Goal: Task Accomplishment & Management: Use online tool/utility

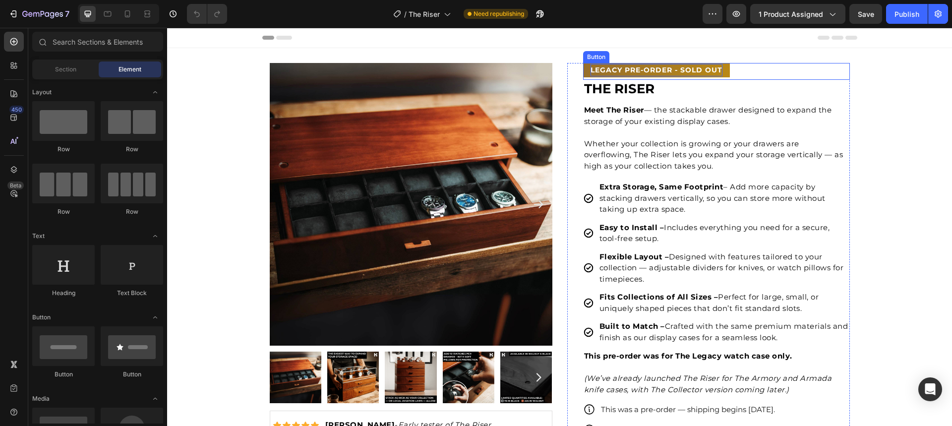
click at [629, 74] on p "LEGACY PRE-oRDER - SOLD OUT" at bounding box center [657, 70] width 132 height 12
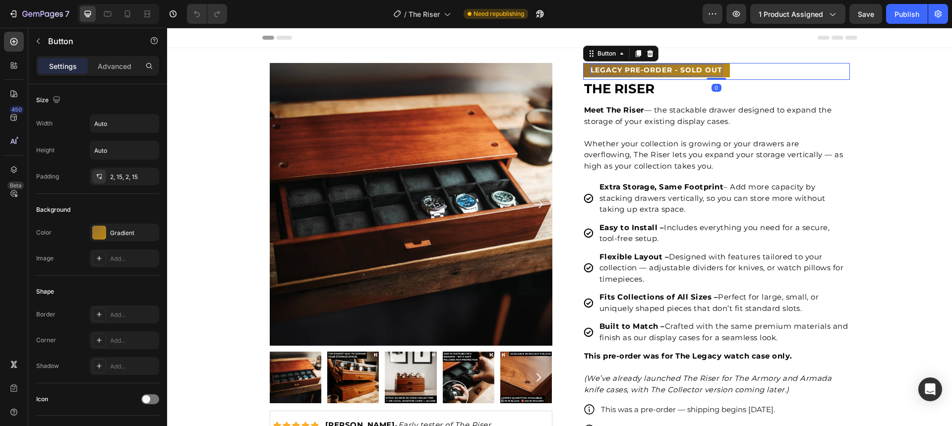
click at [624, 70] on p "LEGACY PRE-oRDER - SOLD OUT" at bounding box center [657, 70] width 132 height 12
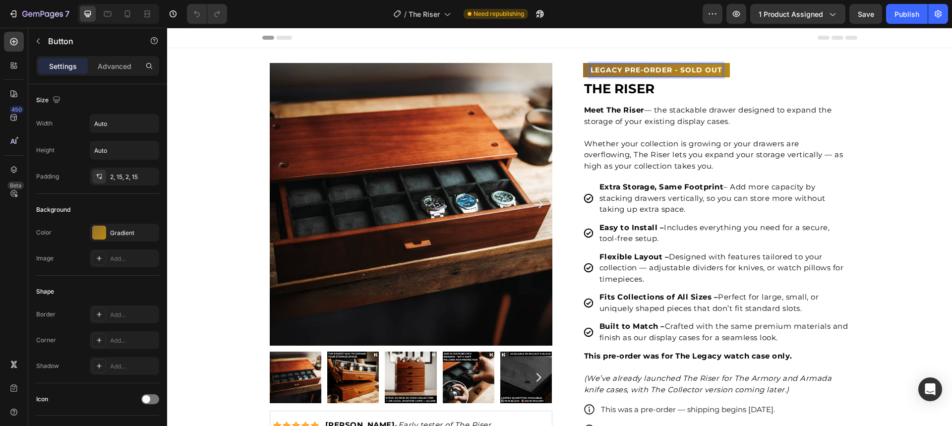
click at [604, 69] on p "LEGACY PRE-oRDER - SOLD OUT" at bounding box center [657, 70] width 132 height 12
click at [583, 63] on button "COLLECTOR PRE-oRDER - SOLD OUT" at bounding box center [664, 70] width 163 height 14
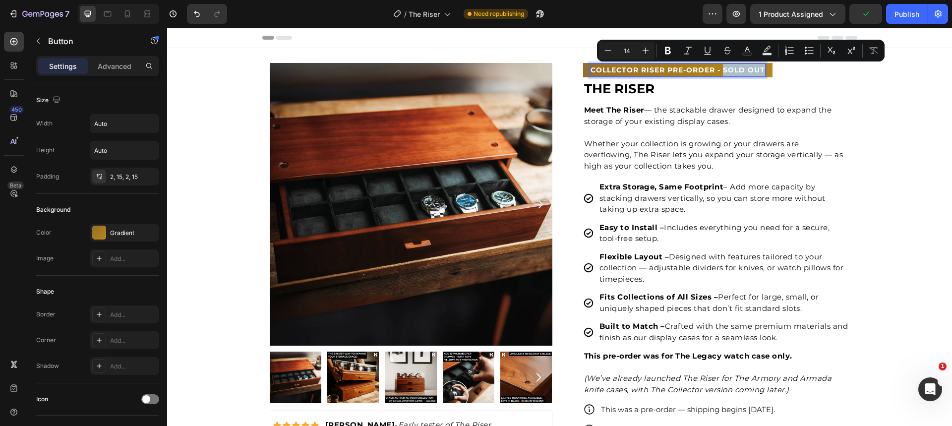
drag, startPoint x: 720, startPoint y: 70, endPoint x: 761, endPoint y: 72, distance: 41.2
click at [761, 72] on p "COLLECTOR RISER PRE-oRDER - SOLD OUT" at bounding box center [678, 70] width 175 height 12
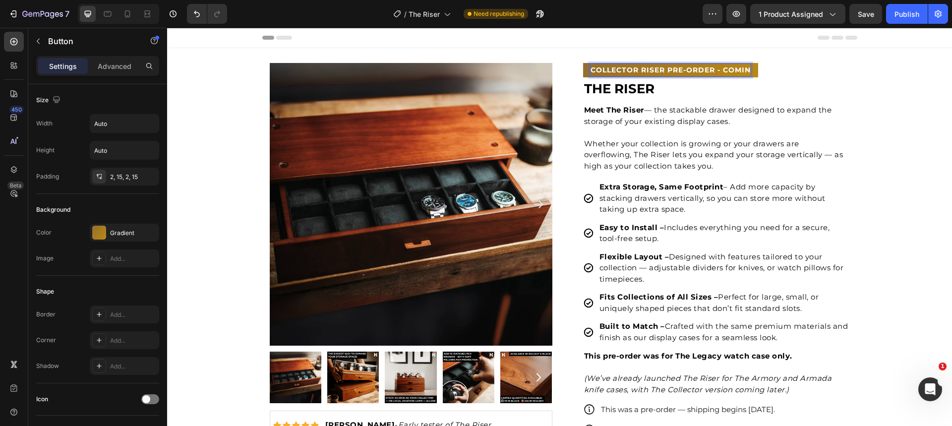
click at [583, 63] on button "COLLECTOR RISER PRE-oRDER - COMIN" at bounding box center [670, 70] width 175 height 14
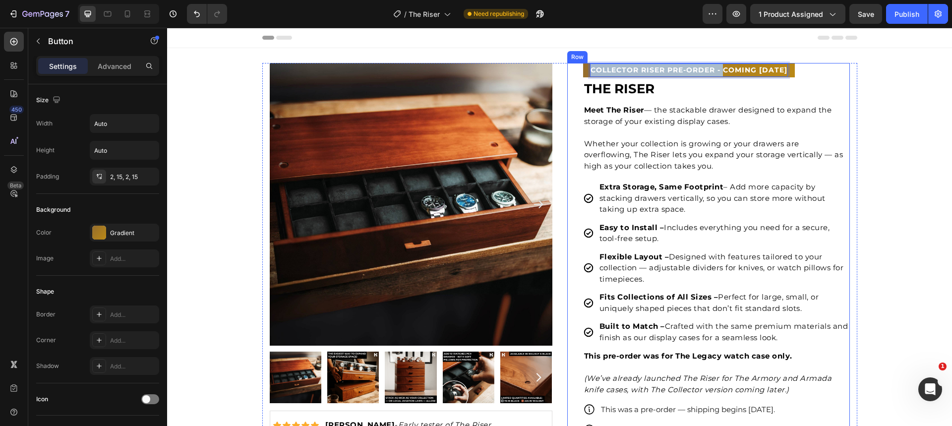
drag, startPoint x: 721, startPoint y: 72, endPoint x: 564, endPoint y: 67, distance: 157.3
click at [567, 67] on div "COLLECTOR RISER PRE-oRDER - COMING [DATE] Button 0 THE RISER Text block Meet Th…" at bounding box center [708, 404] width 283 height 683
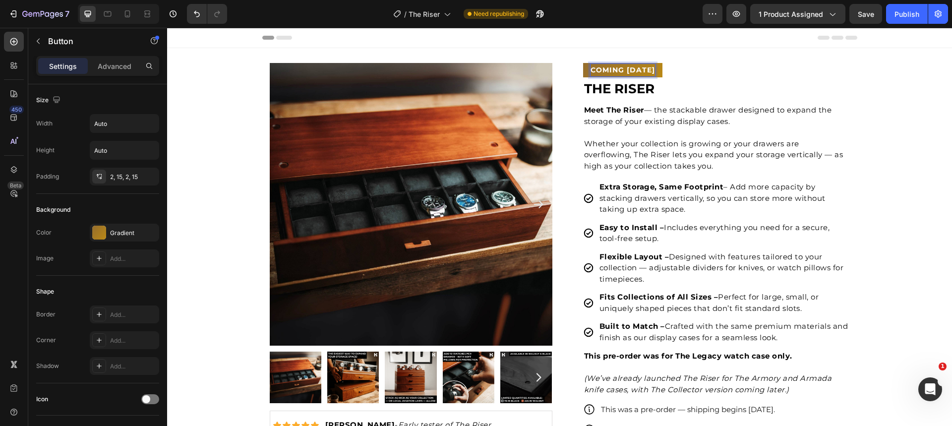
click at [648, 72] on p "COMING [DATE]" at bounding box center [623, 70] width 64 height 12
click at [583, 63] on button "COMING [DATE]" at bounding box center [622, 70] width 79 height 14
click at [583, 63] on button "COMING [DATE] @" at bounding box center [627, 70] width 89 height 14
click at [583, 63] on button "COMING [DATE] @ 8PM" at bounding box center [637, 70] width 109 height 14
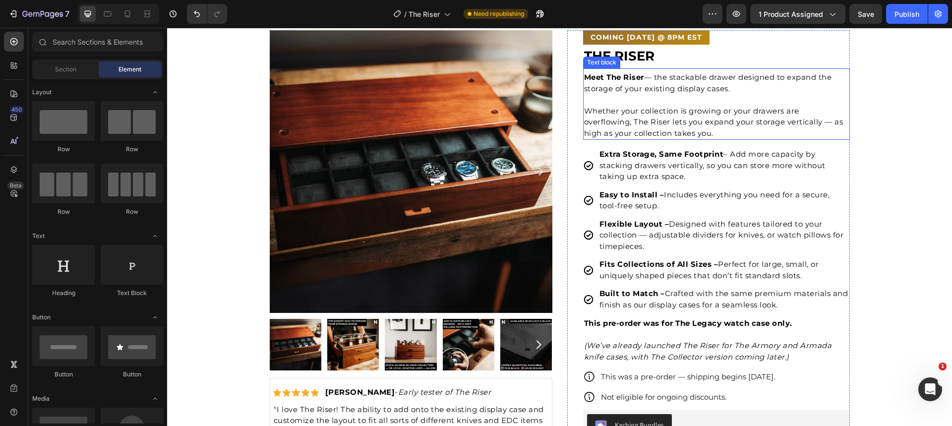
scroll to position [35, 0]
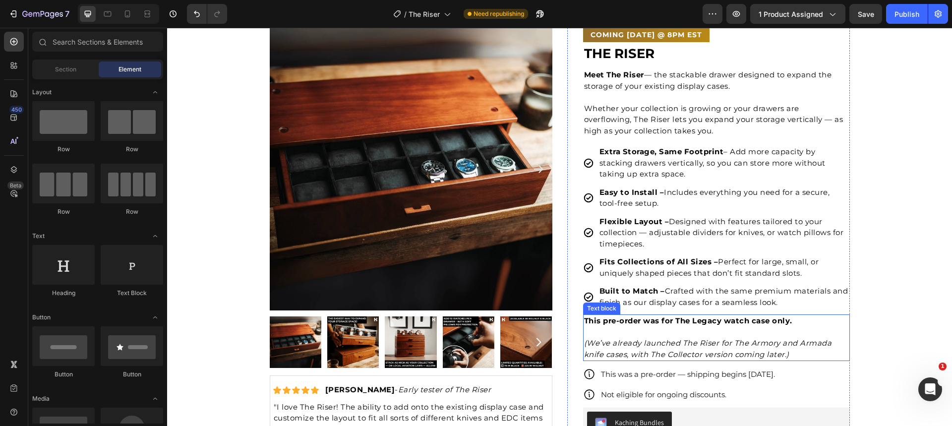
click at [661, 318] on strong "This pre-order was for The Legacy watch case only." at bounding box center [688, 320] width 208 height 9
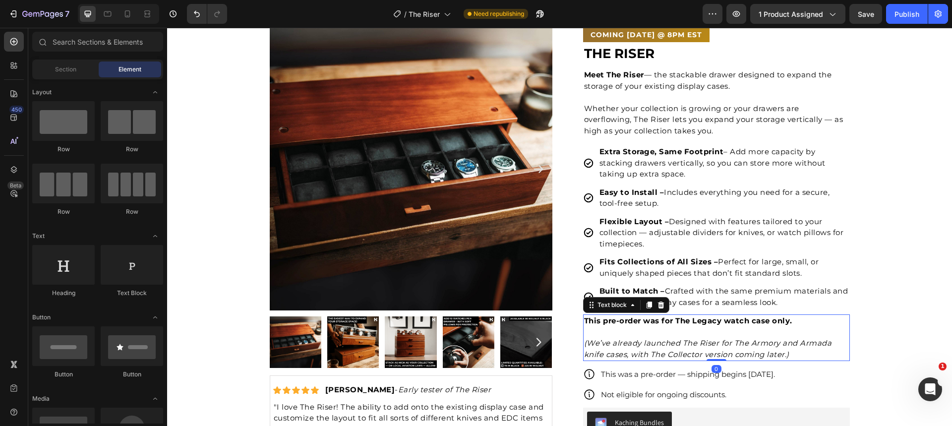
click at [661, 318] on strong "This pre-order was for The Legacy watch case only." at bounding box center [688, 320] width 208 height 9
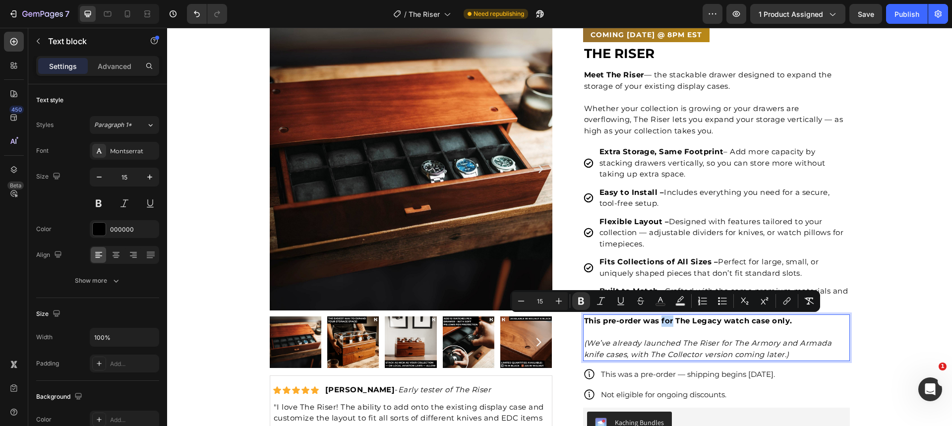
click at [669, 322] on strong "This pre-order was for The Legacy watch case only." at bounding box center [688, 320] width 208 height 9
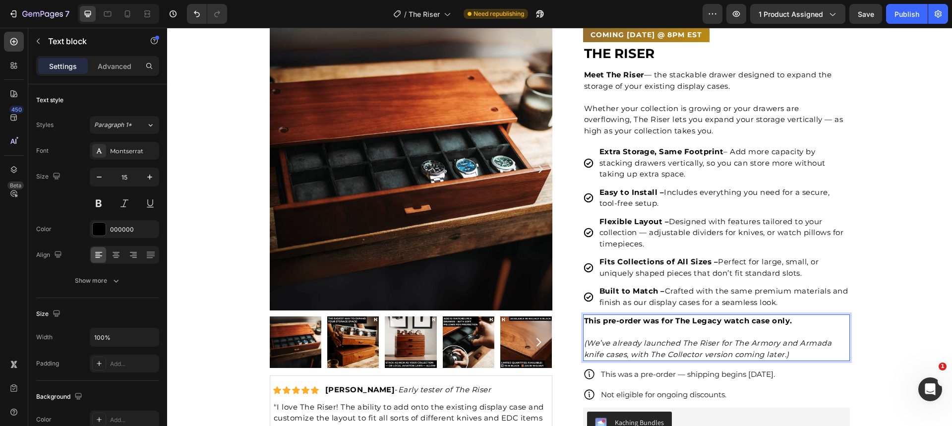
click at [644, 320] on strong "This pre-order was for The Legacy watch case only." at bounding box center [688, 320] width 208 height 9
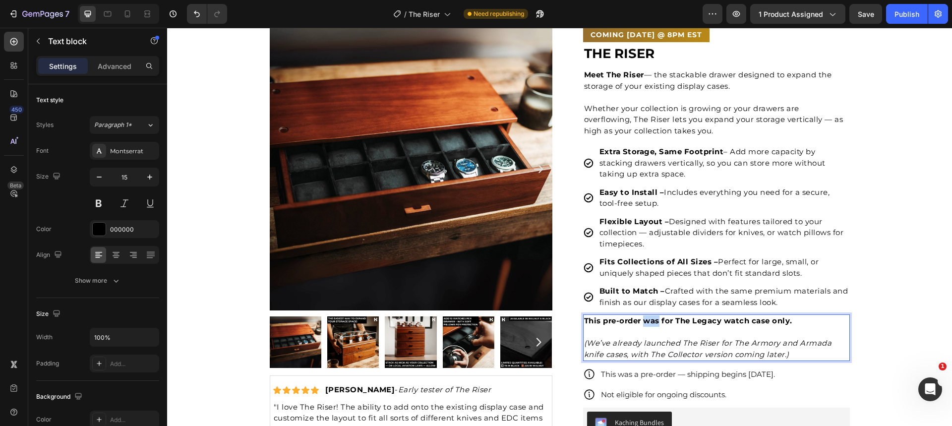
click at [644, 320] on strong "This pre-order was for The Legacy watch case only." at bounding box center [688, 320] width 208 height 9
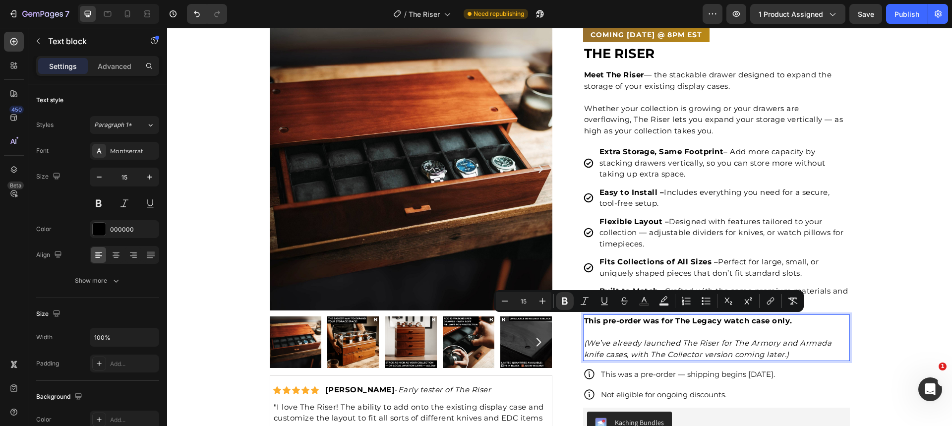
click at [689, 334] on p "(We’ve already launched The Riser for The Armory and Armada knife cases, with T…" at bounding box center [716, 344] width 265 height 34
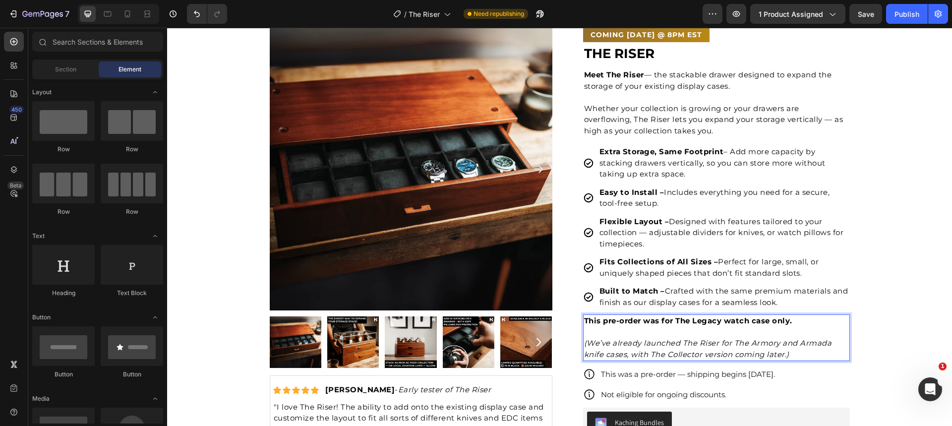
click at [674, 349] on icon "(We’ve already launched The Riser for The Armory and Armada knife cases, with T…" at bounding box center [708, 348] width 248 height 21
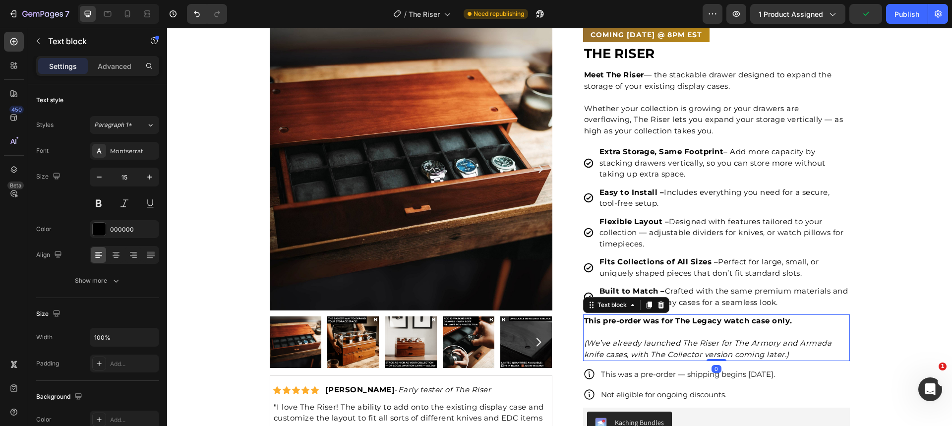
click at [754, 344] on icon "(We’ve already launched The Riser for The Armory and Armada knife cases, with T…" at bounding box center [708, 348] width 248 height 21
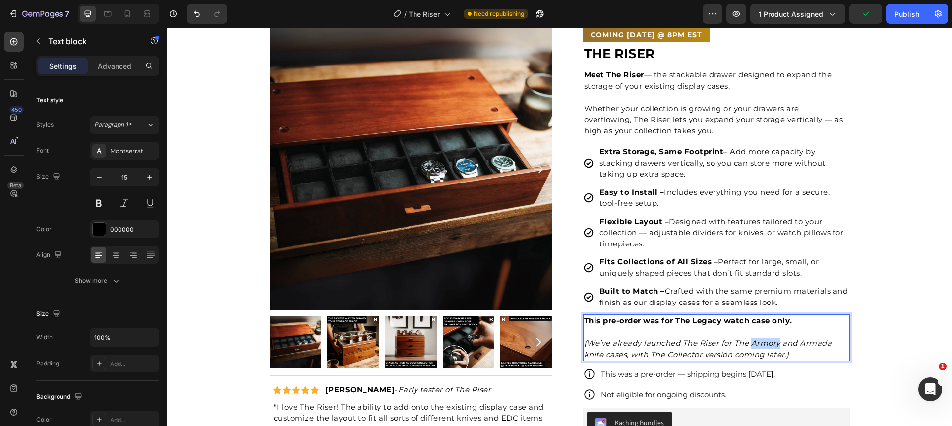
click at [753, 344] on icon "(We’ve already launched The Riser for The Armory and Armada knife cases, with T…" at bounding box center [708, 348] width 248 height 21
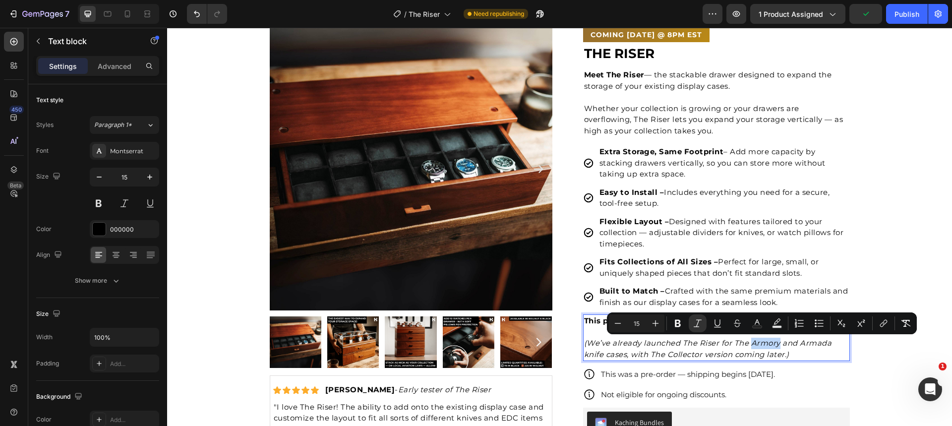
click at [769, 345] on icon "(We’ve already launched The Riser for The Armory and Armada knife cases, with T…" at bounding box center [708, 348] width 248 height 21
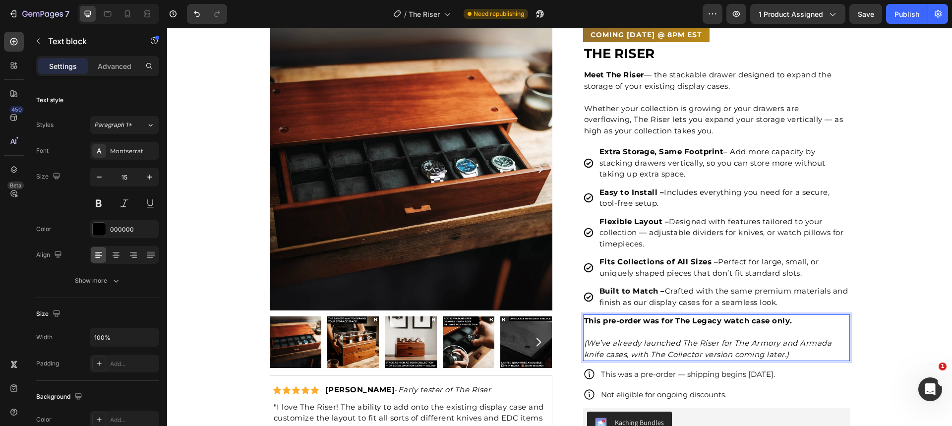
click at [627, 355] on icon "(We’ve already launched The Riser for The Armory and Armada knife cases, with T…" at bounding box center [708, 348] width 248 height 21
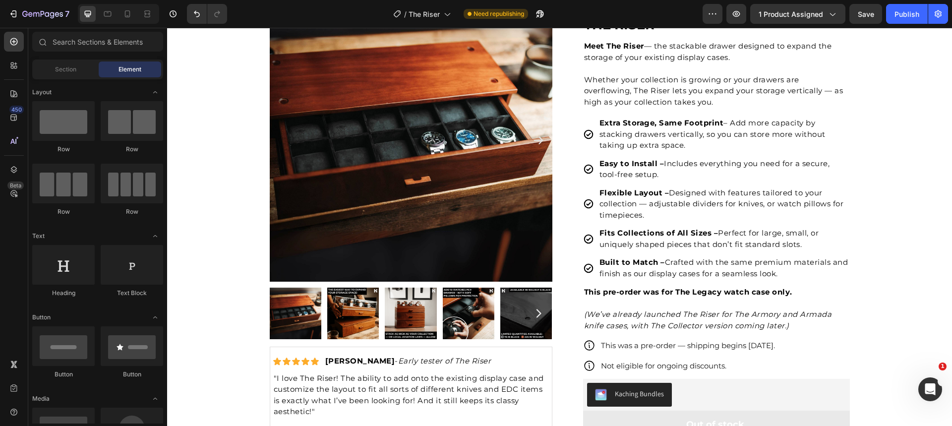
scroll to position [71, 0]
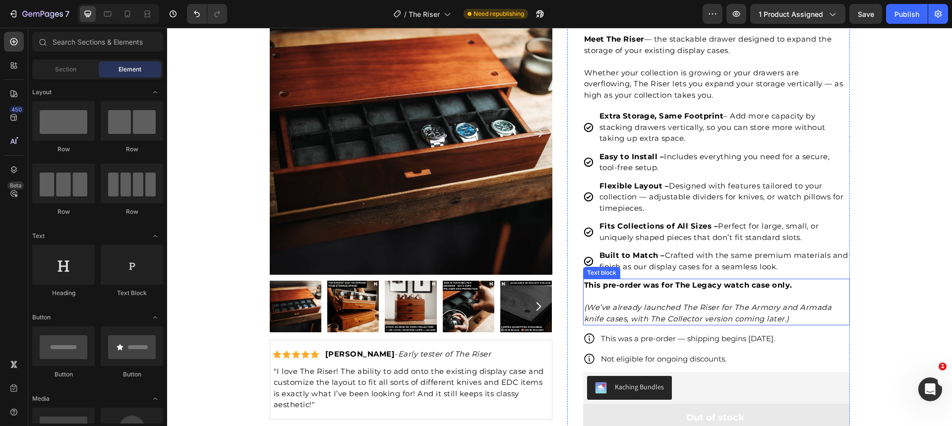
click at [631, 284] on strong "This pre-order was for The Legacy watch case only." at bounding box center [688, 284] width 208 height 9
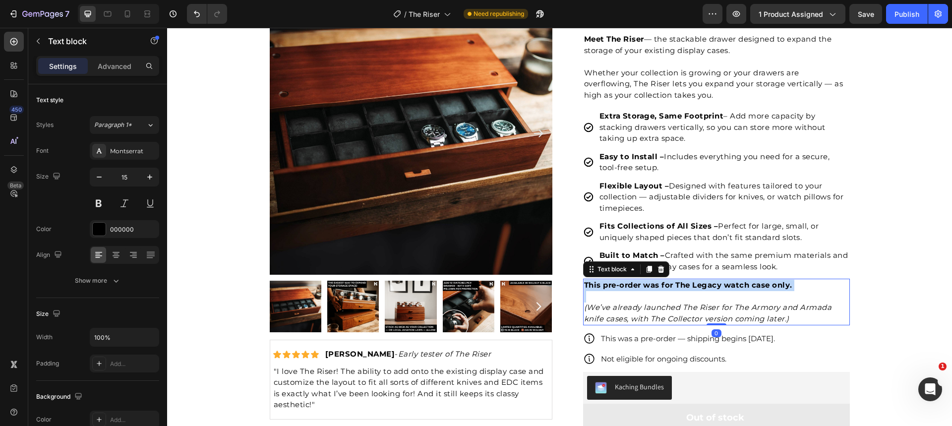
click at [631, 284] on strong "This pre-order was for The Legacy watch case only." at bounding box center [688, 284] width 208 height 9
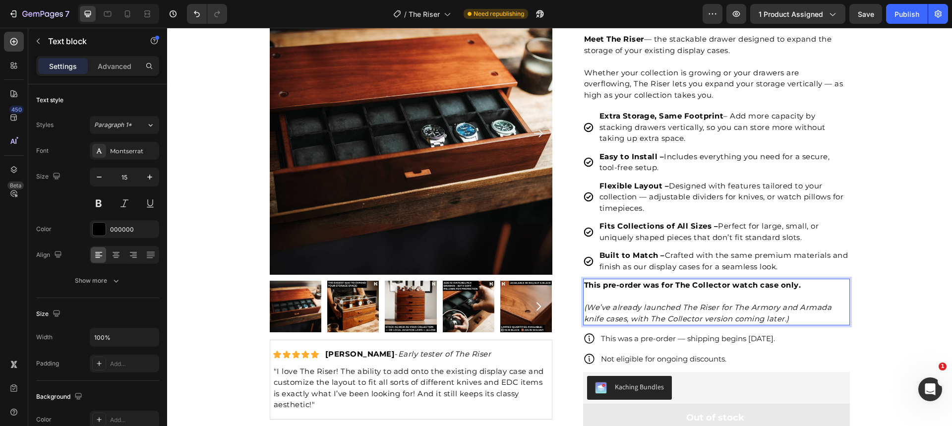
click at [644, 282] on strong "This pre-order was for The Collector watch case only." at bounding box center [692, 284] width 217 height 9
click at [660, 308] on icon "(We’ve already launched The Riser for The Armory and Armada knife cases, with T…" at bounding box center [708, 313] width 248 height 21
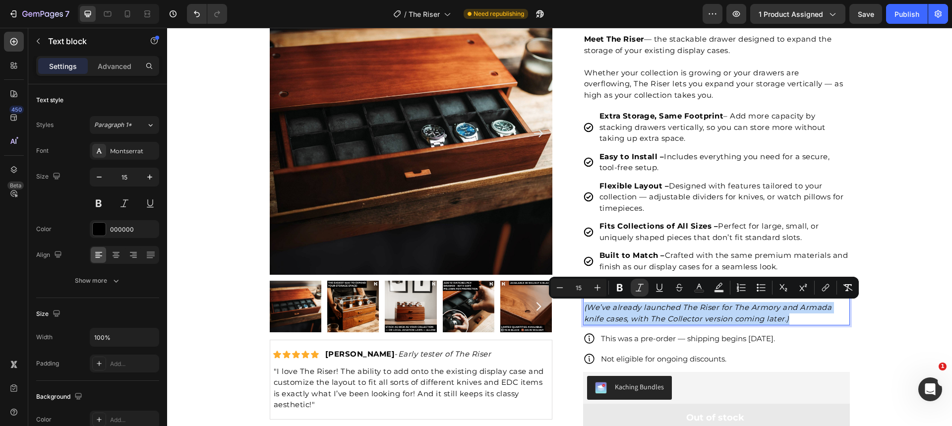
drag, startPoint x: 639, startPoint y: 312, endPoint x: 630, endPoint y: 315, distance: 9.6
click at [640, 312] on p "(We’ve already launched The Riser for The Armory and Armada knife cases, with T…" at bounding box center [716, 308] width 265 height 34
click at [641, 315] on icon "(We’ve already launched The Riser for The Armory and Armada knife cases, with T…" at bounding box center [708, 313] width 248 height 21
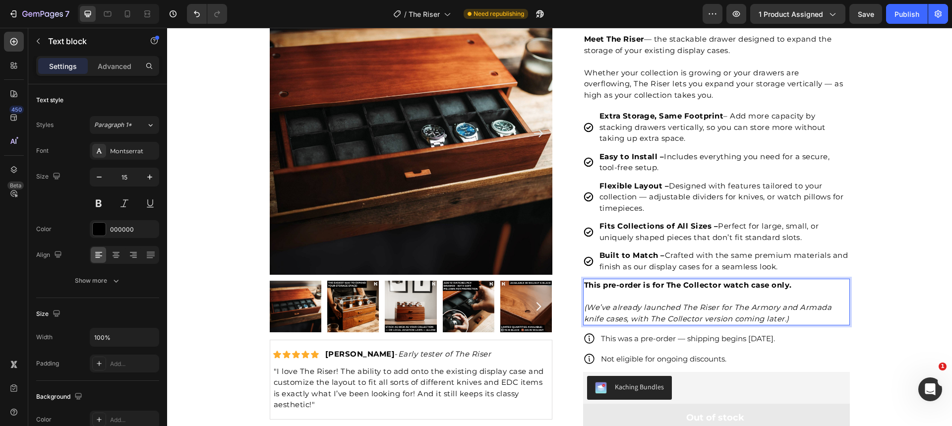
click at [705, 309] on icon "(We’ve already launched The Riser for The Armory and Armada knife cases, with T…" at bounding box center [708, 313] width 248 height 21
click at [732, 308] on icon "(We’ve already launched The Riser for The Armory and Armada knife cases, with T…" at bounding box center [708, 313] width 248 height 21
drag, startPoint x: 731, startPoint y: 308, endPoint x: 712, endPoint y: 308, distance: 19.3
click at [712, 308] on icon "(We’ve already launched The Riser for The Armory and Armada knife cases, with T…" at bounding box center [708, 313] width 248 height 21
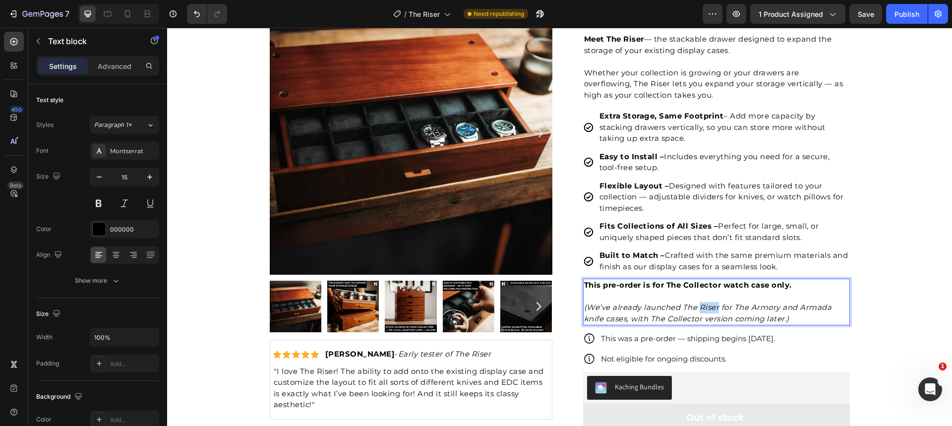
click at [712, 308] on icon "(We’ve already launched The Riser for The Armory and Armada knife cases, with T…" at bounding box center [708, 313] width 248 height 21
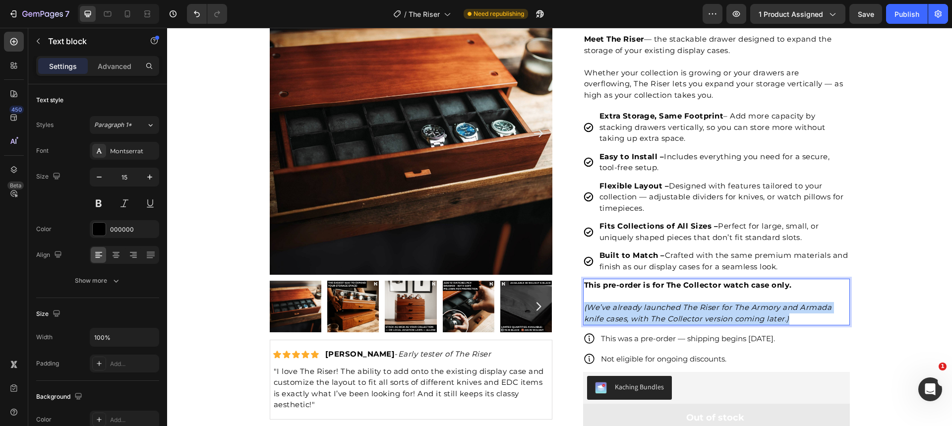
click at [712, 308] on icon "(We’ve already launched The Riser for The Armory and Armada knife cases, with T…" at bounding box center [708, 313] width 248 height 21
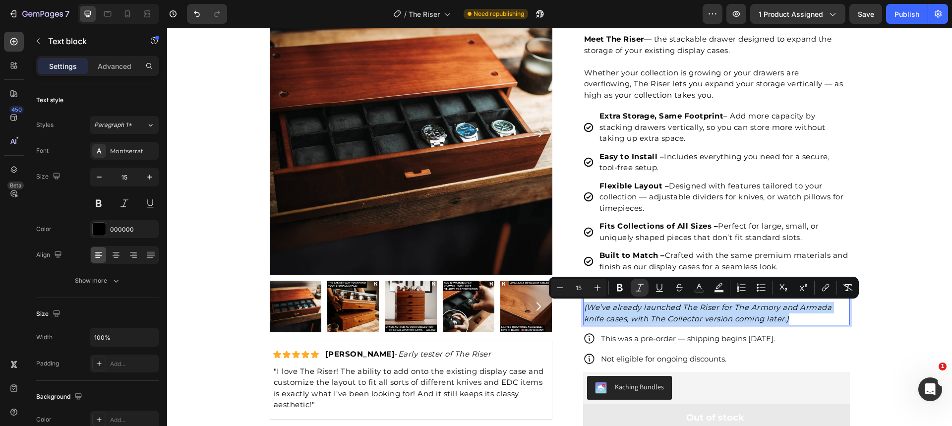
click at [655, 316] on icon "(We’ve already launched The Riser for The Armory and Armada knife cases, with T…" at bounding box center [708, 313] width 248 height 21
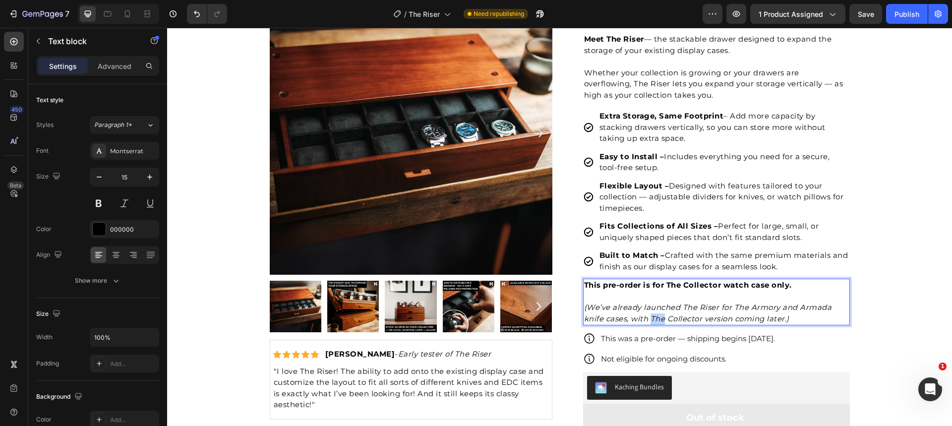
click at [655, 316] on icon "(We’ve already launched The Riser for The Armory and Armada knife cases, with T…" at bounding box center [708, 313] width 248 height 21
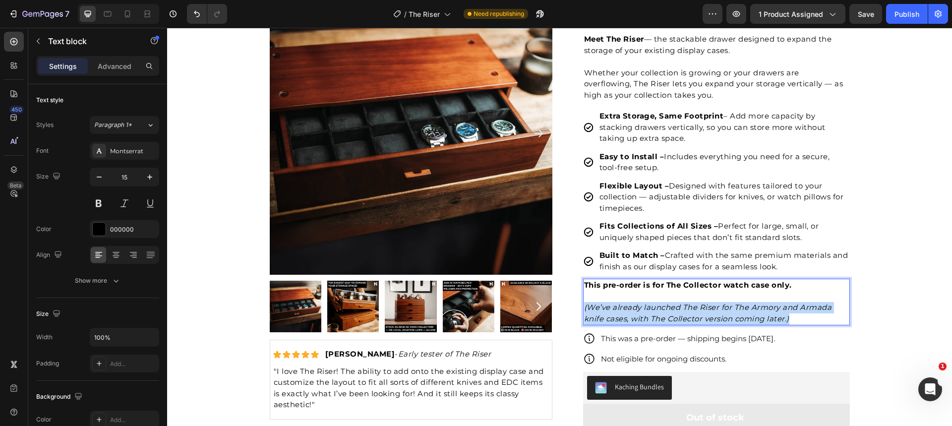
click at [655, 316] on icon "(We’ve already launched The Riser for The Armory and Armada knife cases, with T…" at bounding box center [708, 313] width 248 height 21
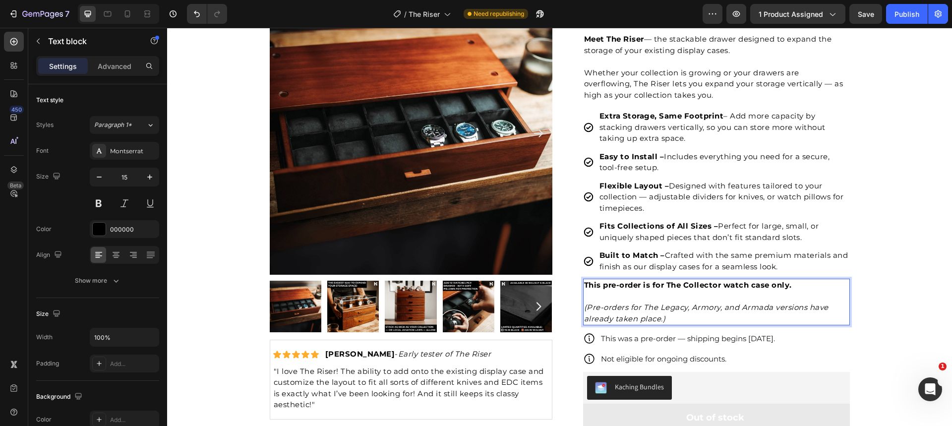
click at [656, 319] on icon "(Pre-orders for The Legacy, Armory, and Armada versions have already taken plac…" at bounding box center [706, 313] width 244 height 21
click at [658, 318] on icon "(Pre-orders for The Legacy, Armory, and Armada versions have already taken plac…" at bounding box center [706, 313] width 244 height 21
click at [694, 316] on p "(Pre-orders for The Legacy, Armory, and Armada versions have already taken plac…" at bounding box center [716, 308] width 265 height 34
click at [768, 308] on icon "(Pre-orders for The Legacy, Armory, and Armada versions have already taken plac…" at bounding box center [706, 313] width 244 height 21
click at [782, 308] on icon "(Pre-orders for The Legacy, Armory, and Armada versions have already taken plac…" at bounding box center [706, 313] width 244 height 21
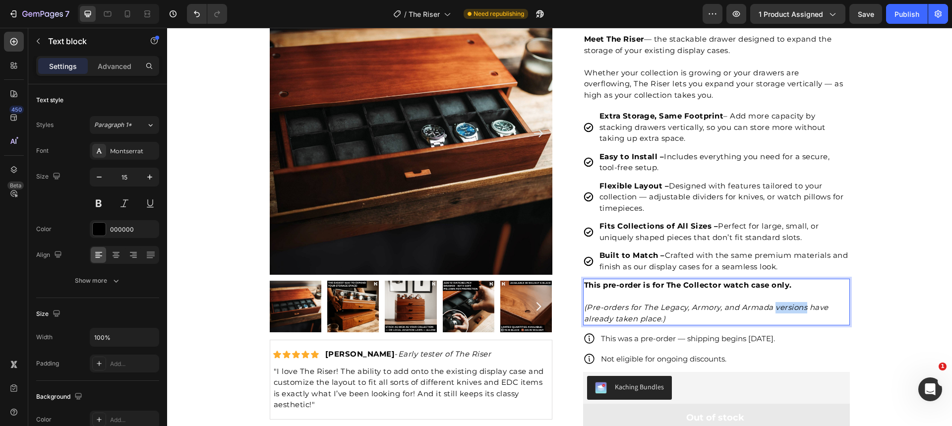
click at [782, 308] on icon "(Pre-orders for The Legacy, Armory, and Armada versions have already taken plac…" at bounding box center [706, 313] width 244 height 21
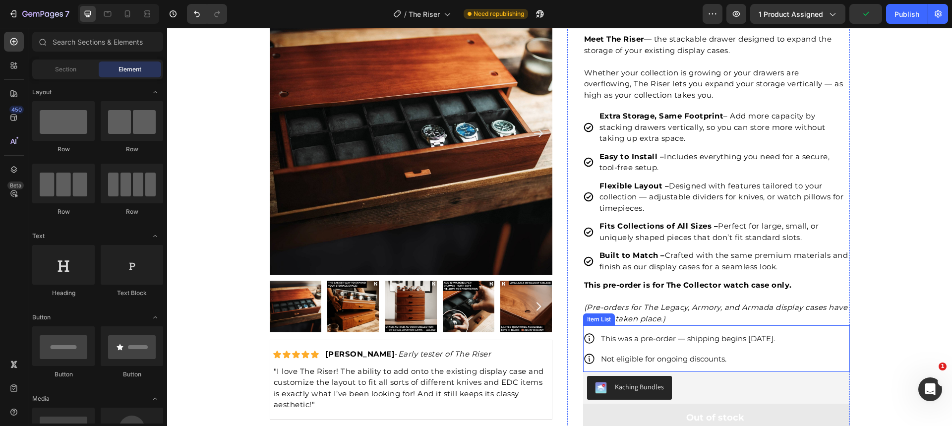
click at [620, 339] on p "This was a pre-order — shipping begins [DATE]." at bounding box center [688, 338] width 174 height 13
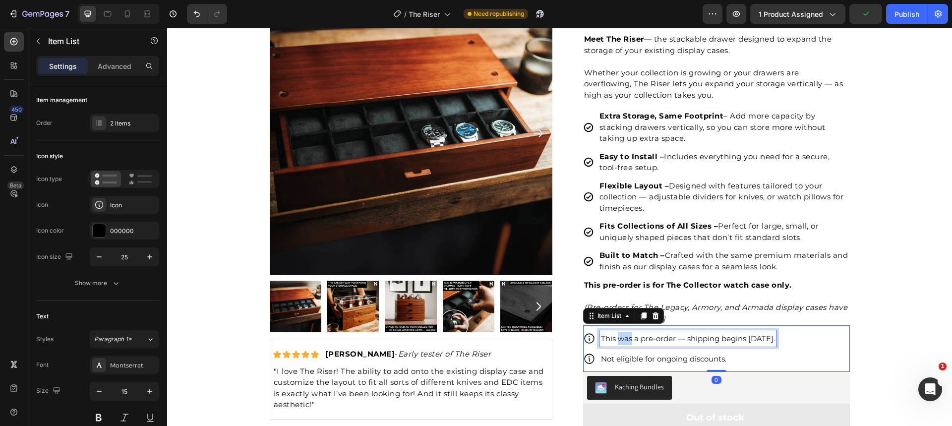
click at [620, 339] on p "This was a pre-order — shipping begins [DATE]." at bounding box center [688, 338] width 174 height 13
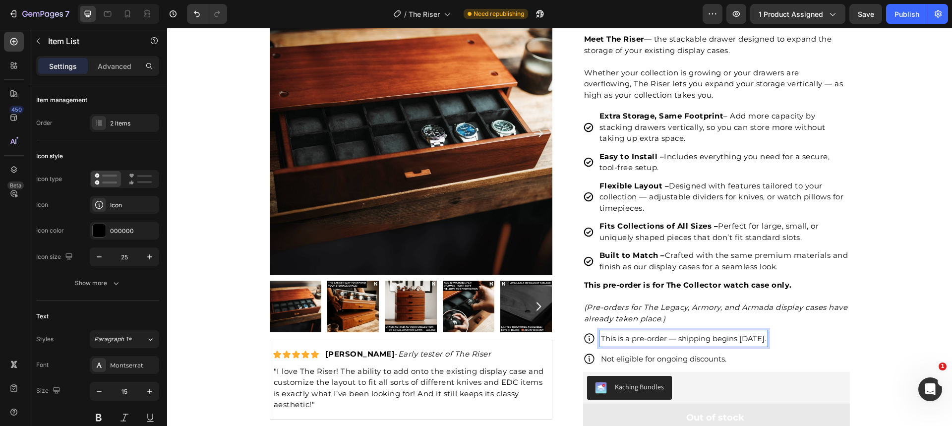
click at [750, 340] on p "This is a pre-order — shipping begins [DATE]." at bounding box center [683, 338] width 165 height 13
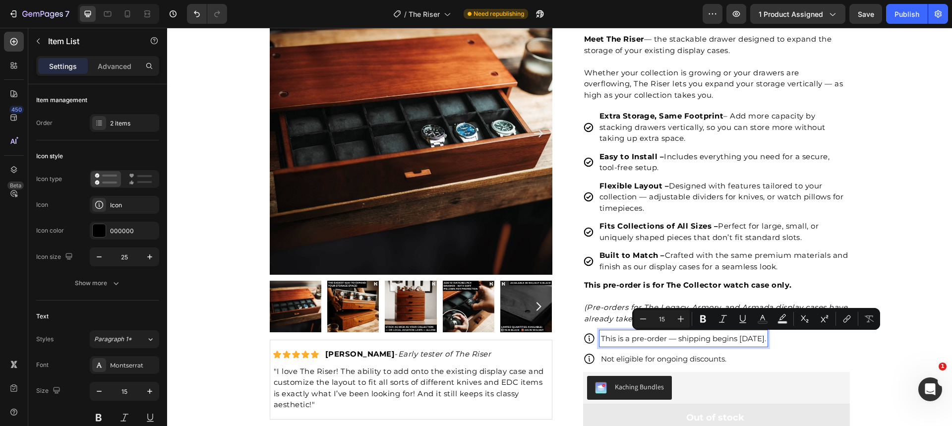
click at [708, 335] on p "This is a pre-order — shipping begins [DATE]." at bounding box center [683, 338] width 165 height 13
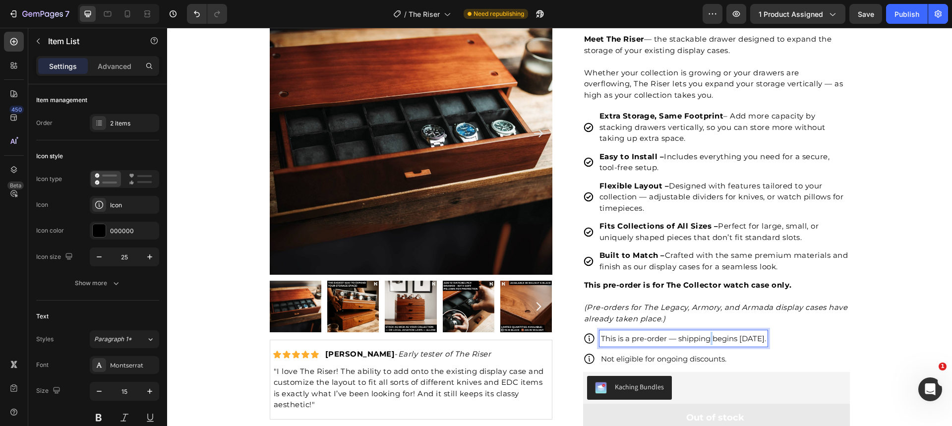
click at [708, 335] on p "This is a pre-order — shipping begins [DATE]." at bounding box center [683, 338] width 165 height 13
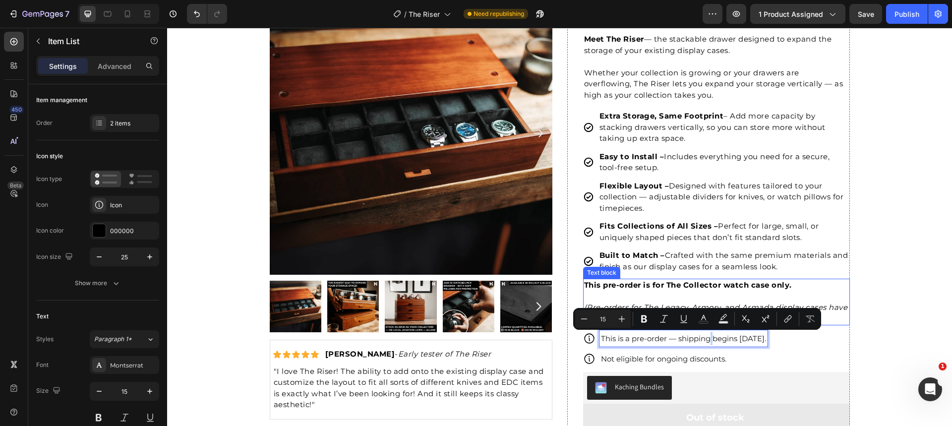
copy p "This is a pre-order — shipping begins [DATE]."
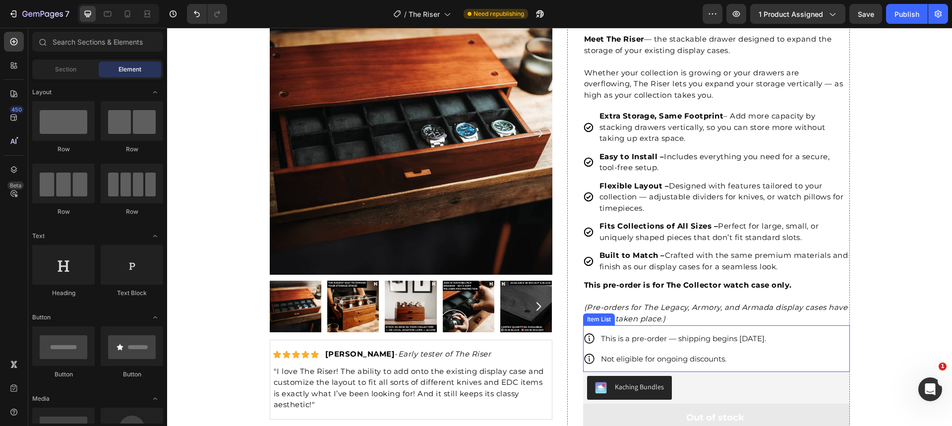
click at [725, 336] on p "This is a pre-order — shipping begins [DATE]." at bounding box center [683, 338] width 165 height 13
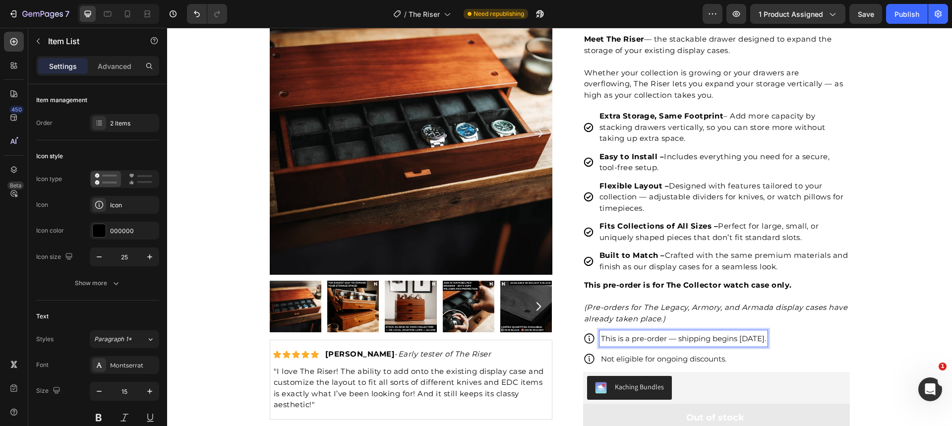
click at [692, 341] on p "This is a pre-order — shipping begins [DATE]." at bounding box center [683, 338] width 165 height 13
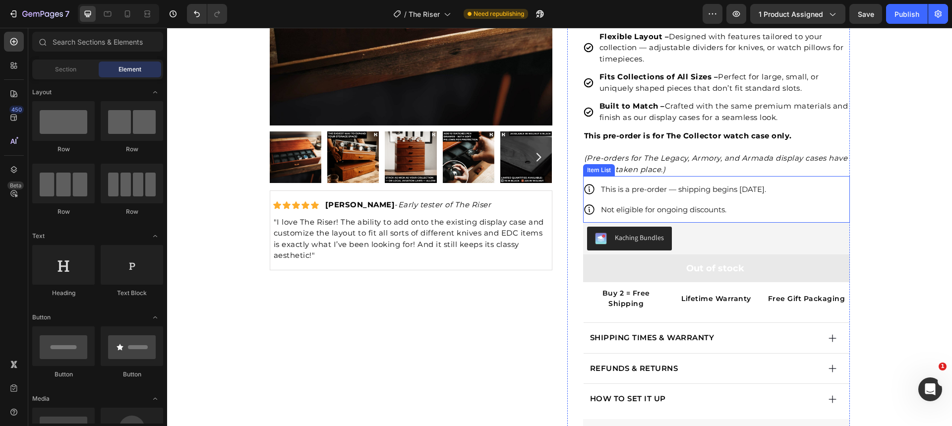
scroll to position [244, 0]
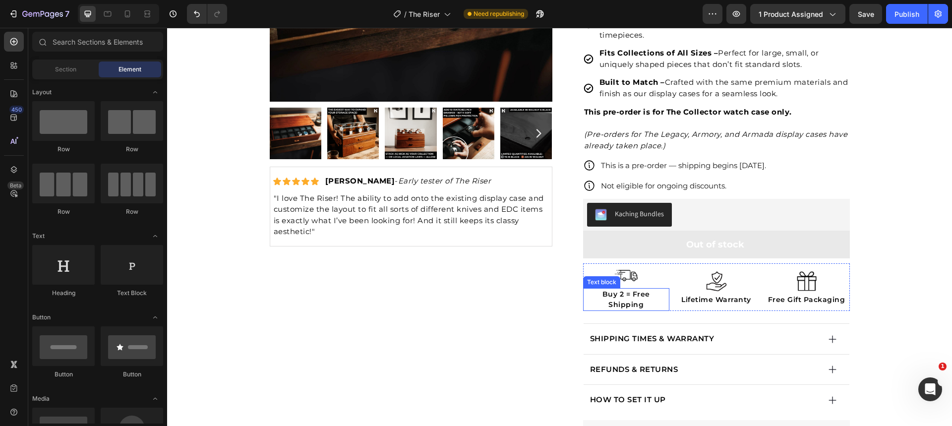
click at [598, 294] on p "Buy 2 = Free Shipping" at bounding box center [626, 299] width 84 height 21
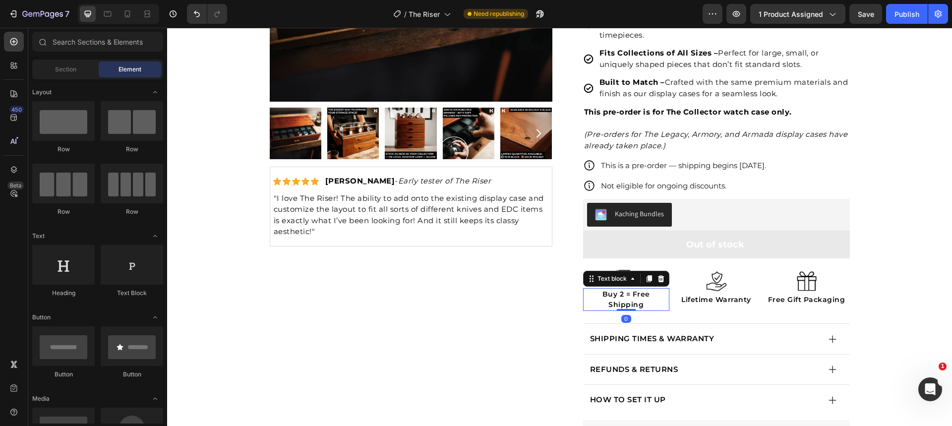
click at [598, 294] on p "Buy 2 = Free Shipping" at bounding box center [626, 299] width 84 height 21
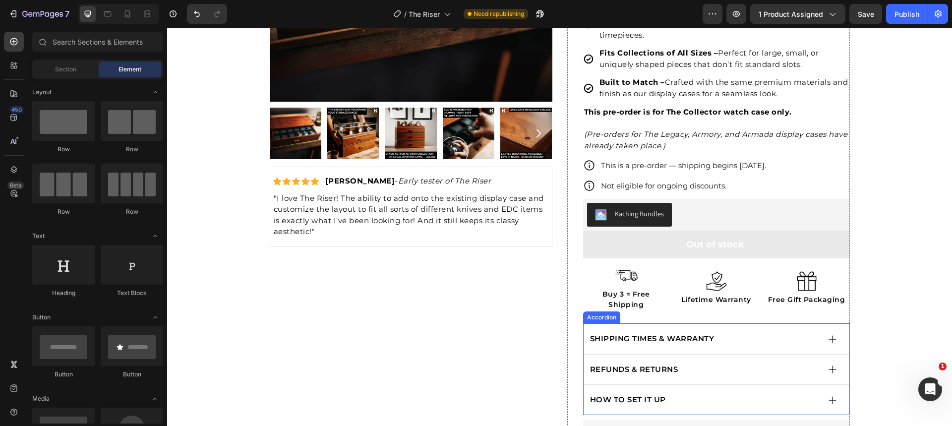
click at [763, 332] on div "SHIPPING TIMES & WARRANTY" at bounding box center [704, 339] width 231 height 14
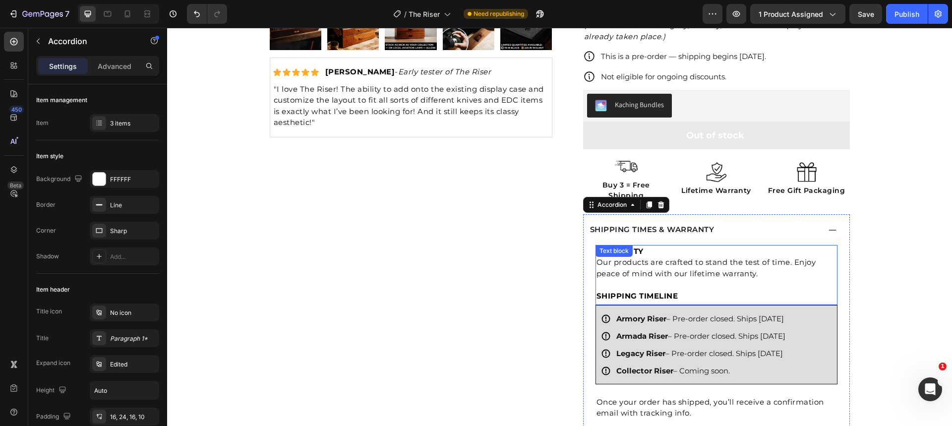
scroll to position [357, 0]
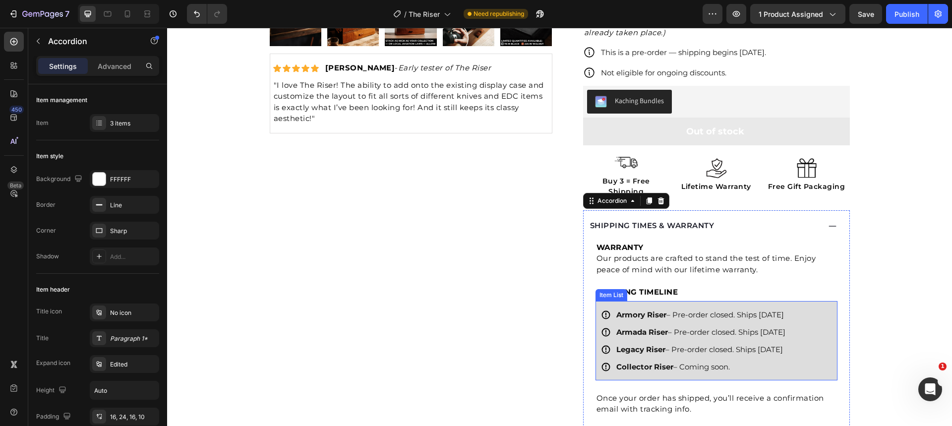
click at [695, 360] on p "Collector Riser – Coming soon." at bounding box center [700, 366] width 169 height 13
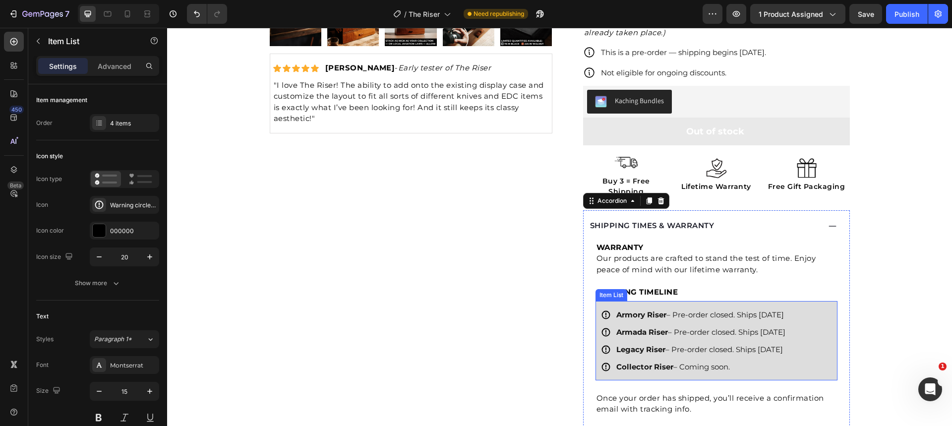
click at [695, 360] on p "Collector Riser – Coming soon." at bounding box center [700, 366] width 169 height 13
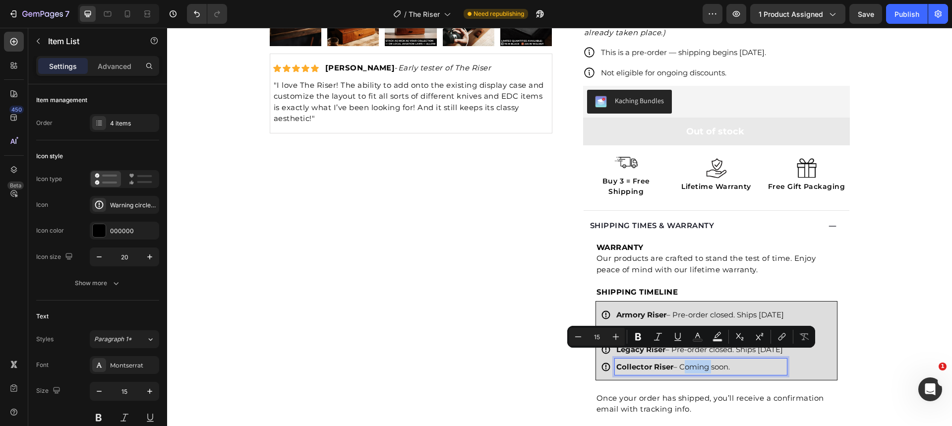
click at [677, 360] on p "Collector Riser – Coming soon." at bounding box center [700, 366] width 169 height 13
drag, startPoint x: 677, startPoint y: 357, endPoint x: 730, endPoint y: 357, distance: 52.6
click at [730, 360] on p "Collector Riser – Coming soon." at bounding box center [700, 366] width 169 height 13
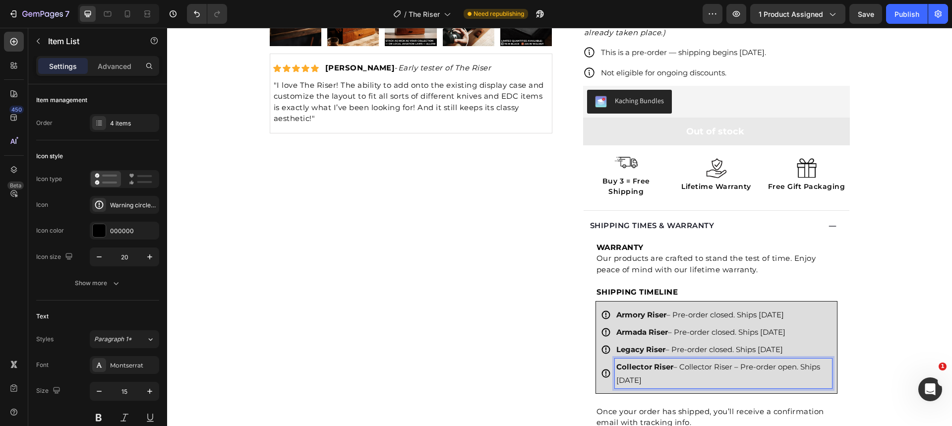
click at [781, 360] on p "Collector Riser – Collector Riser – Pre-order open. Ships [DATE]" at bounding box center [723, 373] width 214 height 27
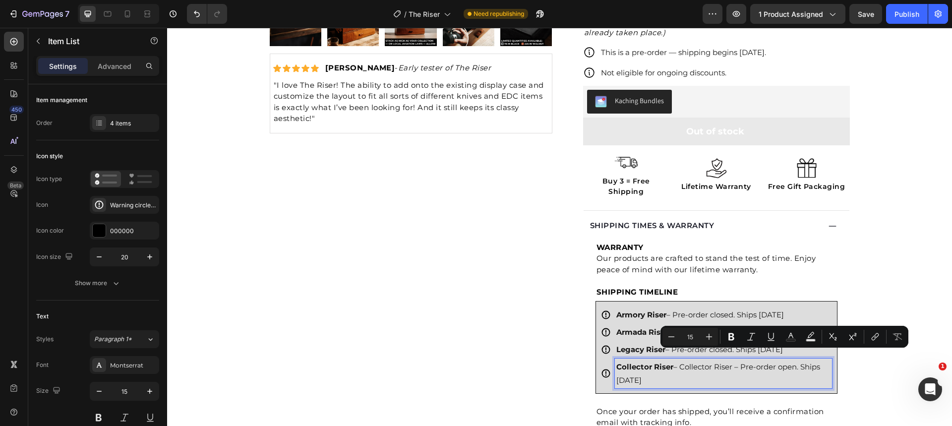
click at [735, 362] on p "Collector Riser – Collector Riser – Pre-order open. Ships [DATE]" at bounding box center [723, 373] width 214 height 27
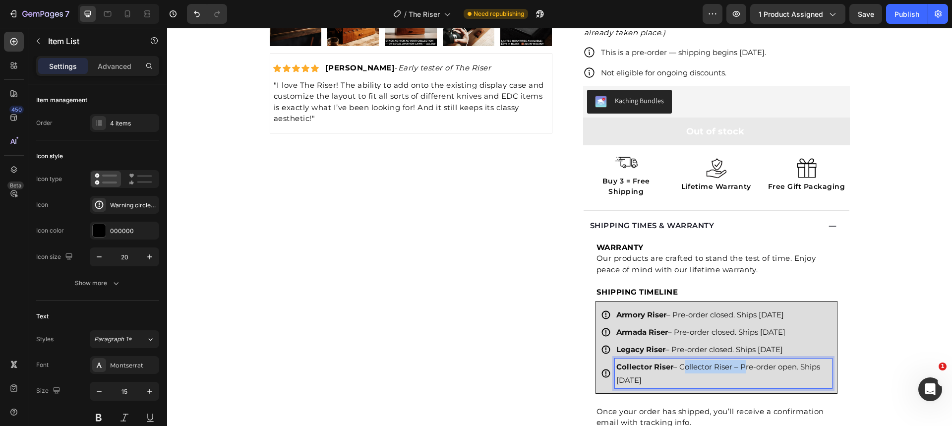
drag, startPoint x: 738, startPoint y: 355, endPoint x: 676, endPoint y: 359, distance: 62.1
click at [676, 360] on p "Collector Riser – Collector Riser – Pre-order open. Ships [DATE]" at bounding box center [723, 373] width 214 height 27
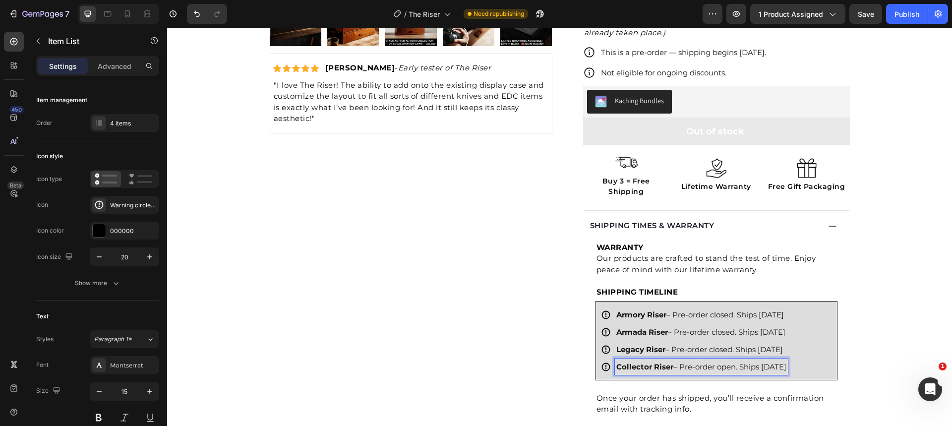
click at [732, 360] on p "Collector Riser – Pre-order open. Ships [DATE]" at bounding box center [701, 366] width 170 height 13
click at [723, 365] on p "Collector Riser – Pre-order opens on [DATE]. Ships [DATE]" at bounding box center [722, 366] width 212 height 13
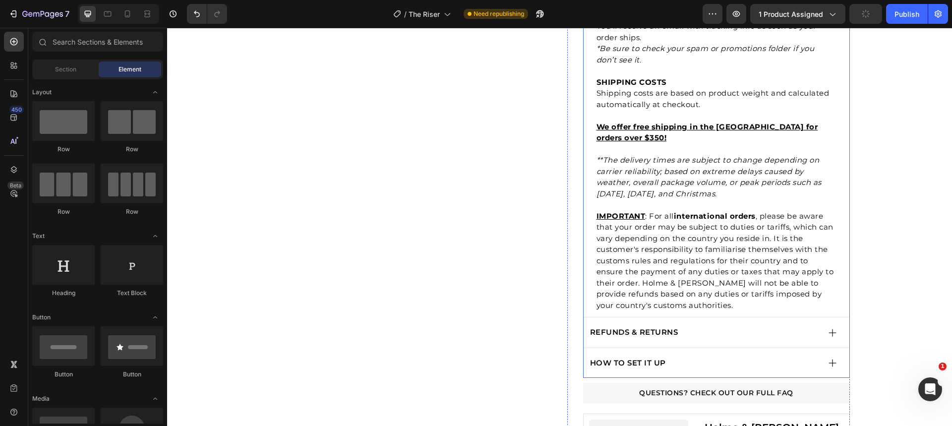
scroll to position [870, 0]
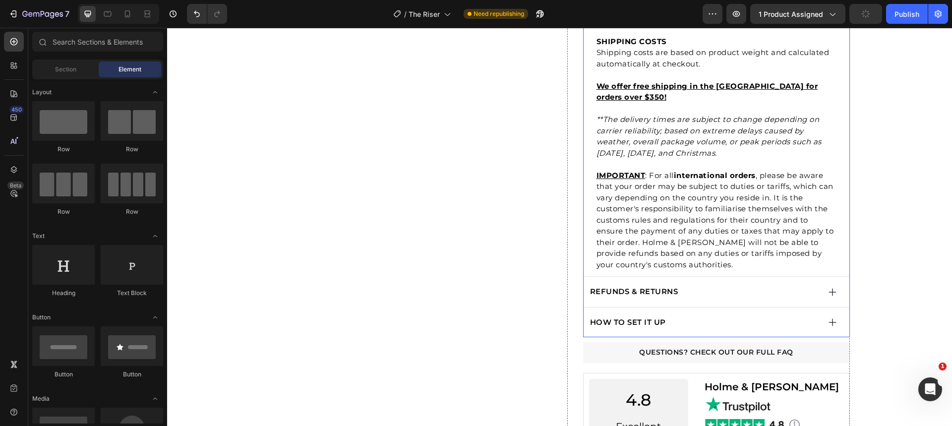
click at [720, 285] on div "REFUNDS & RETURNS" at bounding box center [704, 292] width 231 height 14
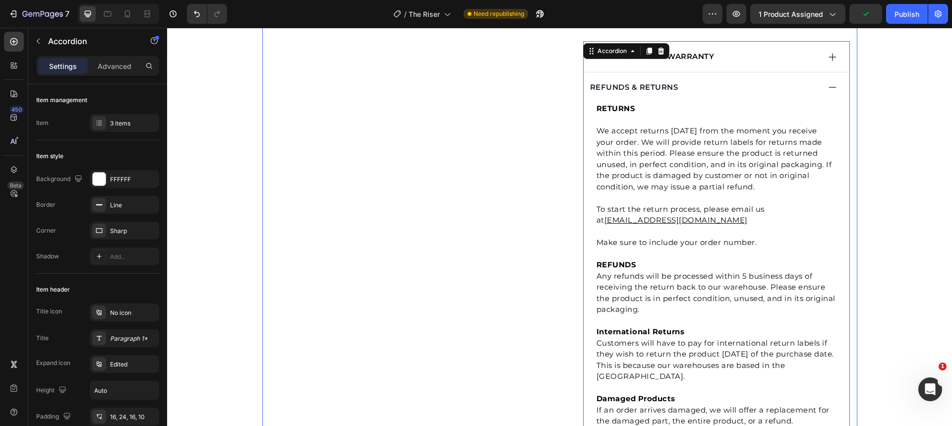
scroll to position [526, 0]
click at [737, 90] on div "REFUNDS & RETURNS" at bounding box center [717, 88] width 266 height 30
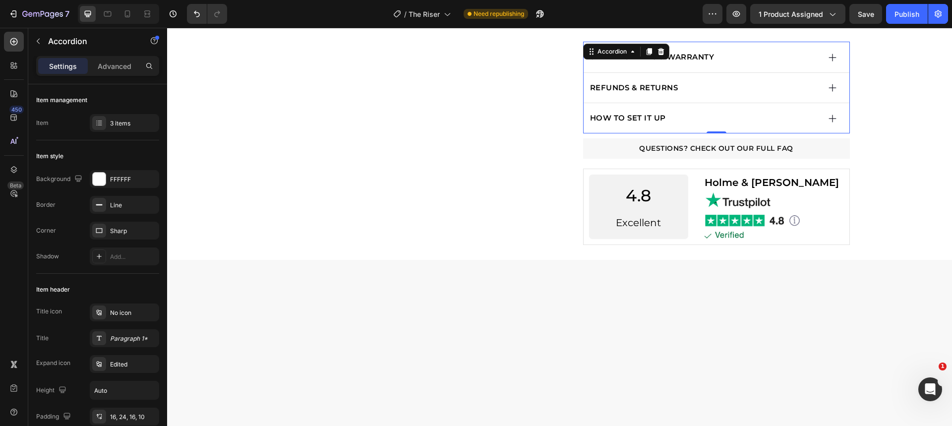
click at [731, 111] on div "HOW TO SET IT UP" at bounding box center [704, 118] width 231 height 14
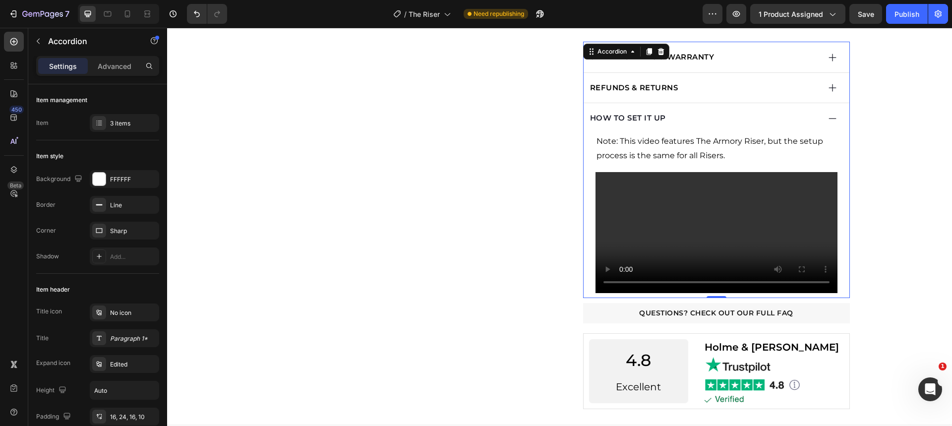
click at [716, 111] on div "HOW TO SET IT UP" at bounding box center [704, 118] width 231 height 14
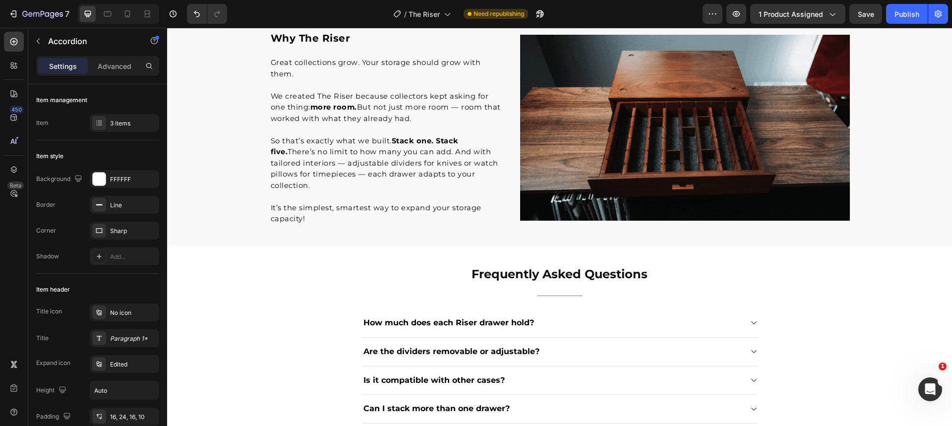
scroll to position [1095, 0]
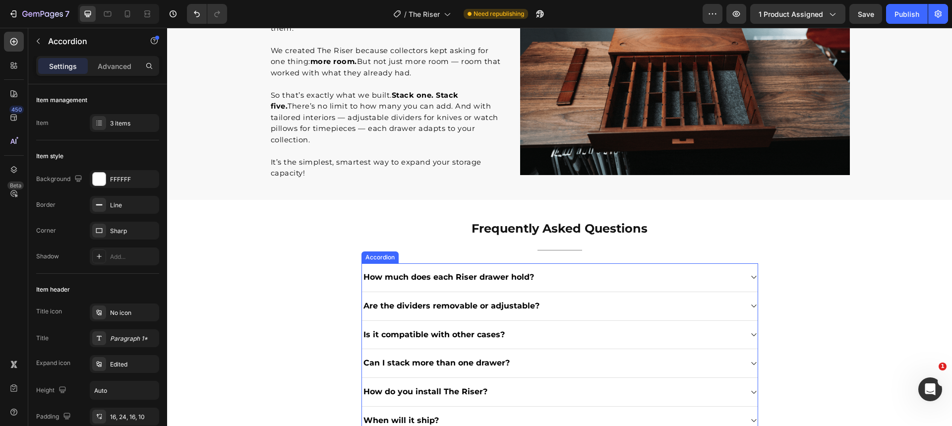
click at [593, 271] on div "How much does each Riser drawer hold?" at bounding box center [552, 277] width 380 height 13
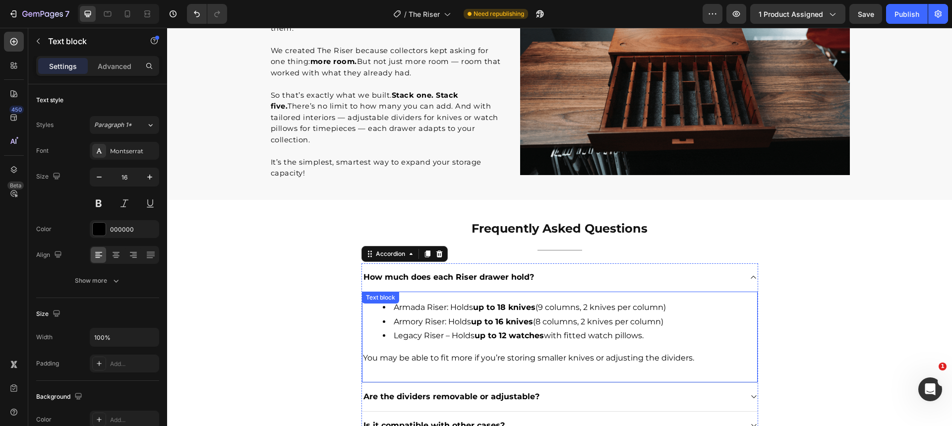
click at [406, 329] on li "Legacy Riser – Holds up to 12 watches with fitted watch pillows." at bounding box center [570, 336] width 374 height 14
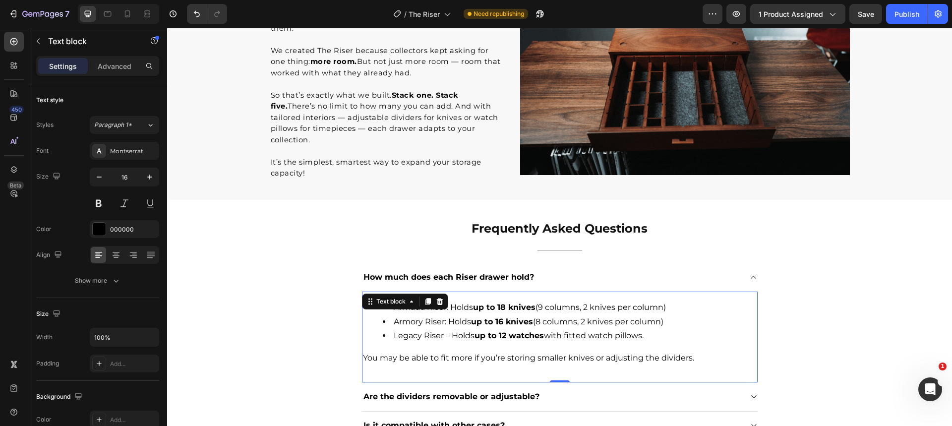
drag, startPoint x: 571, startPoint y: 331, endPoint x: 583, endPoint y: 329, distance: 11.6
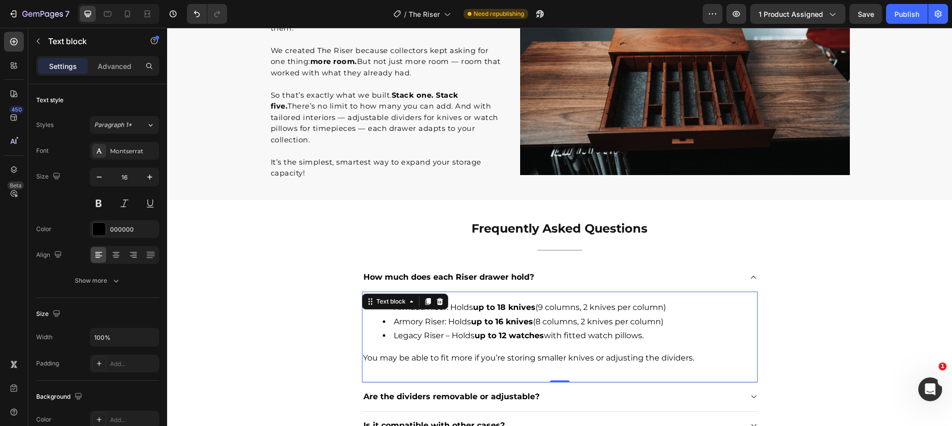
click at [571, 331] on li "Legacy Riser – Holds up to 12 watches with fitted watch pillows." at bounding box center [570, 336] width 374 height 14
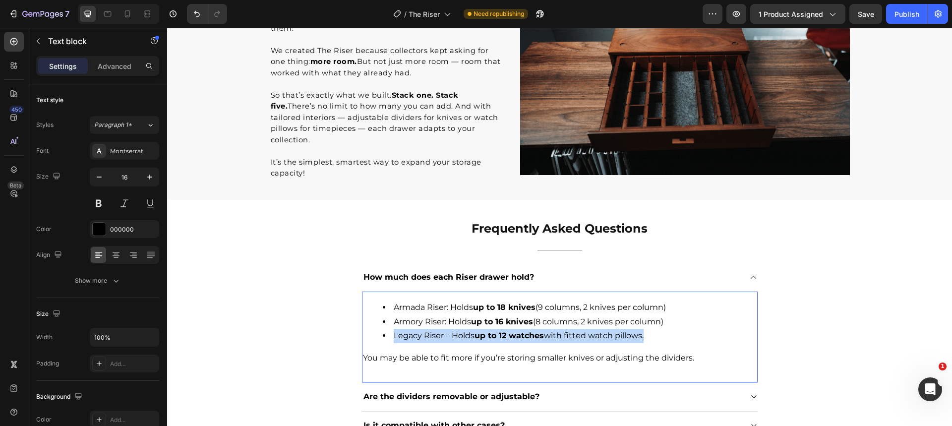
drag, startPoint x: 637, startPoint y: 323, endPoint x: 385, endPoint y: 323, distance: 251.9
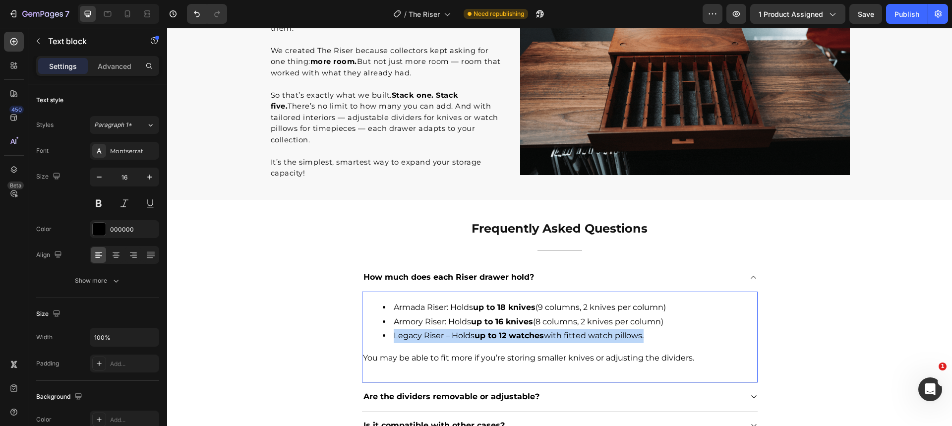
click at [385, 329] on li "Legacy Riser – Holds up to 12 watches with fitted watch pillows." at bounding box center [570, 336] width 374 height 14
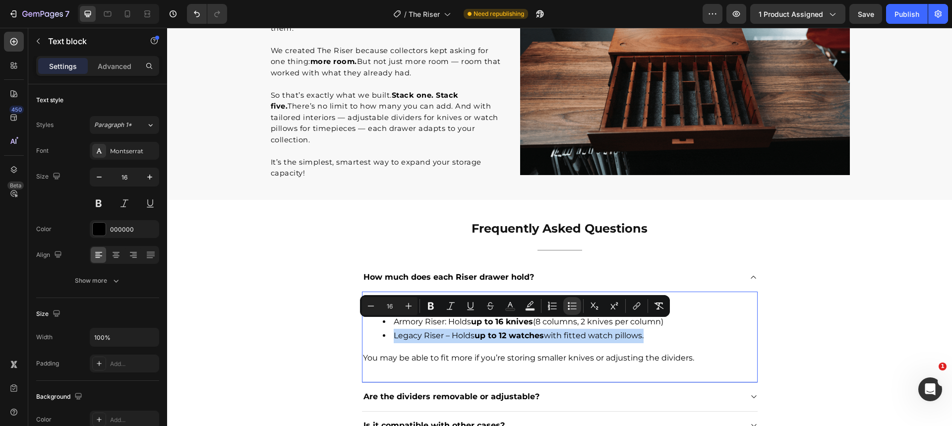
copy li "Legacy Riser – Holds up to 12 watches with fitted watch pillows"
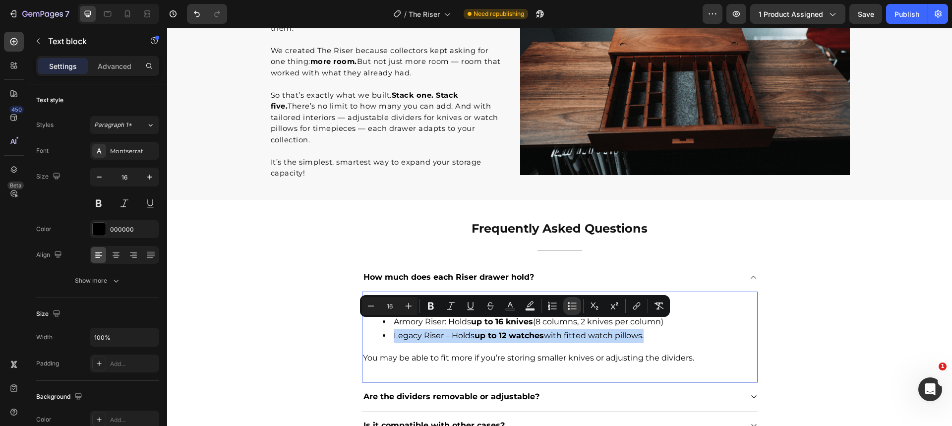
click at [627, 329] on li "Legacy Riser – Holds up to 12 watches with fitted watch pillows." at bounding box center [570, 336] width 374 height 14
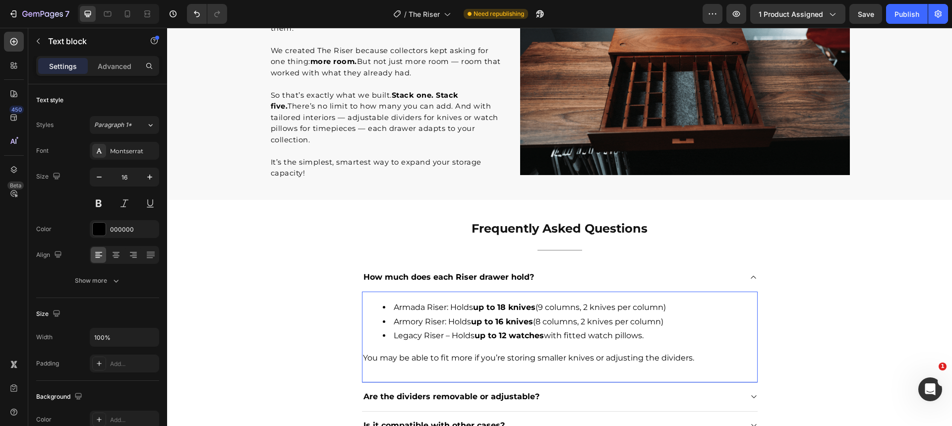
click at [643, 329] on li "Legacy Riser – Holds up to 12 watches with fitted watch pillows." at bounding box center [570, 336] width 374 height 14
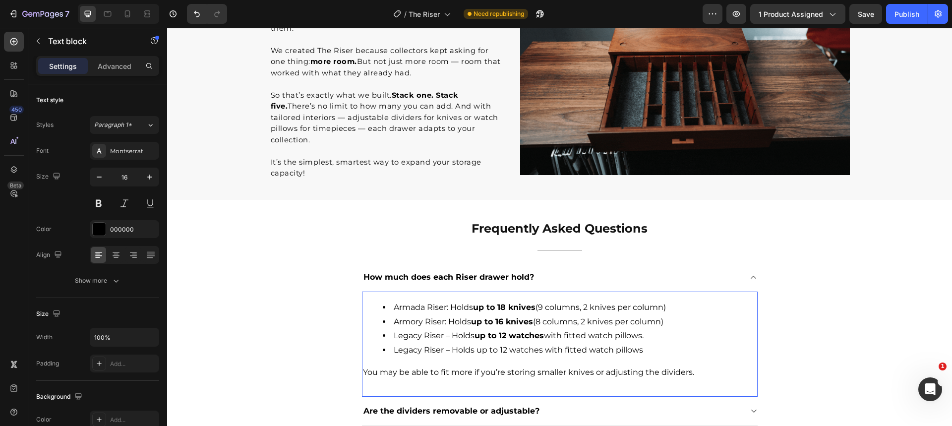
click at [400, 343] on li "Legacy Riser – Holds up to 12 watches with fitted watch pillows" at bounding box center [570, 350] width 374 height 14
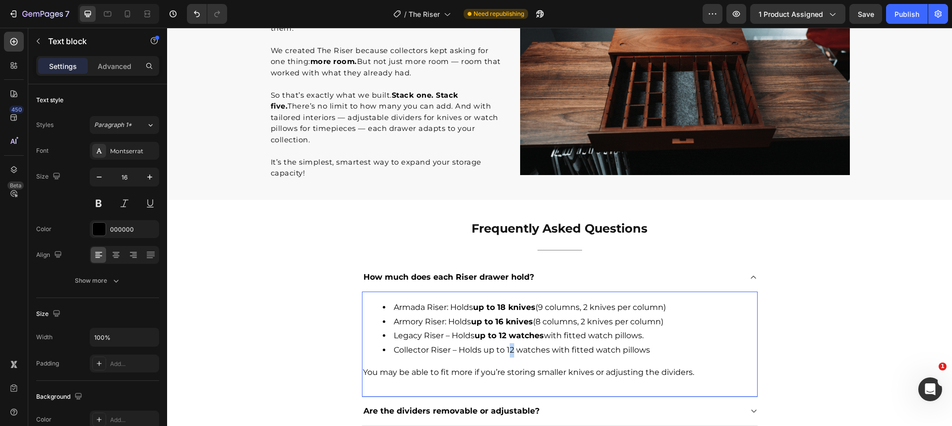
click at [508, 343] on li "Collector Riser – Holds up to 12 watches with fitted watch pillows" at bounding box center [570, 350] width 374 height 14
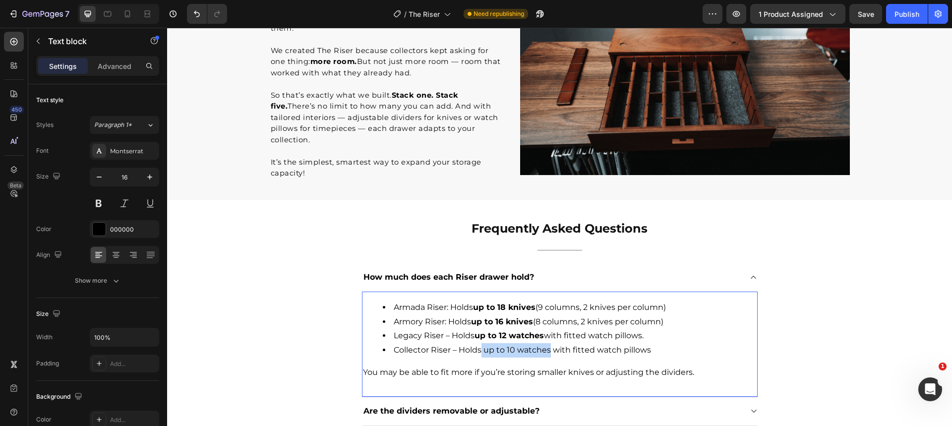
drag, startPoint x: 479, startPoint y: 337, endPoint x: 545, endPoint y: 339, distance: 66.0
click at [545, 343] on li "Collector Riser – Holds up to 10 watches with fitted watch pillows" at bounding box center [570, 350] width 374 height 14
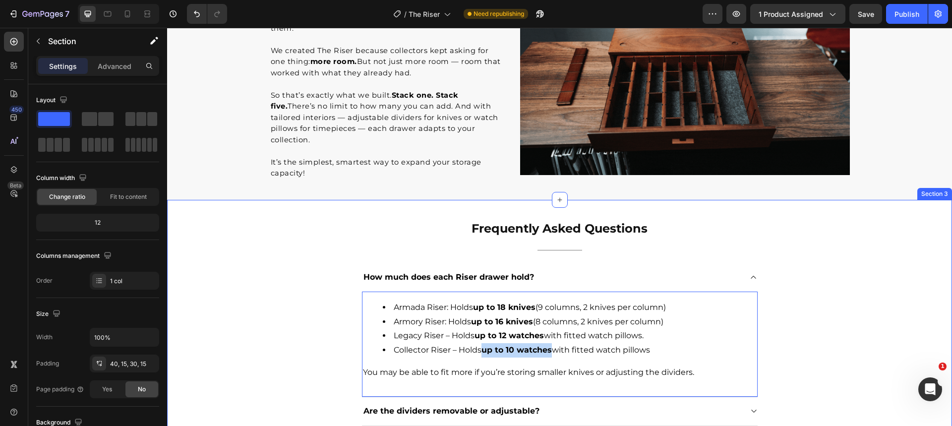
click at [833, 310] on div "Frequently Asked Questions Heading Title Line How much does each Riser drawer h…" at bounding box center [560, 380] width 770 height 321
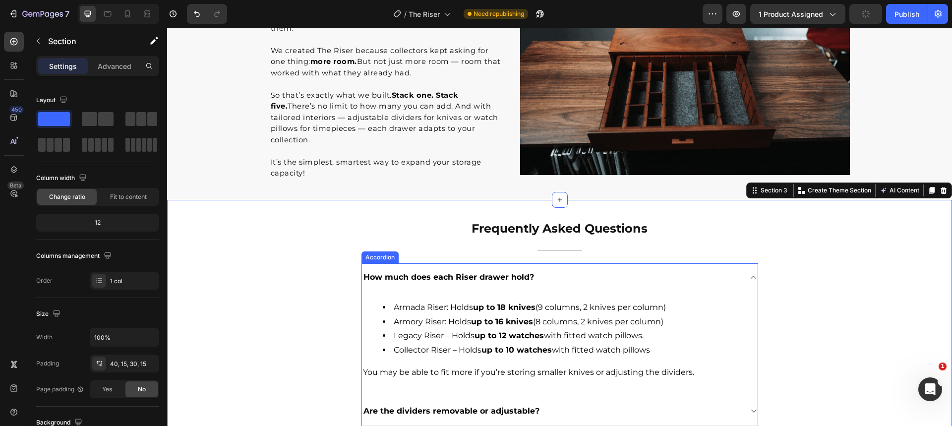
click at [716, 271] on div "How much does each Riser drawer hold?" at bounding box center [552, 277] width 380 height 13
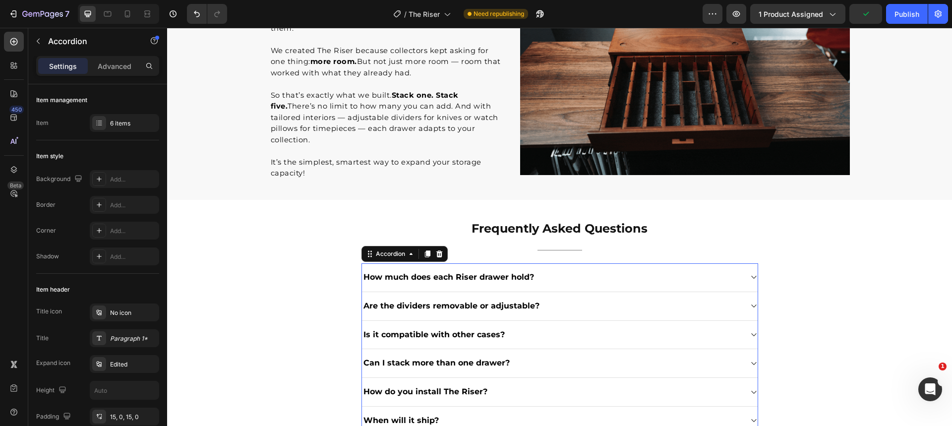
click at [586, 300] on div "Are the dividers removable or adjustable?" at bounding box center [552, 306] width 380 height 13
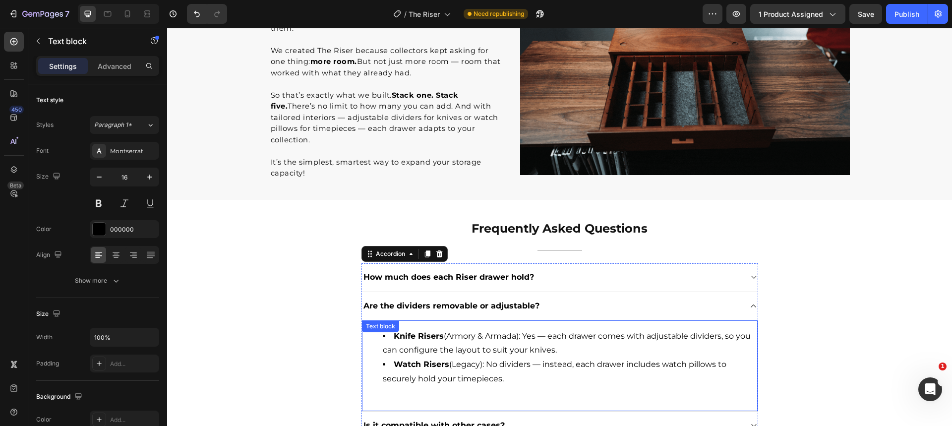
click at [474, 358] on li "Watch Risers (Legacy): No dividers — instead, each drawer includes watch pillow…" at bounding box center [570, 372] width 374 height 29
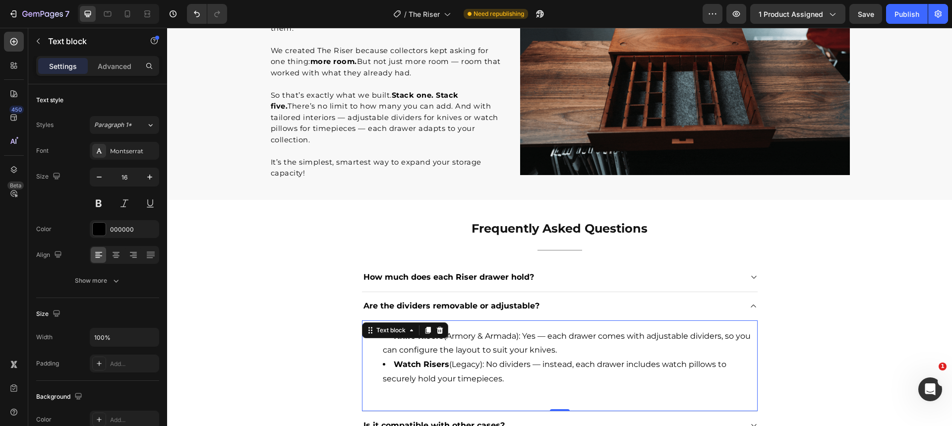
click at [476, 358] on li "Watch Risers (Legacy): No dividers — instead, each drawer includes watch pillow…" at bounding box center [570, 372] width 374 height 29
click at [414, 331] on strong "Knife Risers" at bounding box center [419, 335] width 50 height 9
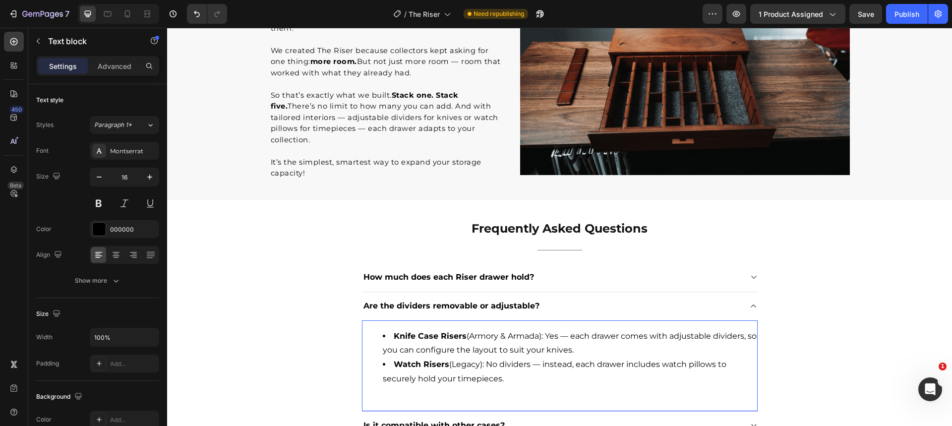
click at [419, 360] on strong "Watch Risers" at bounding box center [422, 364] width 56 height 9
click at [497, 358] on li "Watch Case Risers (Legacy): No dividers — instead, each drawer includes watch p…" at bounding box center [570, 372] width 374 height 29
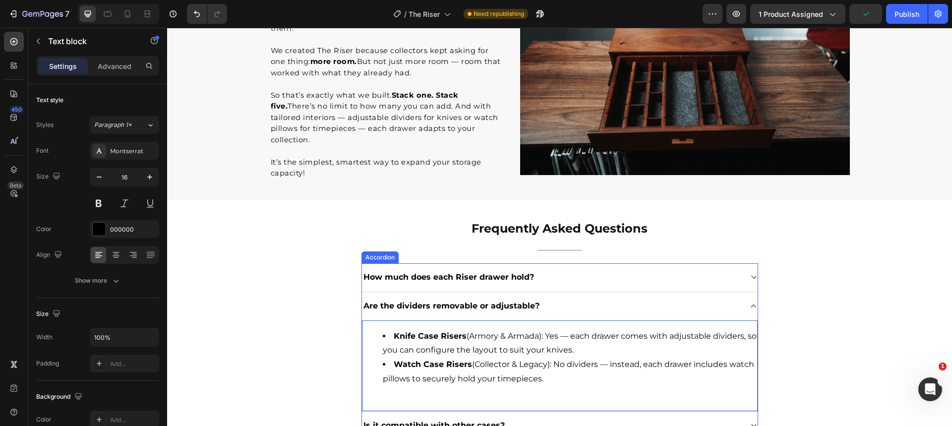
click at [677, 300] on div "Are the dividers removable or adjustable?" at bounding box center [552, 306] width 380 height 13
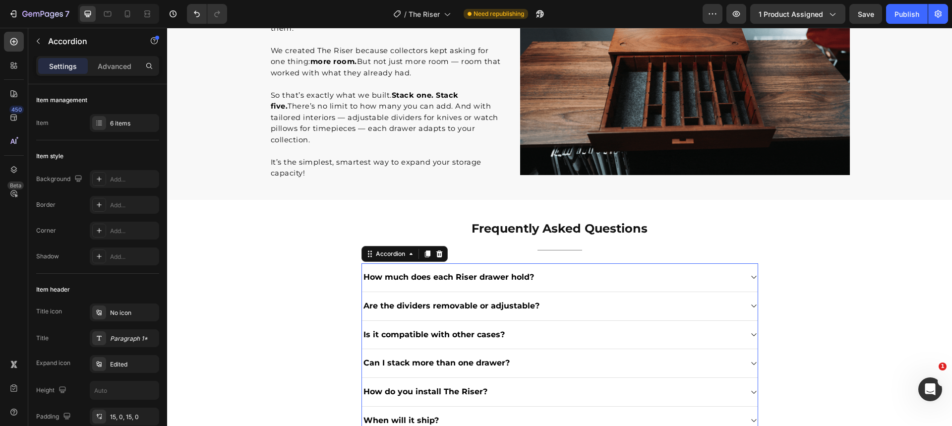
click at [525, 328] on div "Is it compatible with other cases?" at bounding box center [552, 334] width 380 height 13
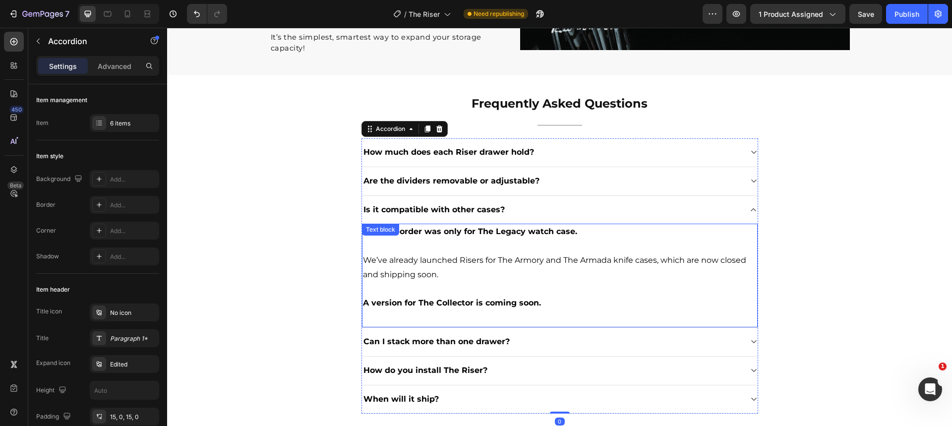
scroll to position [1227, 0]
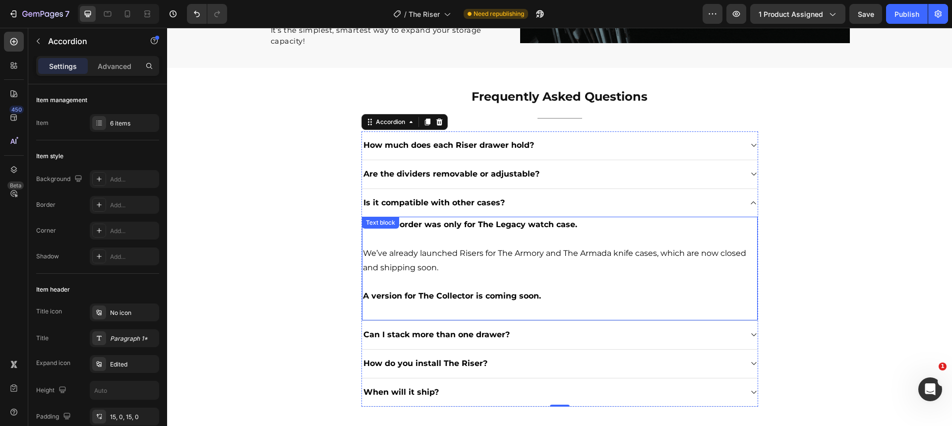
click at [477, 220] on strong "This pre-order was only for The Legacy watch case." at bounding box center [470, 224] width 214 height 9
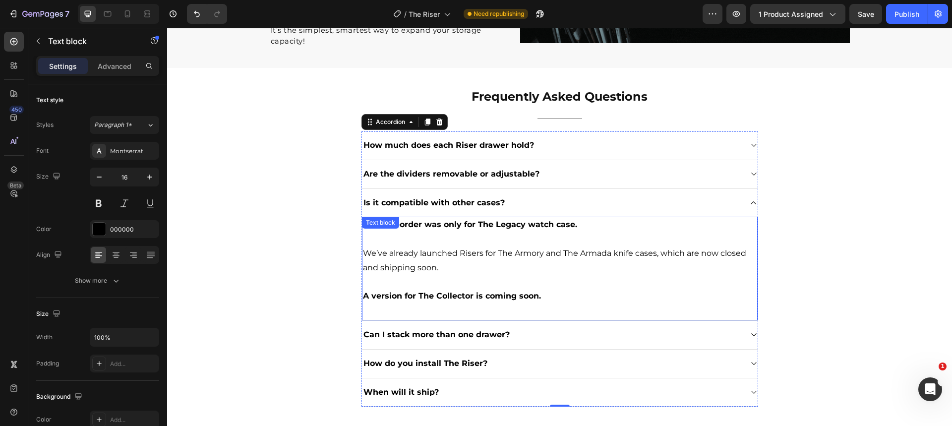
click at [477, 220] on strong "This pre-order was only for The Legacy watch case." at bounding box center [470, 224] width 214 height 9
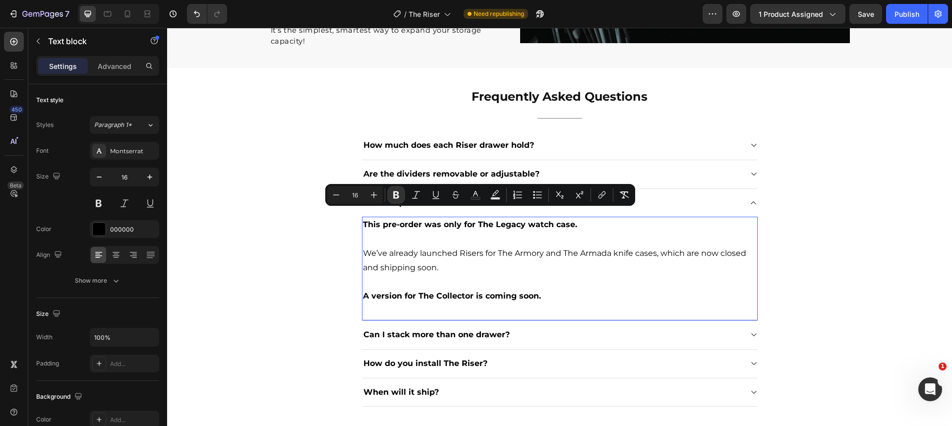
click at [471, 220] on strong "This pre-order was only for The Legacy watch case." at bounding box center [470, 224] width 214 height 9
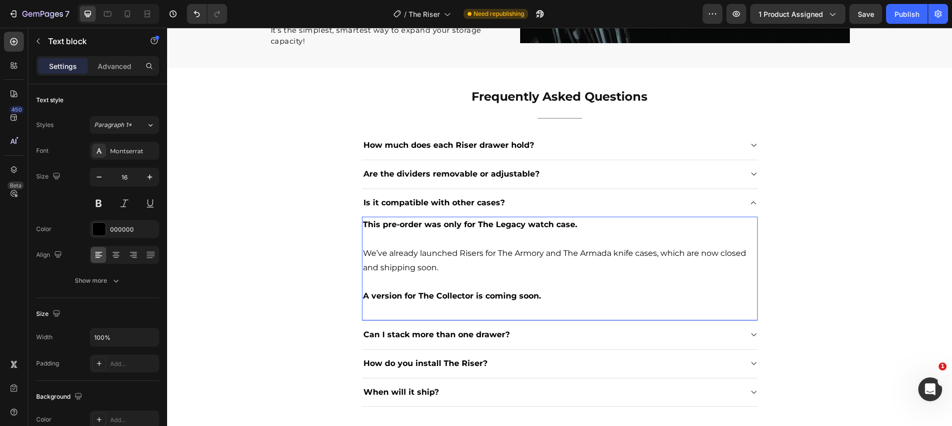
click at [431, 220] on strong "This pre-order was only for The Legacy watch case." at bounding box center [470, 224] width 214 height 9
click at [490, 220] on strong "This pre-order is only for The Legacy watch case." at bounding box center [465, 224] width 204 height 9
click at [551, 246] on p "We’ve already launched Risers for The Armory and The Armada knife cases, which …" at bounding box center [560, 260] width 394 height 29
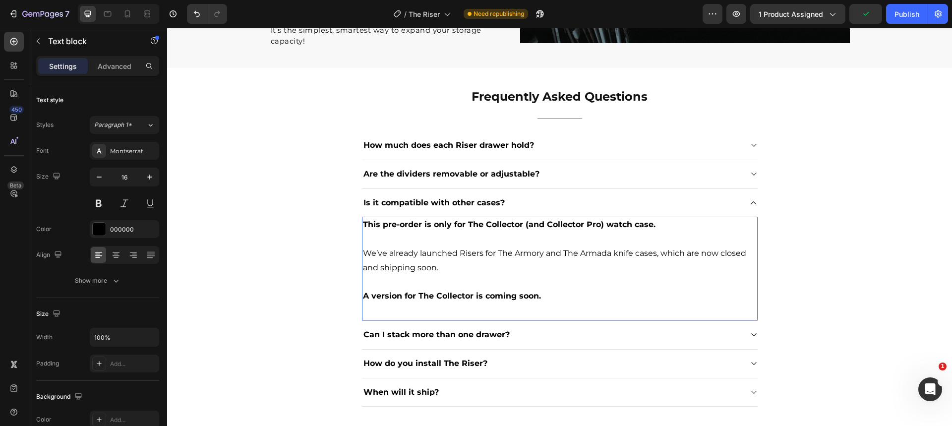
click at [551, 246] on p "We’ve already launched Risers for The Armory and The Armada knife cases, which …" at bounding box center [560, 260] width 394 height 29
click at [653, 246] on p "We’ve already launched Risers for The Armory and The Armada knife cases, which …" at bounding box center [560, 260] width 394 height 29
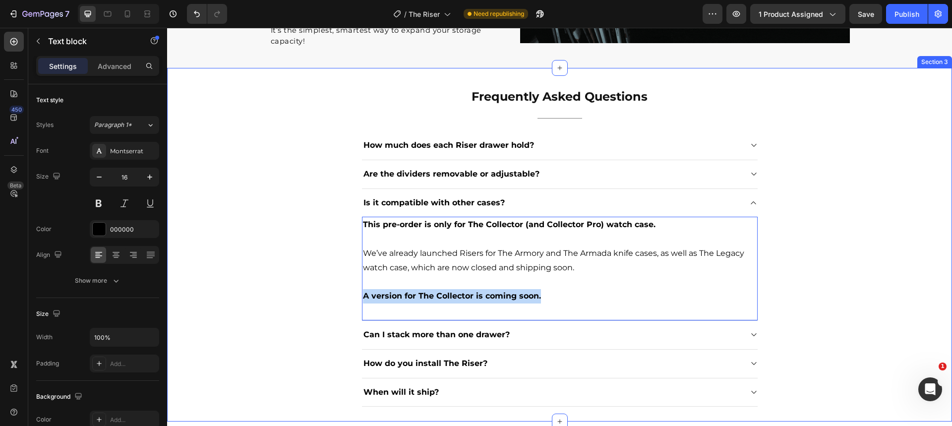
drag, startPoint x: 537, startPoint y: 283, endPoint x: 356, endPoint y: 283, distance: 181.0
click at [355, 283] on div "Frequently Asked Questions Heading Title Line How much does each Riser drawer h…" at bounding box center [560, 247] width 770 height 319
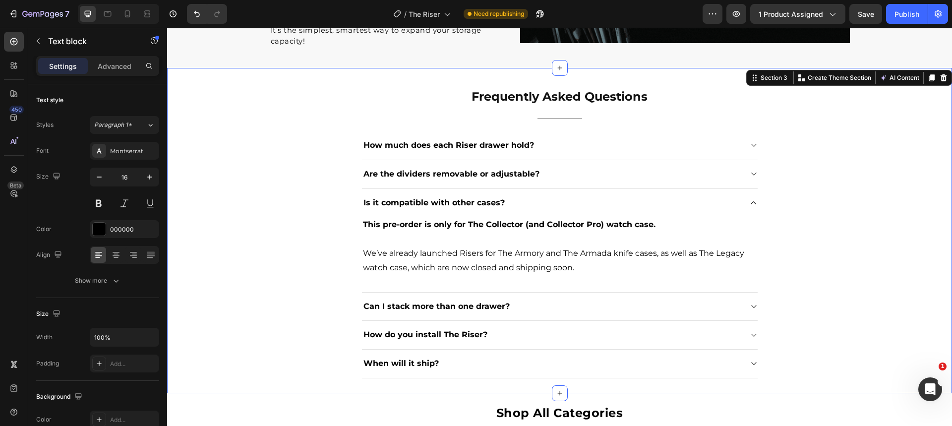
drag, startPoint x: 823, startPoint y: 198, endPoint x: 771, endPoint y: 203, distance: 51.9
click at [822, 198] on div "Frequently Asked Questions Heading Title Line How much does each Riser drawer h…" at bounding box center [560, 233] width 770 height 291
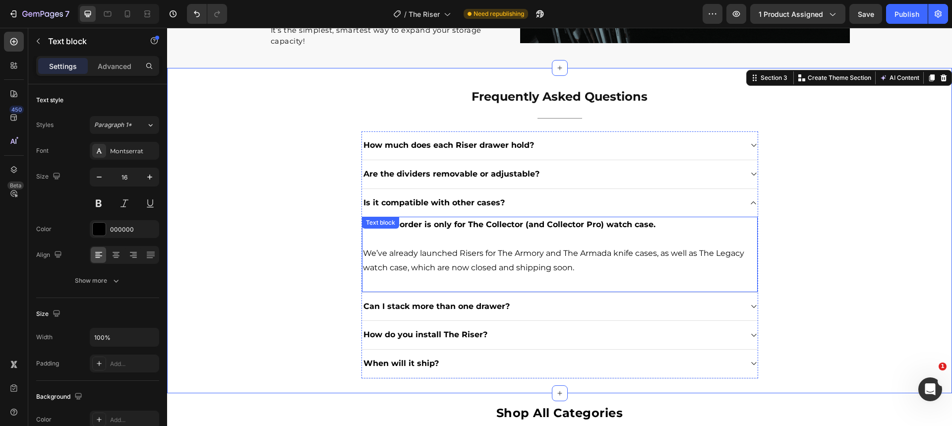
click at [697, 218] on p "This pre-order is only for The Collector (and Collector Pro) watch case." at bounding box center [560, 225] width 394 height 14
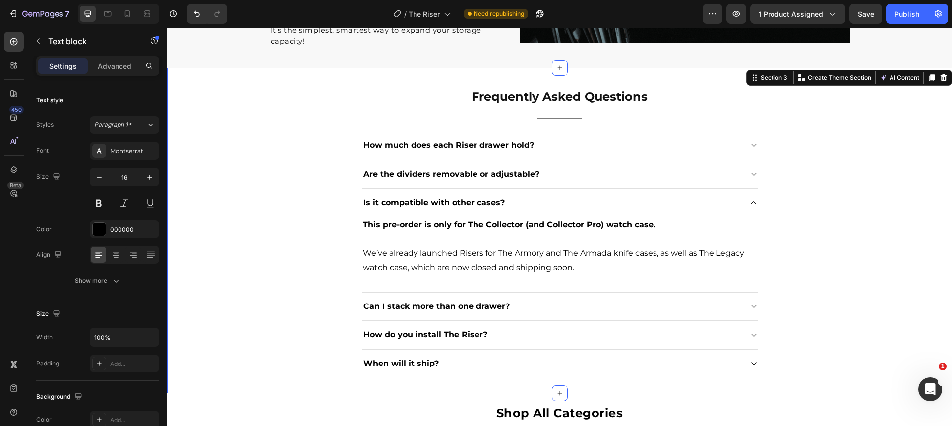
click at [816, 215] on div "Frequently Asked Questions Heading Title Line How much does each Riser drawer h…" at bounding box center [560, 233] width 770 height 291
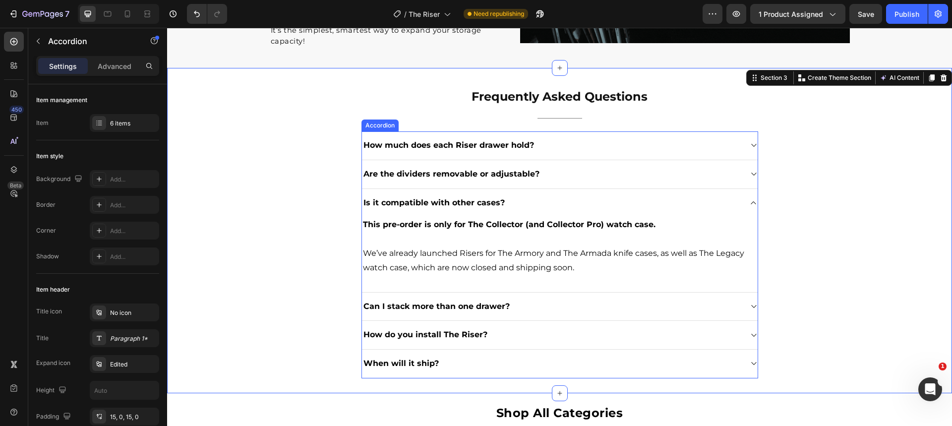
click at [729, 196] on div "Is it compatible with other cases?" at bounding box center [552, 202] width 380 height 13
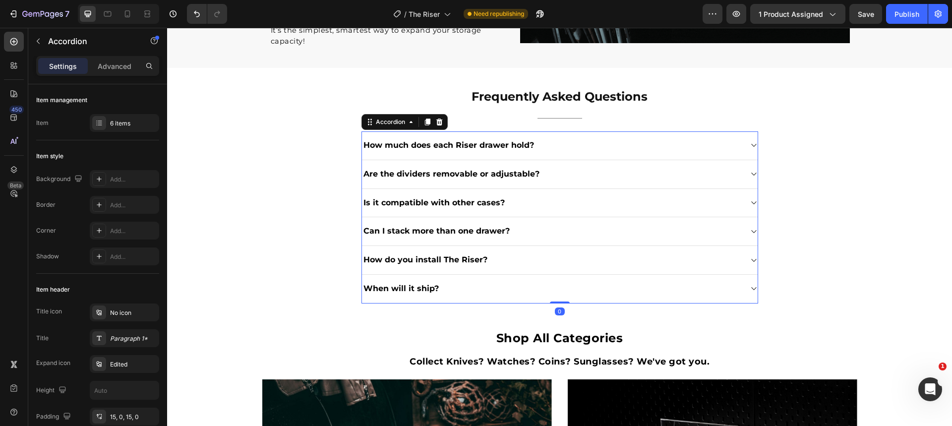
click at [729, 196] on div "Is it compatible with other cases?" at bounding box center [552, 202] width 380 height 13
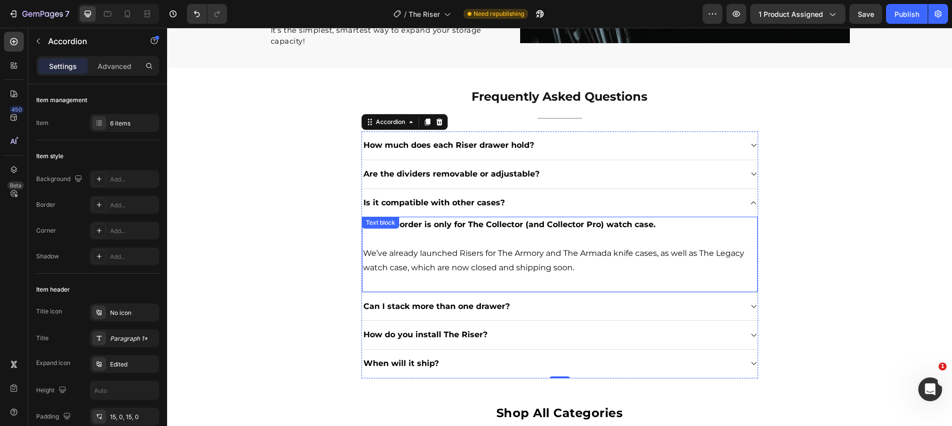
click at [435, 246] on p "We’ve already launched Risers for The Armory and The Armada knife cases, as wel…" at bounding box center [560, 260] width 394 height 29
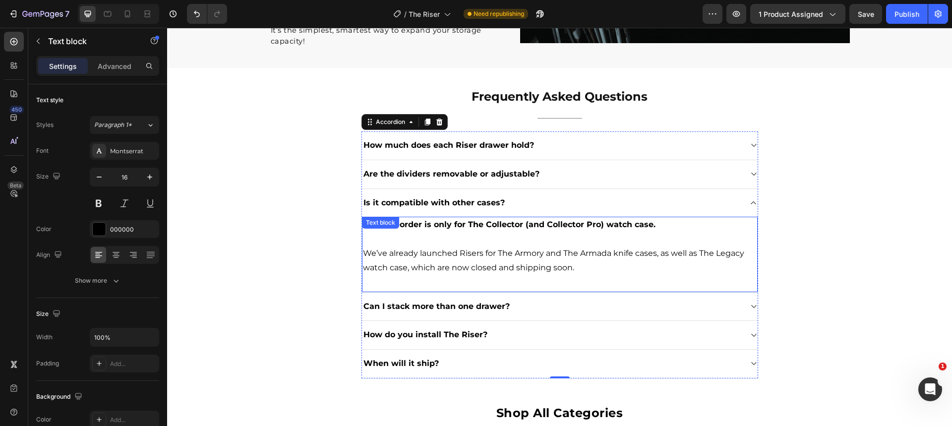
click at [435, 246] on p "We’ve already launched Risers for The Armory and The Armada knife cases, as wel…" at bounding box center [560, 260] width 394 height 29
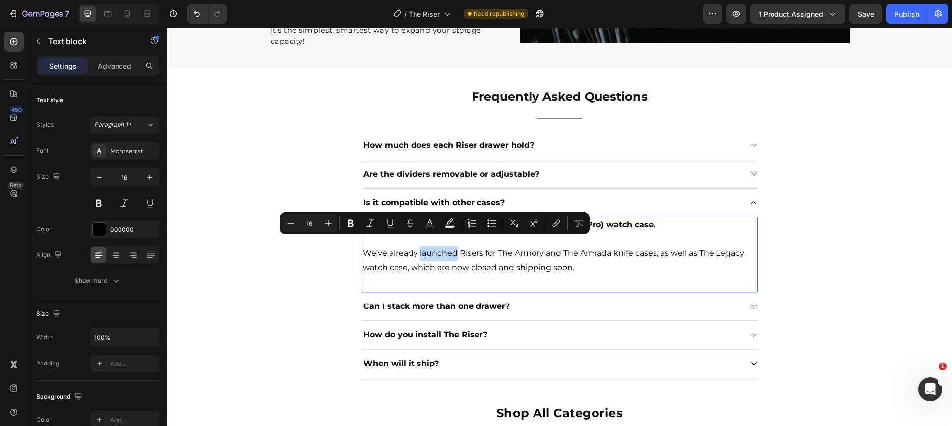
click at [452, 246] on p "We’ve already launched Risers for The Armory and The Armada knife cases, as wel…" at bounding box center [560, 260] width 394 height 29
drag, startPoint x: 453, startPoint y: 243, endPoint x: 363, endPoint y: 245, distance: 90.3
click at [363, 246] on p "We’ve already launched Risers for The Armory and The Armada knife cases, as wel…" at bounding box center [560, 260] width 394 height 29
drag, startPoint x: 465, startPoint y: 243, endPoint x: 415, endPoint y: 244, distance: 50.1
click at [415, 246] on p "Pre-orders for the Risers for The Armory and The Armada knife cases, as well as…" at bounding box center [560, 260] width 394 height 29
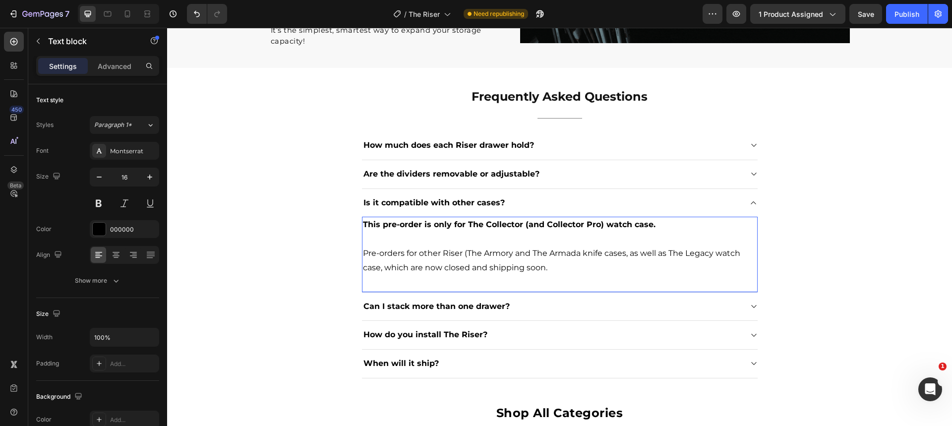
click at [378, 258] on p "Pre-orders for other Riser (The Armory and The Armada knife cases, as well as T…" at bounding box center [560, 260] width 394 height 29
click at [497, 253] on p "Pre-orders for other Riser (The Armory and The Armada knife cases, as well as T…" at bounding box center [560, 260] width 394 height 29
click at [496, 253] on p "Pre-orders for other Riser (The Armory and The Armada knife cases, as well as T…" at bounding box center [560, 260] width 394 height 29
drag, startPoint x: 554, startPoint y: 258, endPoint x: 624, endPoint y: 256, distance: 70.0
click at [624, 256] on p "Pre-orders for other Riser (The Armory and The Armada knife cases, as well as T…" at bounding box center [560, 260] width 394 height 29
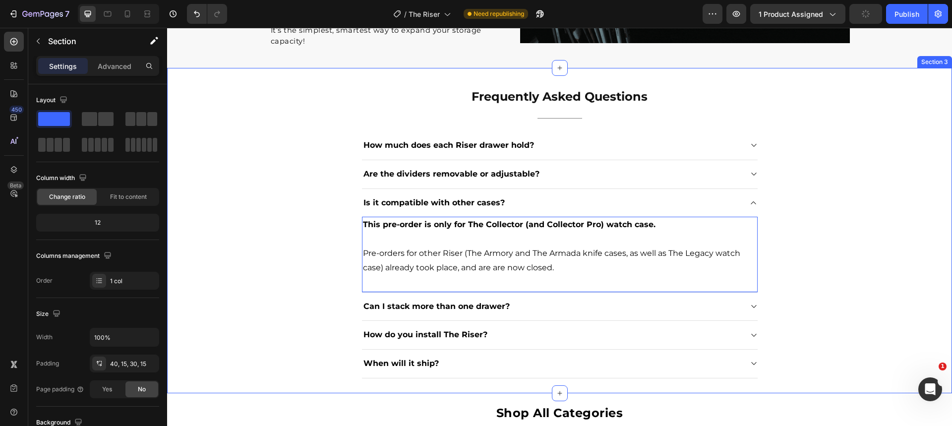
click at [824, 235] on div "Frequently Asked Questions Heading Title Line How much does each Riser drawer h…" at bounding box center [560, 233] width 770 height 291
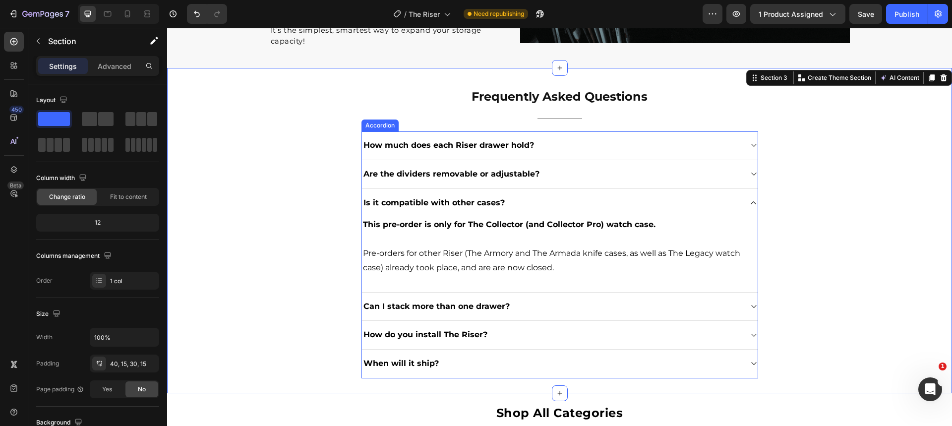
click at [549, 196] on div "Is it compatible with other cases?" at bounding box center [552, 202] width 380 height 13
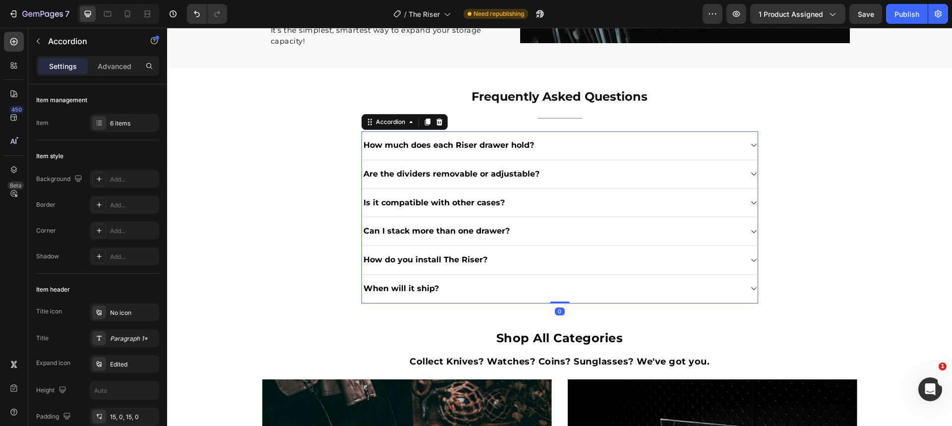
click at [549, 196] on div "Is it compatible with other cases?" at bounding box center [552, 202] width 380 height 13
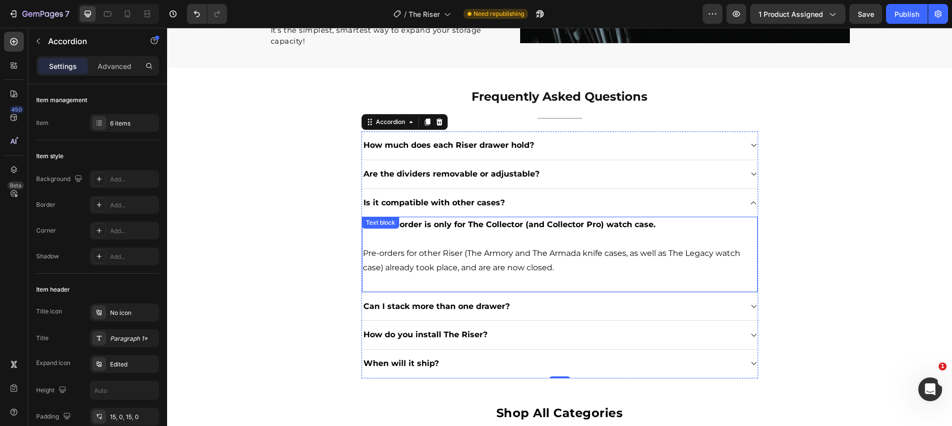
click at [497, 255] on p "Pre-orders for other Riser (The Armory and The Armada knife cases, as well as T…" at bounding box center [560, 260] width 394 height 29
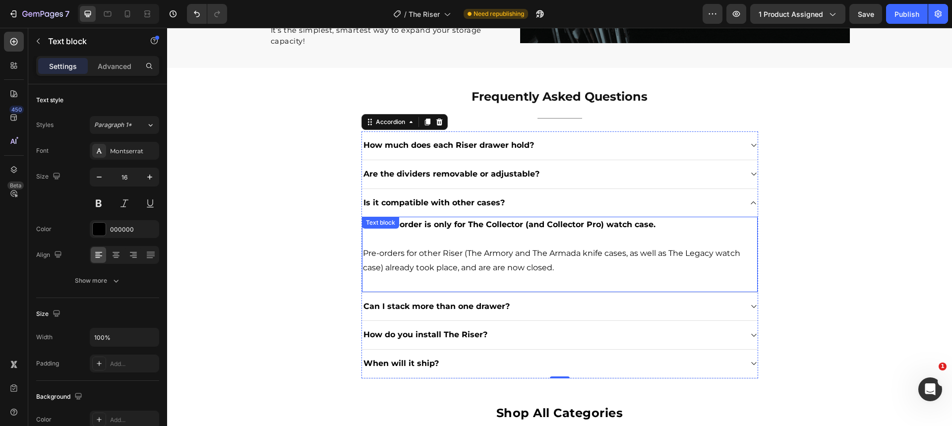
click at [497, 255] on p "Pre-orders for other Riser (The Armory and The Armada knife cases, as well as T…" at bounding box center [560, 260] width 394 height 29
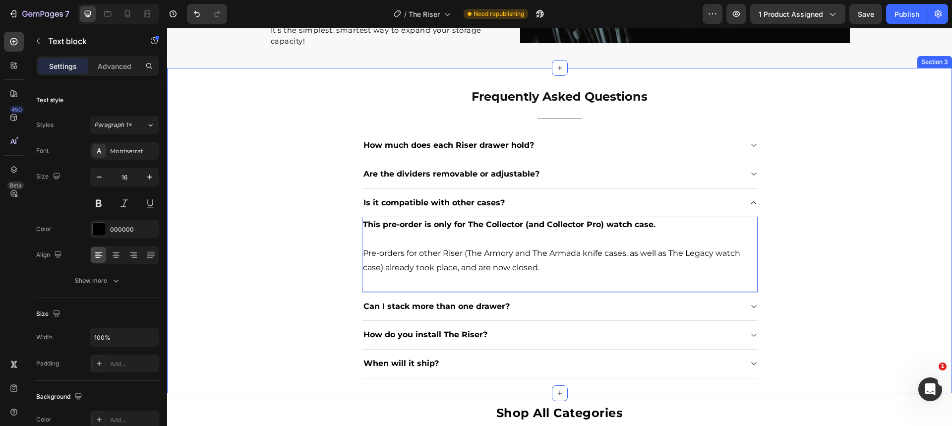
click at [716, 218] on p "This pre-order is only for The Collector (and Collector Pro) watch case." at bounding box center [560, 225] width 394 height 14
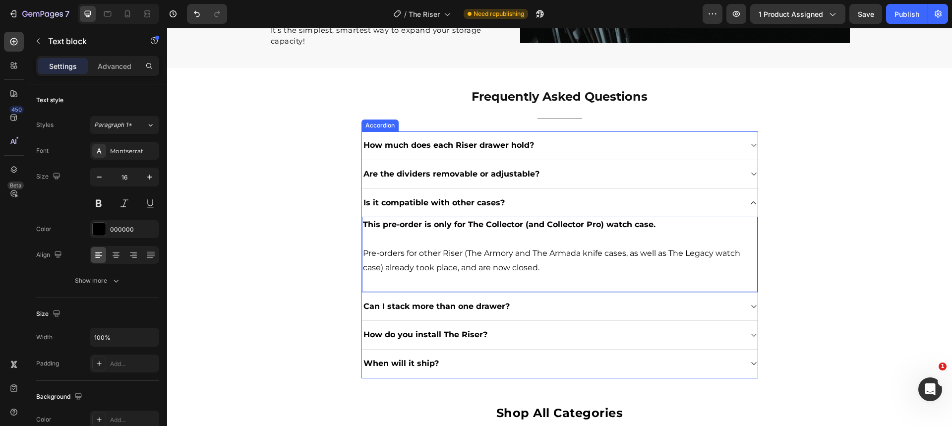
drag, startPoint x: 721, startPoint y: 192, endPoint x: 707, endPoint y: 200, distance: 15.8
click at [721, 196] on div "Is it compatible with other cases?" at bounding box center [552, 202] width 380 height 13
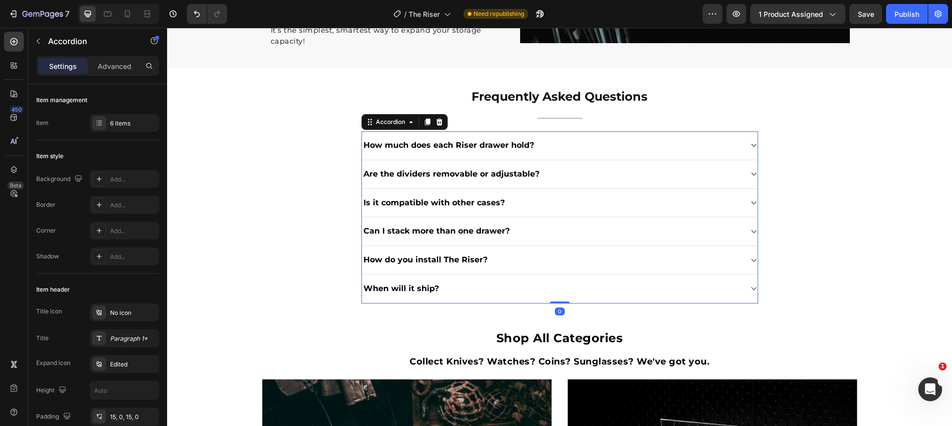
click at [559, 225] on div "Can I stack more than one drawer?" at bounding box center [552, 231] width 380 height 13
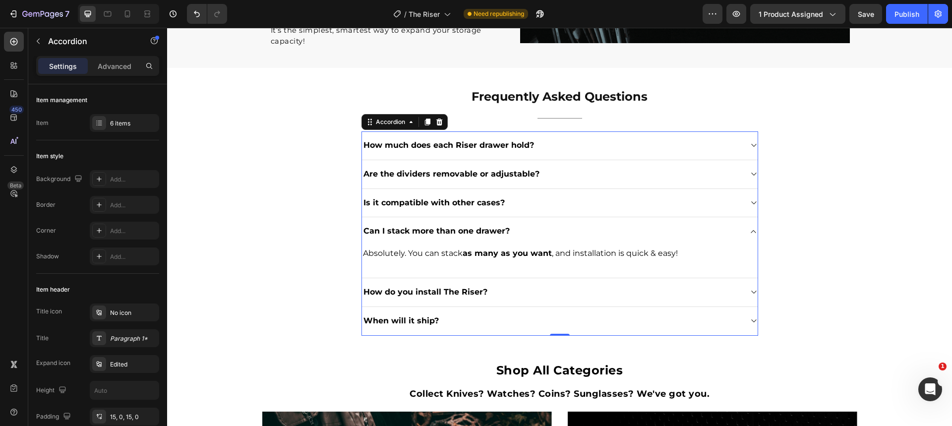
click at [642, 225] on div "Can I stack more than one drawer?" at bounding box center [552, 231] width 380 height 13
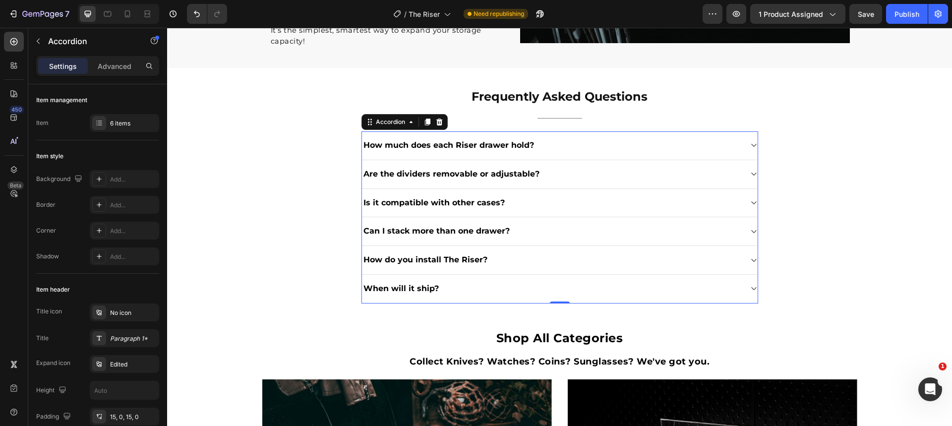
click at [535, 253] on div "How do you install The Riser?" at bounding box center [552, 259] width 380 height 13
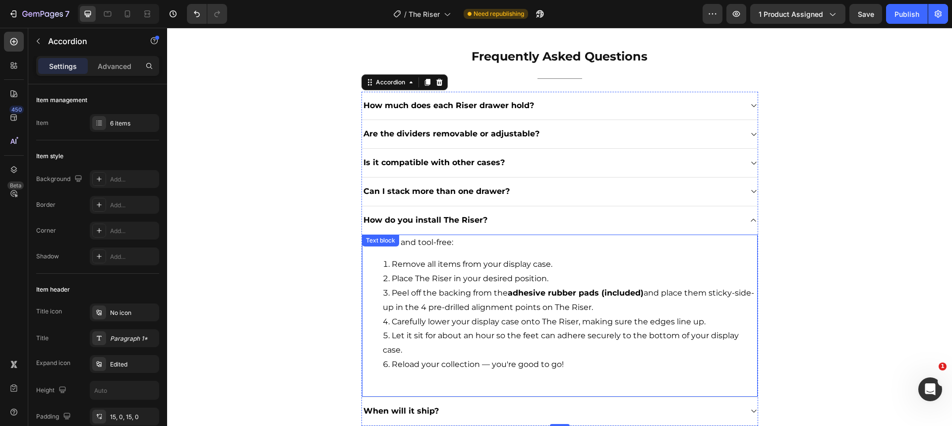
scroll to position [1262, 0]
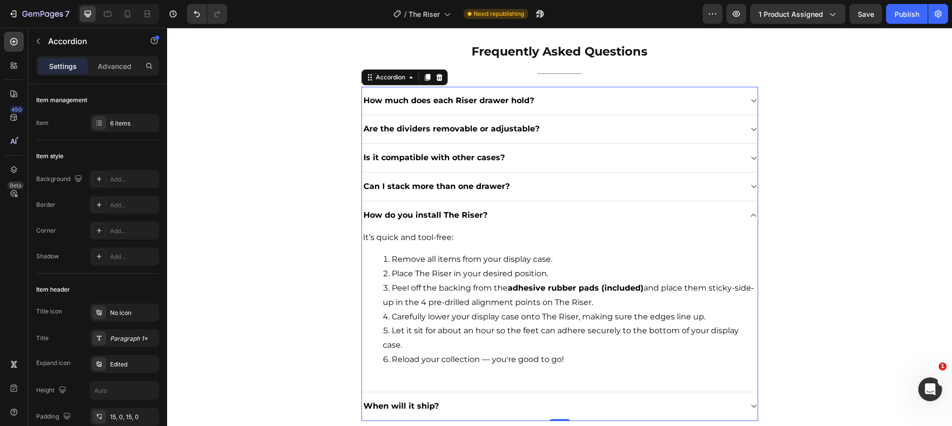
click at [590, 223] on div "How do you install The Riser?" at bounding box center [560, 215] width 396 height 28
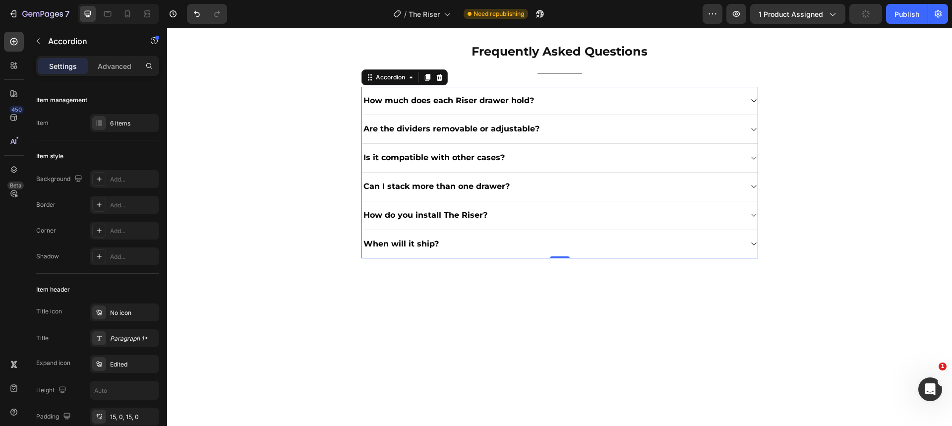
click at [577, 239] on div "When will it ship?" at bounding box center [552, 244] width 380 height 13
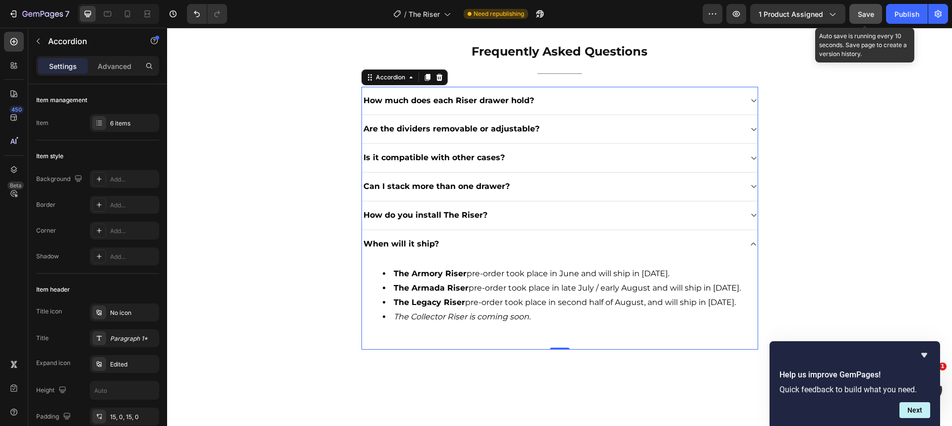
click at [859, 9] on div "Save" at bounding box center [866, 14] width 16 height 10
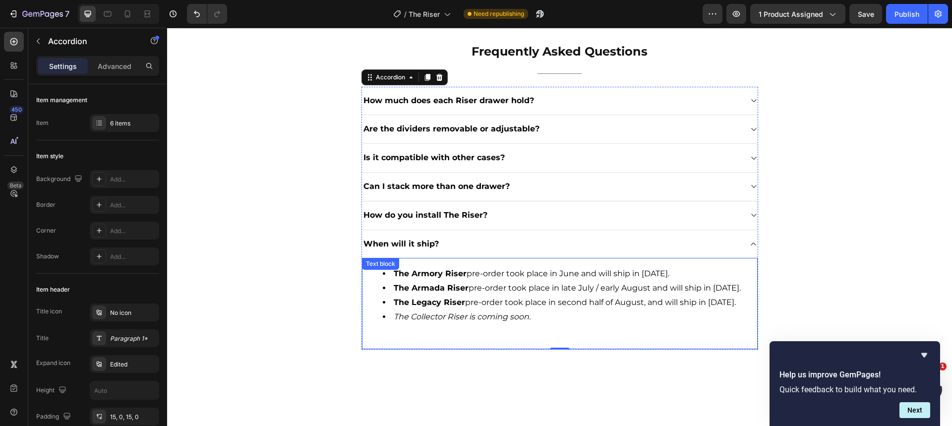
click at [435, 321] on icon "The Collector Riser is coming soon." at bounding box center [462, 316] width 137 height 9
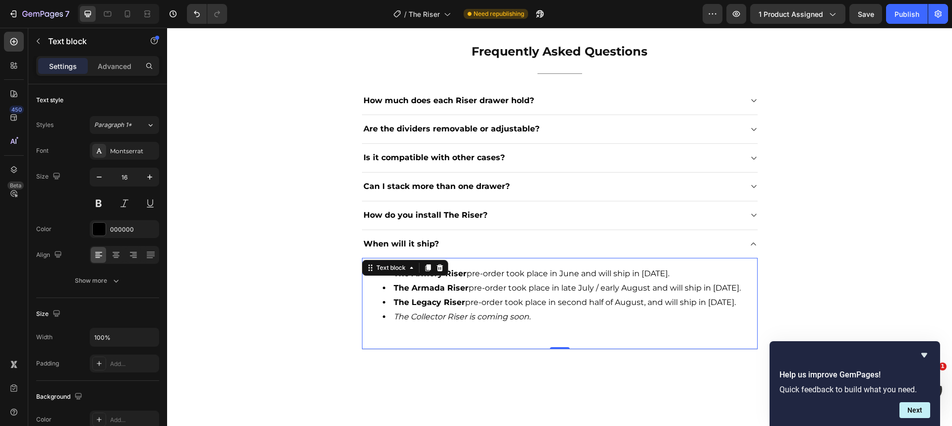
click at [435, 321] on icon "The Collector Riser is coming soon." at bounding box center [462, 316] width 137 height 9
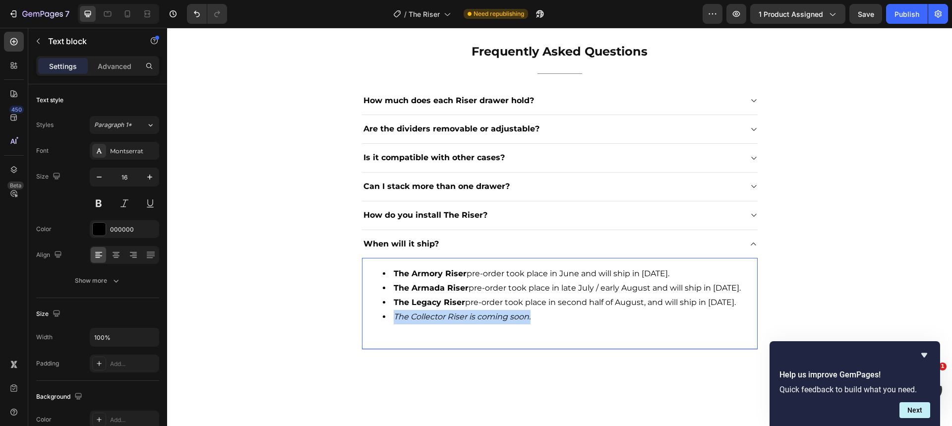
click at [435, 321] on icon "The Collector Riser is coming soon." at bounding box center [462, 316] width 137 height 9
click at [452, 321] on icon "The Collector Riser pre-order is now open and will ship in [DATE]." at bounding box center [520, 316] width 253 height 9
click at [451, 321] on icon "The Collector Riser pre-order is now open and will ship in [DATE]." at bounding box center [520, 316] width 253 height 9
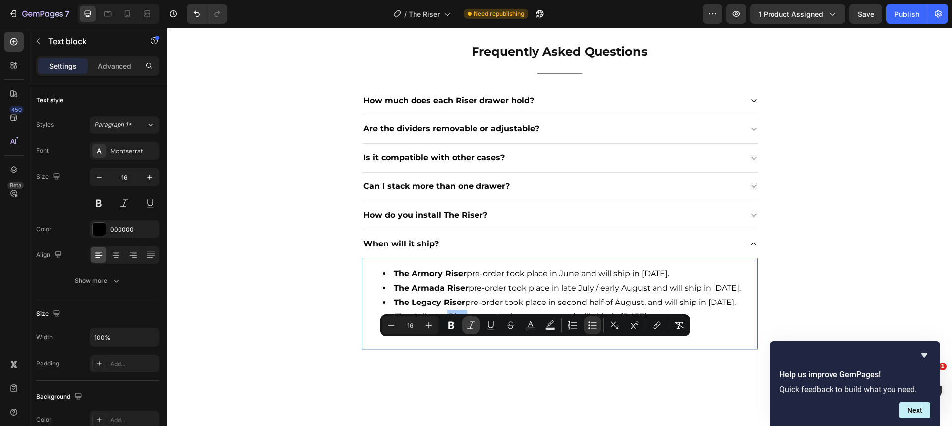
click at [465, 328] on button "Italic" at bounding box center [471, 325] width 18 height 18
click at [454, 324] on li "The Collector Riser pre-order is now open and will ship in [DATE]." at bounding box center [570, 317] width 374 height 14
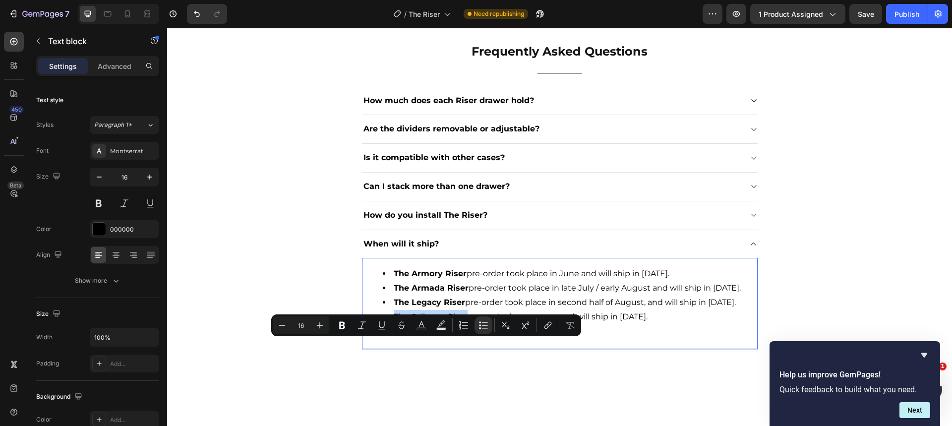
drag, startPoint x: 463, startPoint y: 343, endPoint x: 389, endPoint y: 343, distance: 73.9
click at [389, 324] on li "The Collector Riser pre-order is now open and will ship in [DATE]." at bounding box center [570, 317] width 374 height 14
click at [492, 324] on li "The Collector Riser pre-order is now open and will ship in [DATE]." at bounding box center [570, 317] width 374 height 14
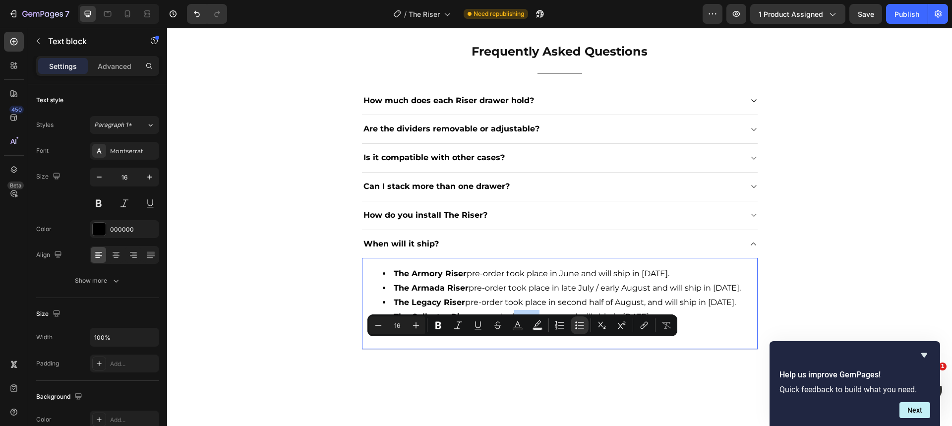
drag, startPoint x: 535, startPoint y: 345, endPoint x: 509, endPoint y: 347, distance: 25.9
click at [509, 324] on li "The Collector Riser pre-order is now open and will ship in [DATE]." at bounding box center [570, 317] width 374 height 14
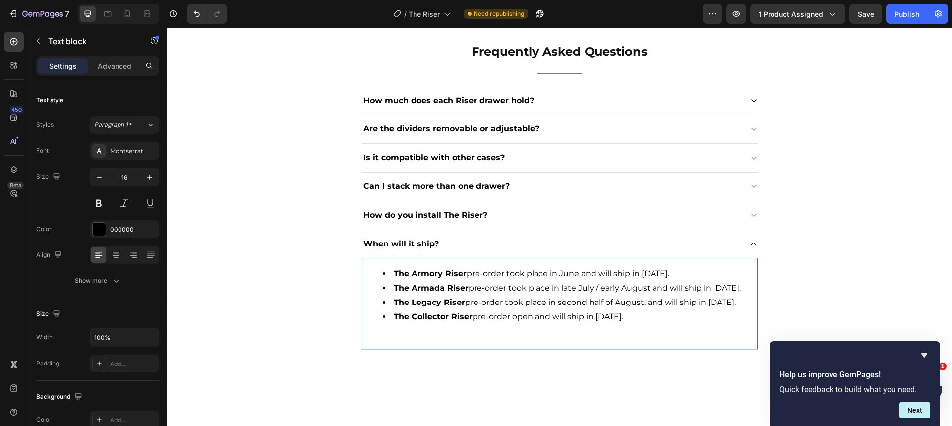
click at [528, 324] on li "The Collector Riser pre-order open and will ship in [DATE]." at bounding box center [570, 317] width 374 height 14
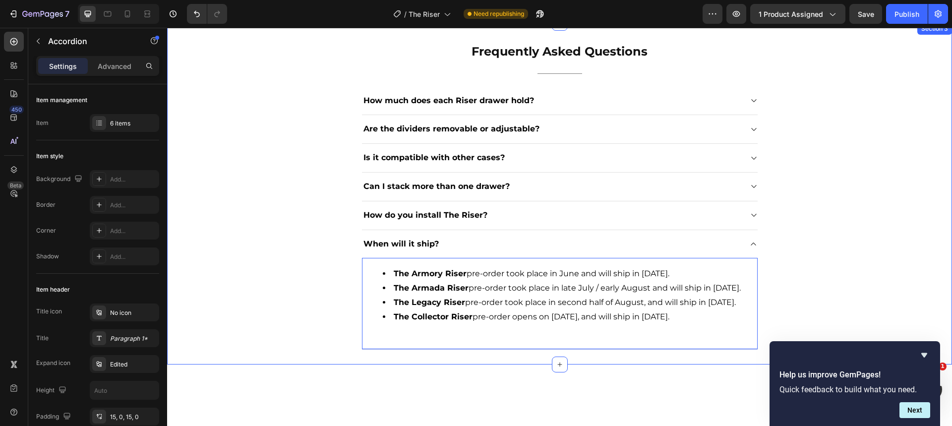
click at [731, 244] on div "When will it ship?" at bounding box center [552, 244] width 380 height 13
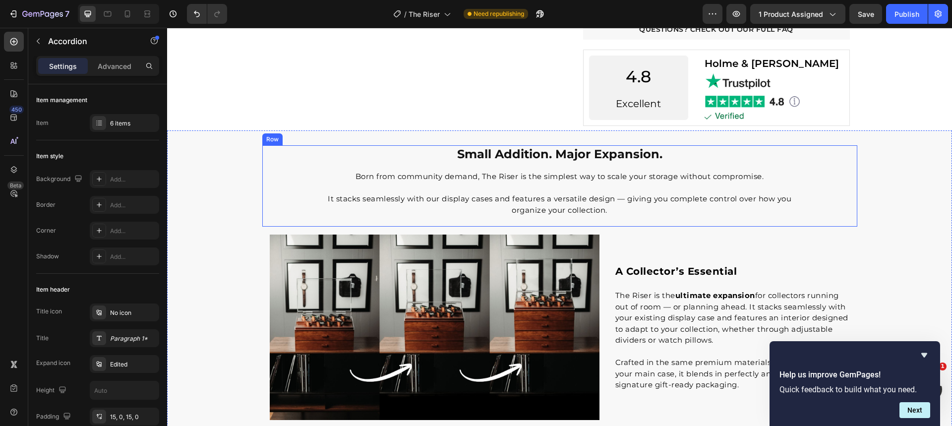
scroll to position [360, 0]
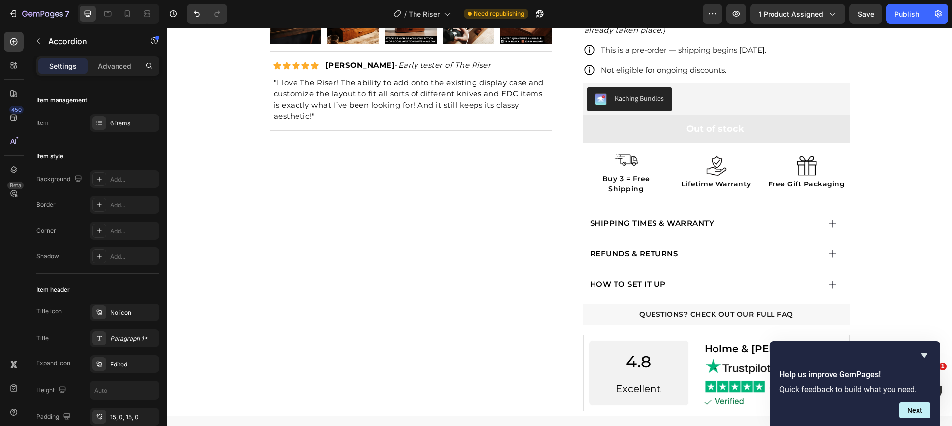
click at [924, 355] on icon "Hide survey" at bounding box center [924, 355] width 6 height 4
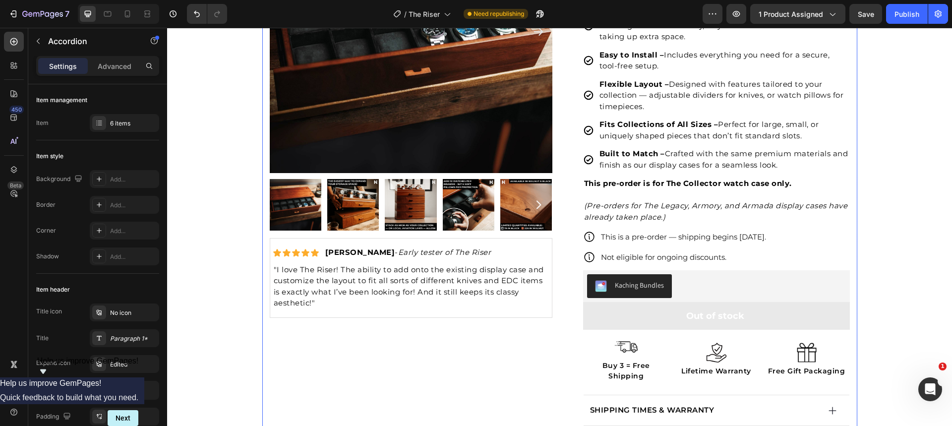
scroll to position [168, 0]
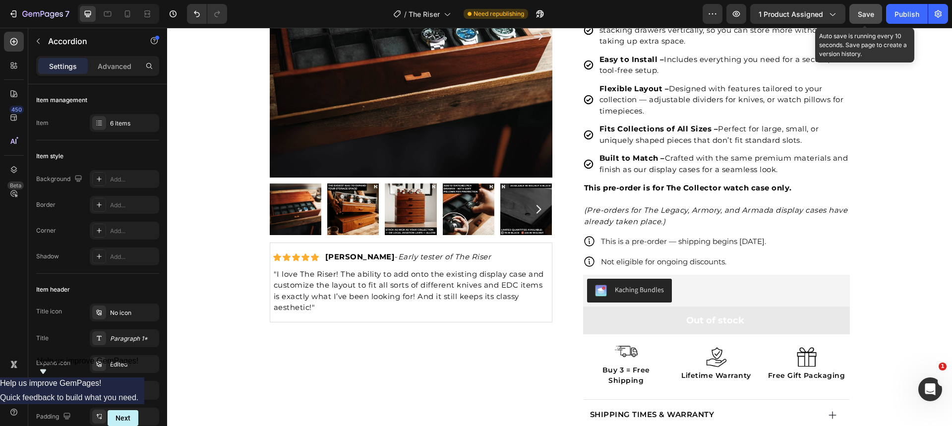
click at [866, 11] on span "Save" at bounding box center [866, 14] width 16 height 8
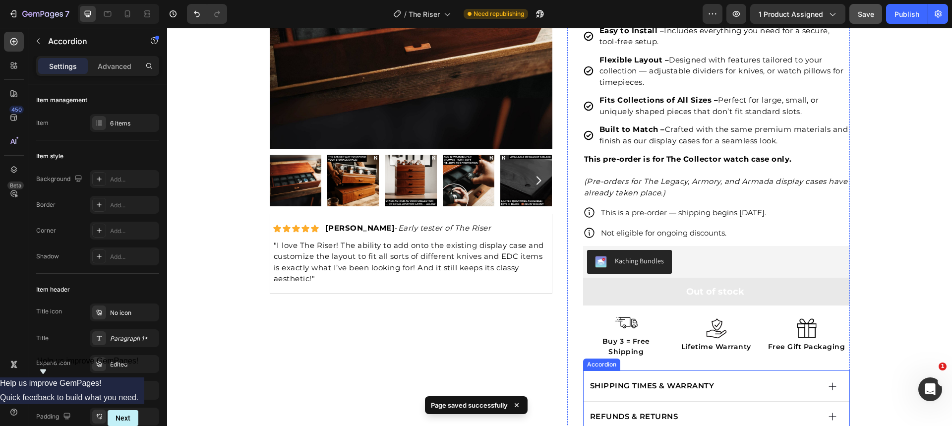
scroll to position [0, 0]
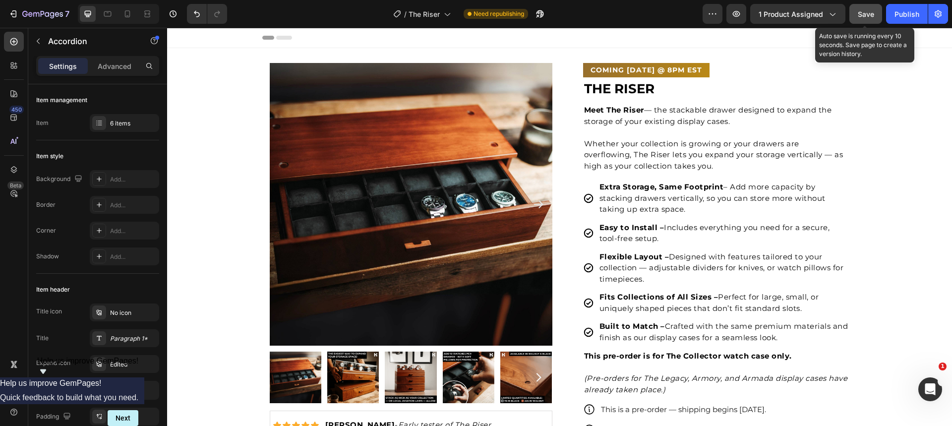
click at [863, 18] on span "Save" at bounding box center [866, 14] width 16 height 8
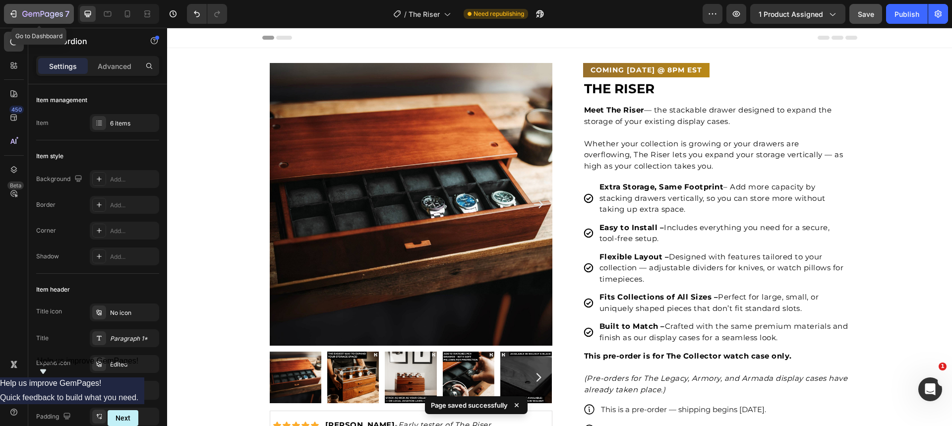
click at [44, 17] on icon "button" at bounding box center [42, 14] width 41 height 8
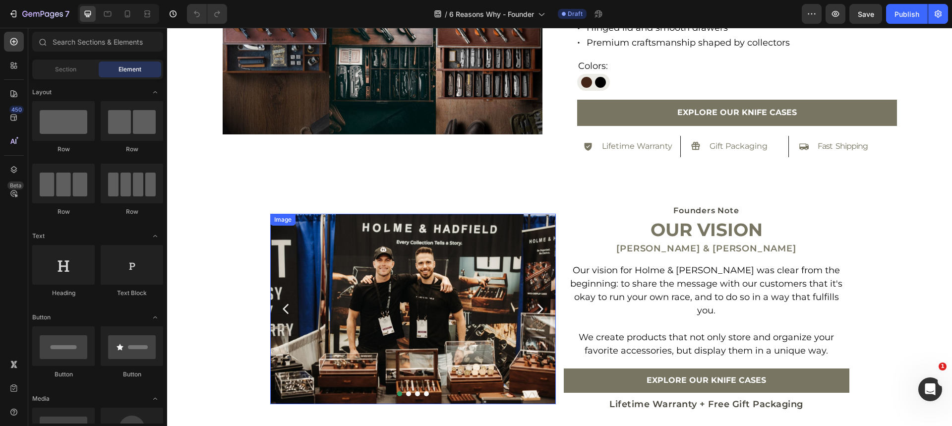
scroll to position [2097, 0]
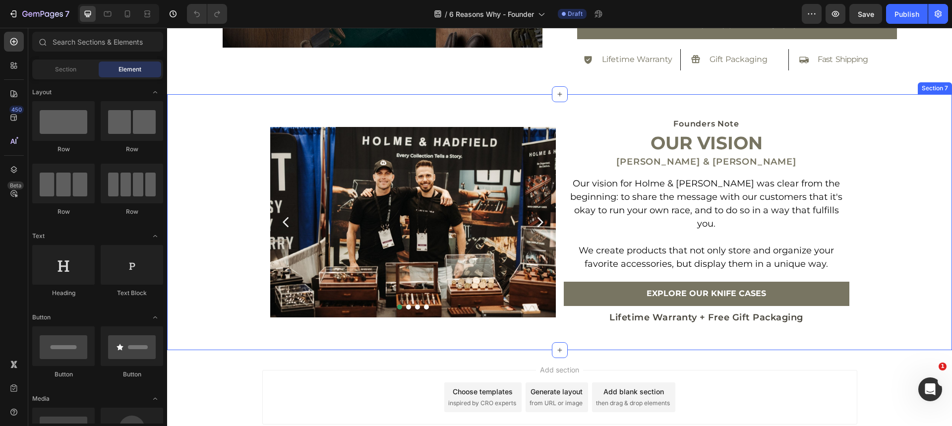
click at [438, 98] on div "Image Image Image Row Image Row Carousel Founders Note Heading Our Vision Headi…" at bounding box center [559, 222] width 785 height 256
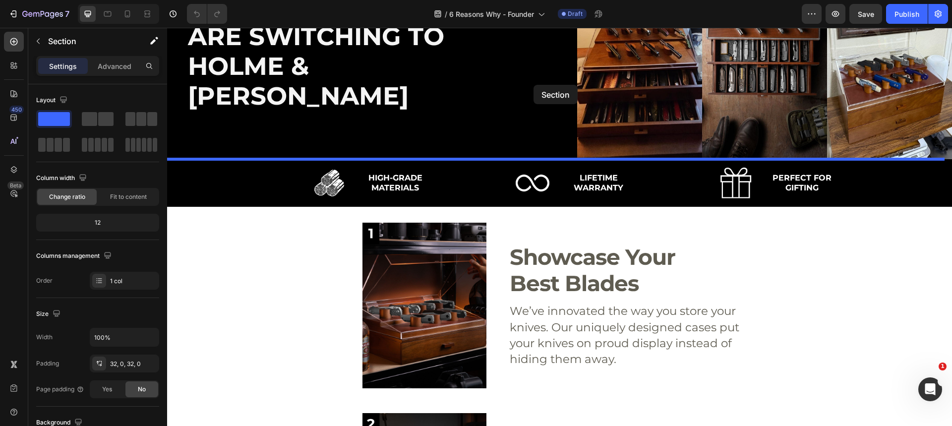
scroll to position [144, 0]
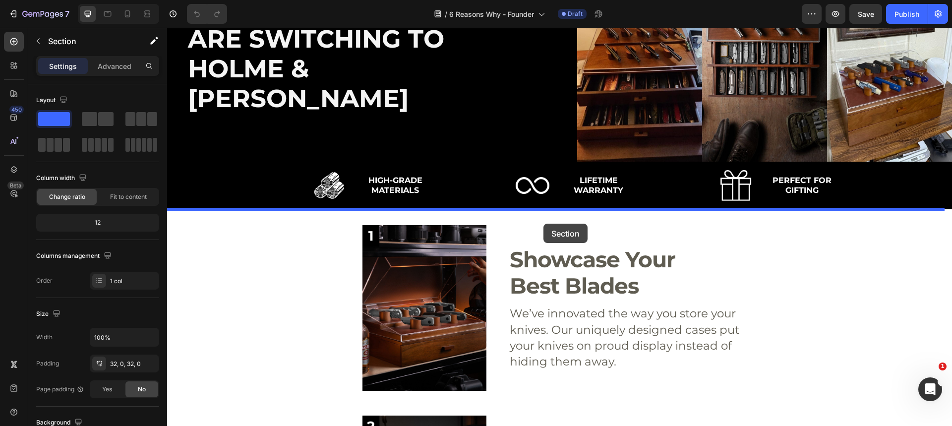
drag, startPoint x: 751, startPoint y: 91, endPoint x: 548, endPoint y: 211, distance: 235.3
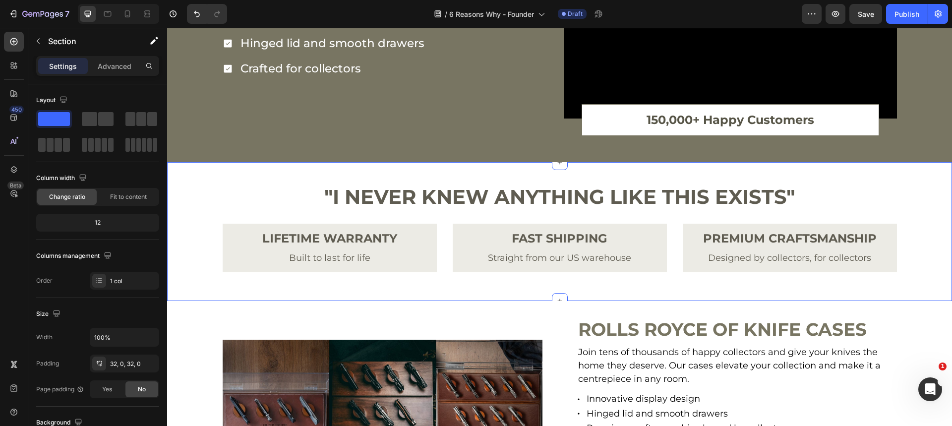
scroll to position [2150, 0]
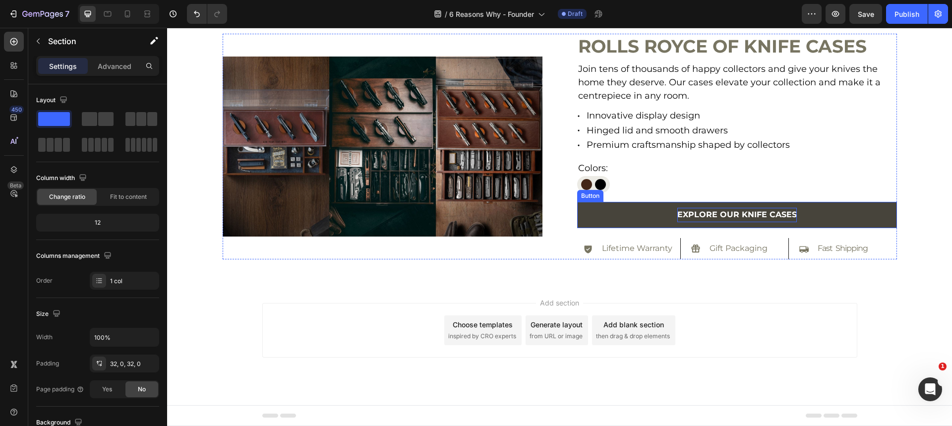
click at [704, 209] on p "EXPLORE OUR KNIFE CASES" at bounding box center [737, 215] width 120 height 14
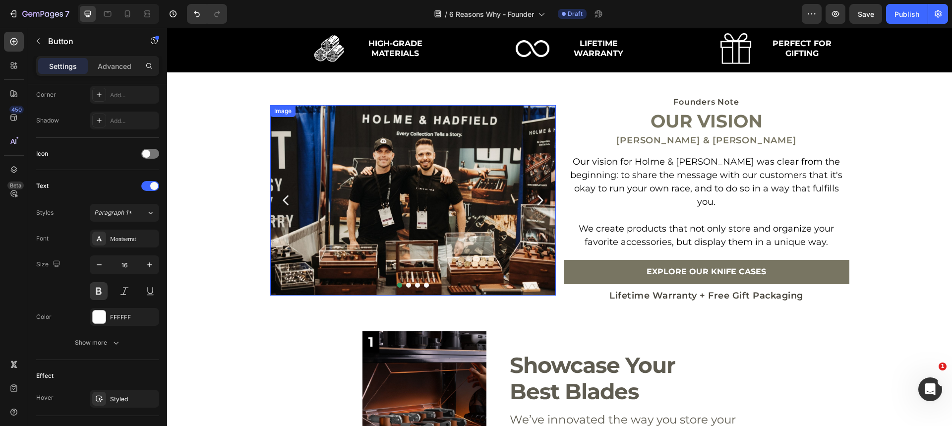
scroll to position [278, 0]
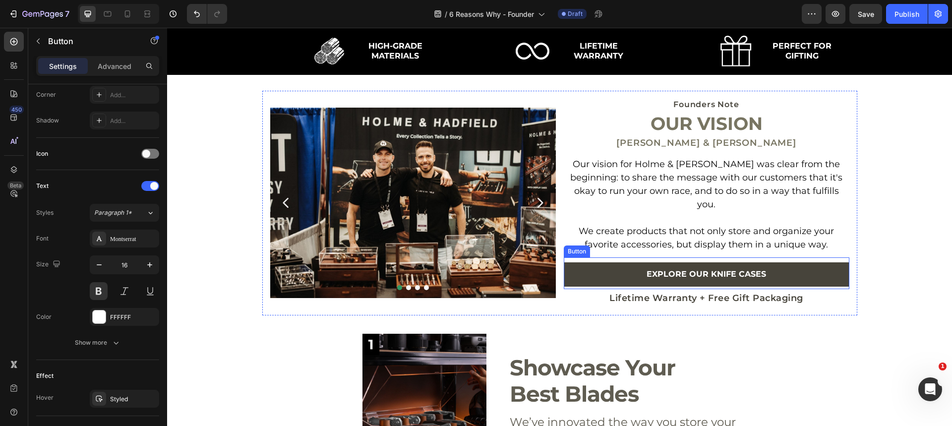
click at [622, 262] on link "Explore Our KNIFE CASES" at bounding box center [707, 274] width 286 height 24
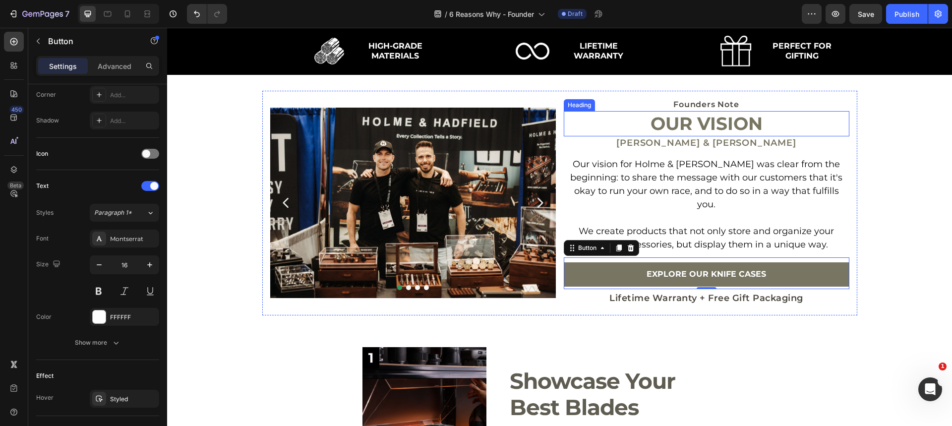
click at [677, 124] on h2 "Our Vision" at bounding box center [707, 123] width 286 height 25
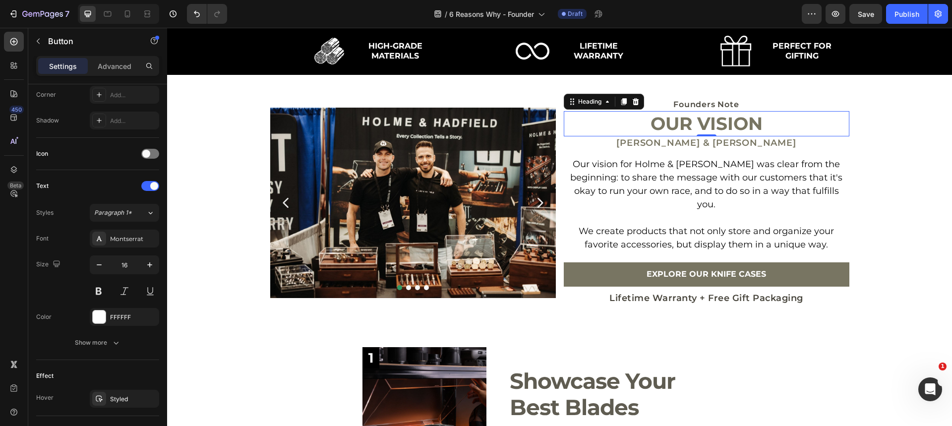
click at [677, 124] on h2 "Our Vision" at bounding box center [707, 123] width 286 height 25
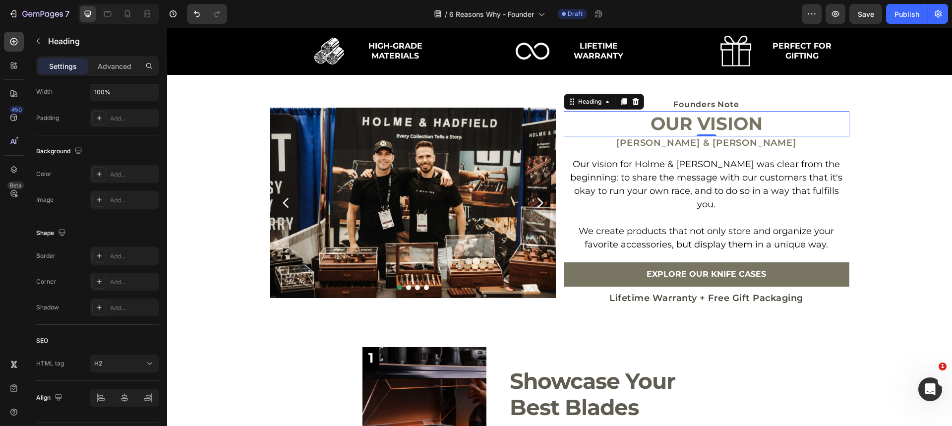
scroll to position [0, 0]
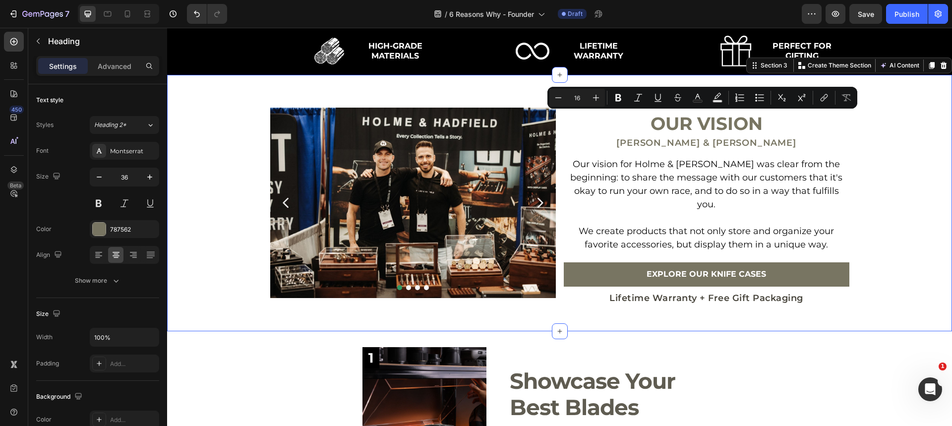
click at [886, 125] on div "Image Image Image Row Image Row Carousel Founders Note Heading Our Vision Headi…" at bounding box center [559, 203] width 785 height 224
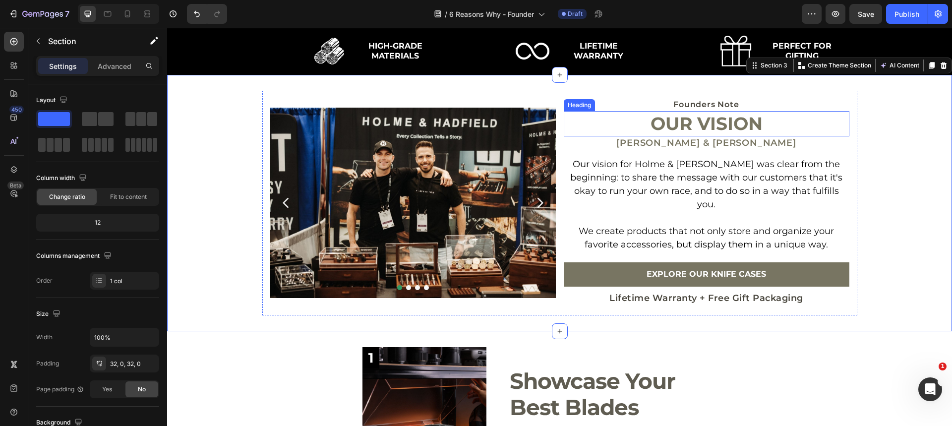
click at [704, 126] on p "Our Vision" at bounding box center [707, 123] width 284 height 23
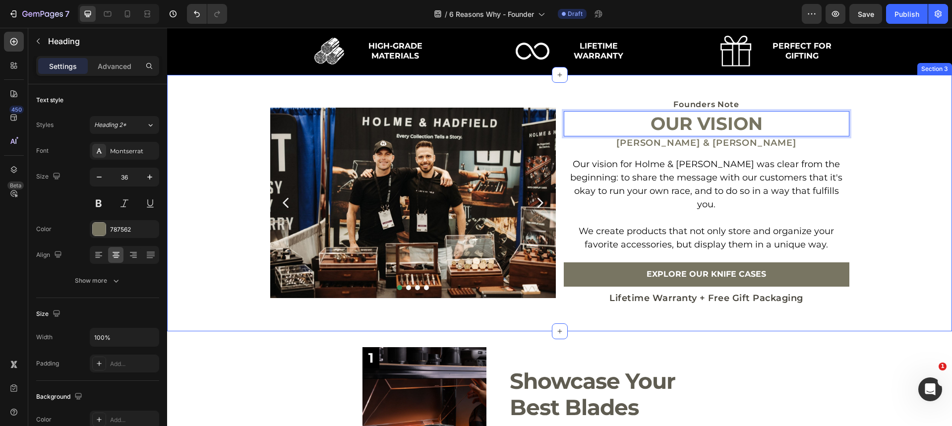
click at [904, 124] on div "Image Image Image Row Image Row Carousel Founders Note Heading Our Vision Headi…" at bounding box center [559, 203] width 785 height 224
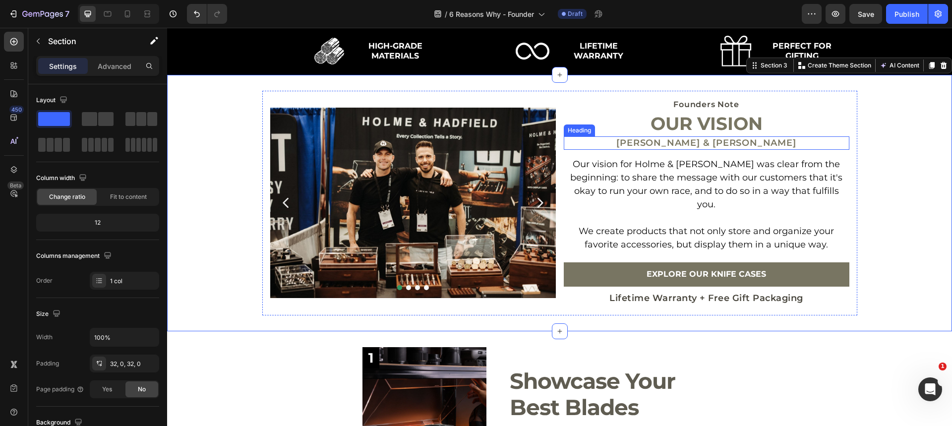
click at [756, 140] on h2 "IAN HOLME & PHIL HADFIELD" at bounding box center [707, 142] width 286 height 13
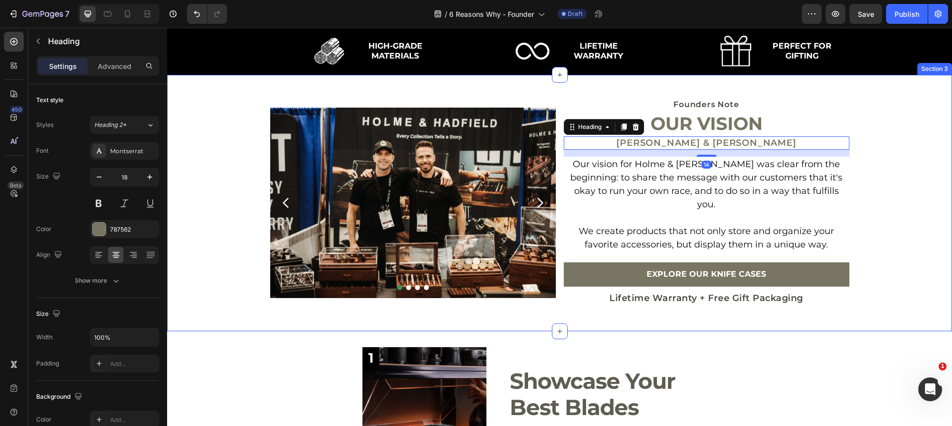
click at [890, 163] on div "Image Image Image Row Image Row Carousel Founders Note Heading Our Vision Headi…" at bounding box center [559, 203] width 785 height 224
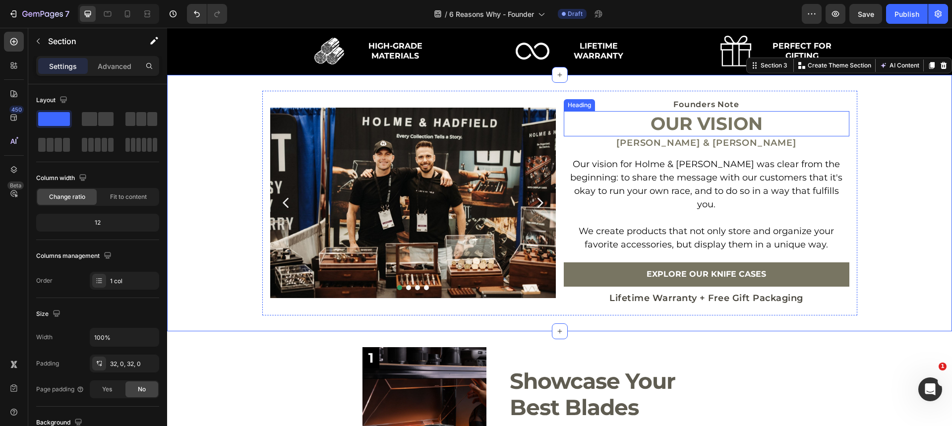
click at [773, 121] on p "Our Vision" at bounding box center [707, 123] width 284 height 23
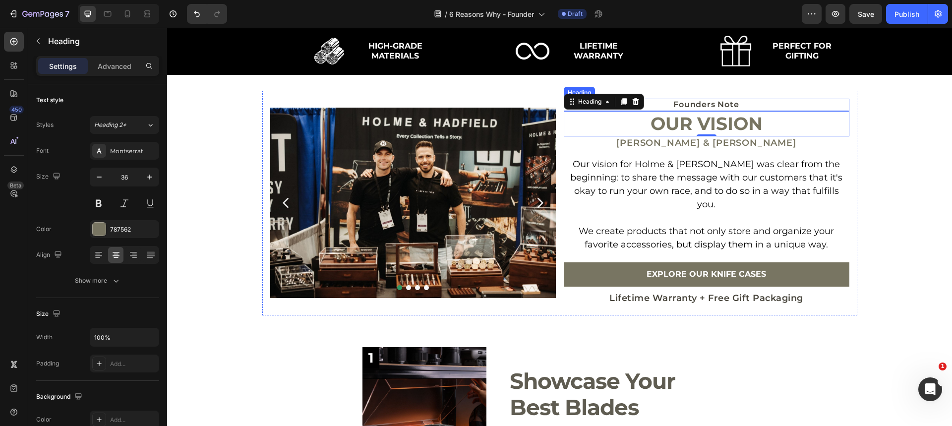
click at [727, 102] on h2 "Founders Note" at bounding box center [707, 105] width 286 height 12
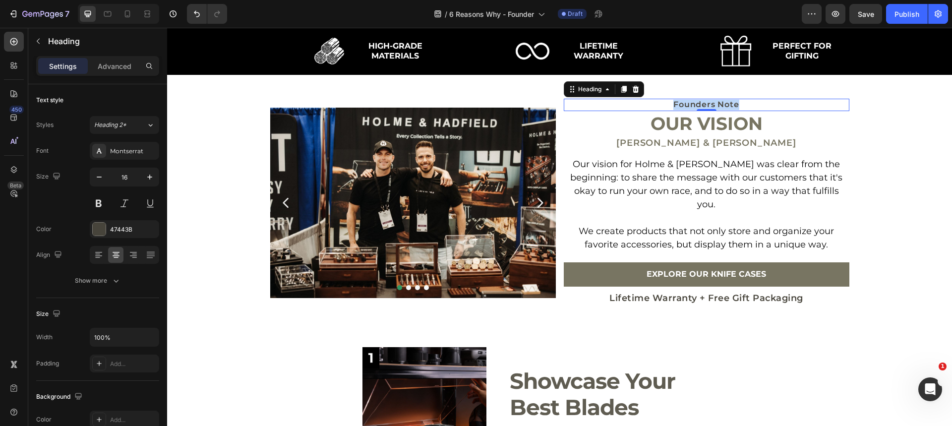
click at [727, 102] on p "Founders Note" at bounding box center [707, 105] width 284 height 10
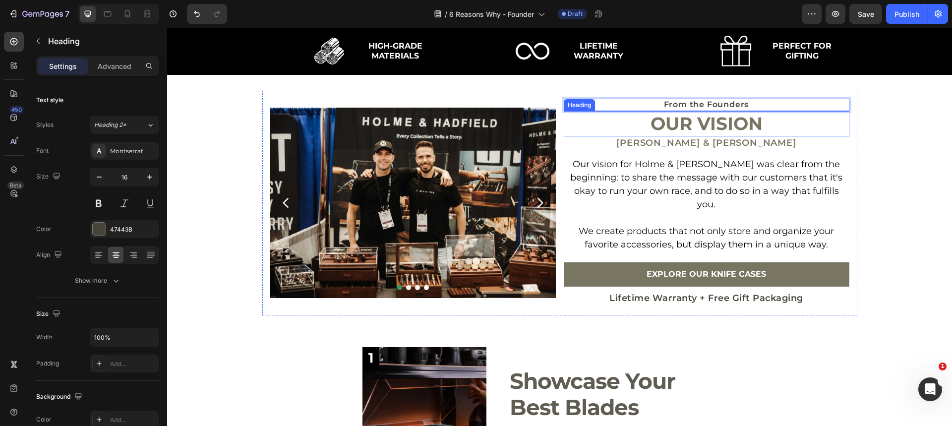
click at [763, 124] on p "Our Vision" at bounding box center [707, 123] width 284 height 23
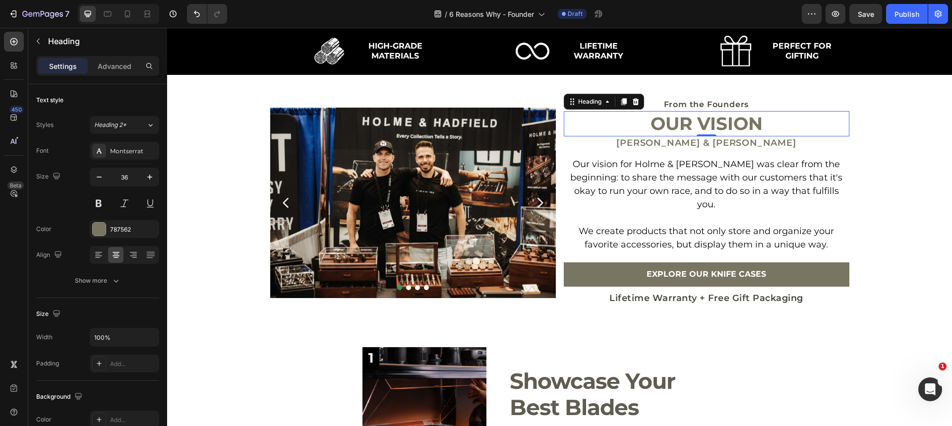
click at [632, 100] on icon at bounding box center [635, 101] width 6 height 7
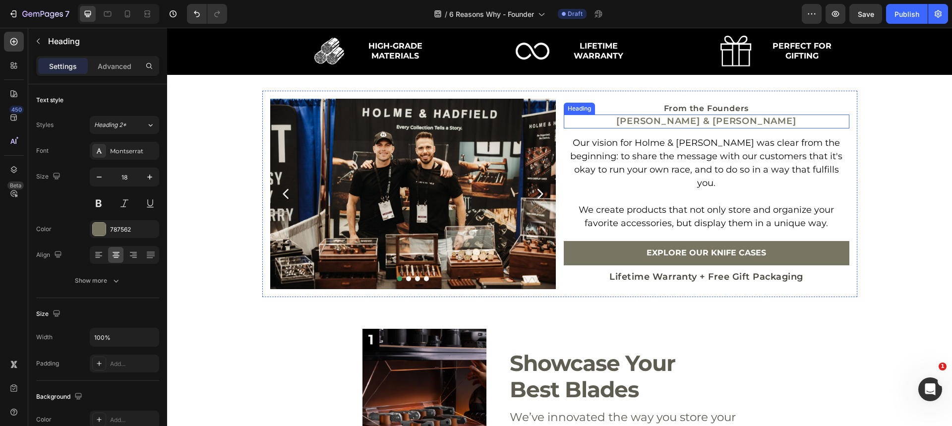
click at [794, 128] on h2 "IAN HOLME & PHIL HADFIELD" at bounding box center [707, 121] width 286 height 13
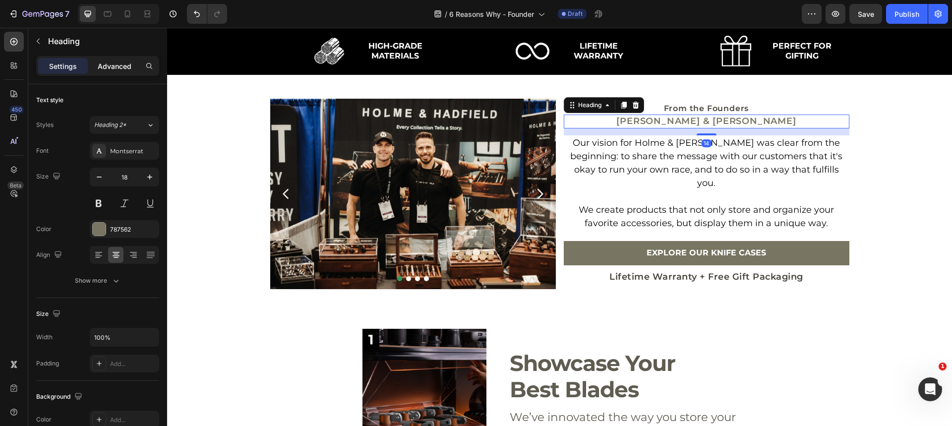
click at [123, 69] on p "Advanced" at bounding box center [115, 66] width 34 height 10
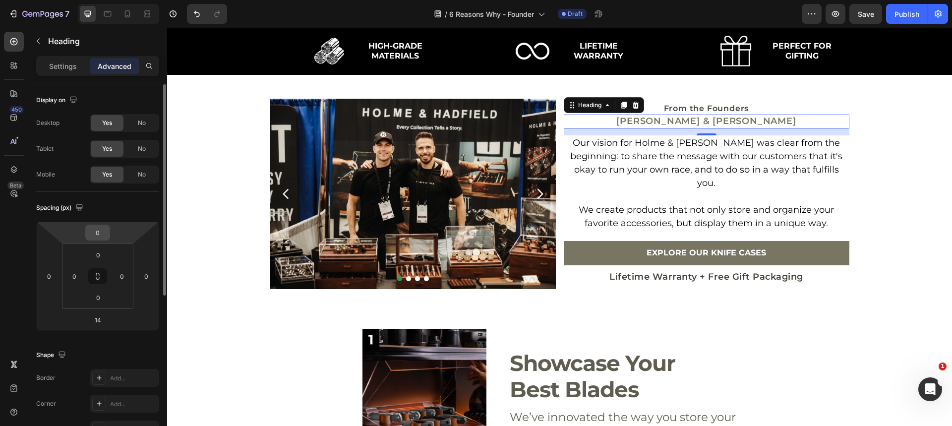
click at [101, 230] on input "0" at bounding box center [98, 232] width 20 height 15
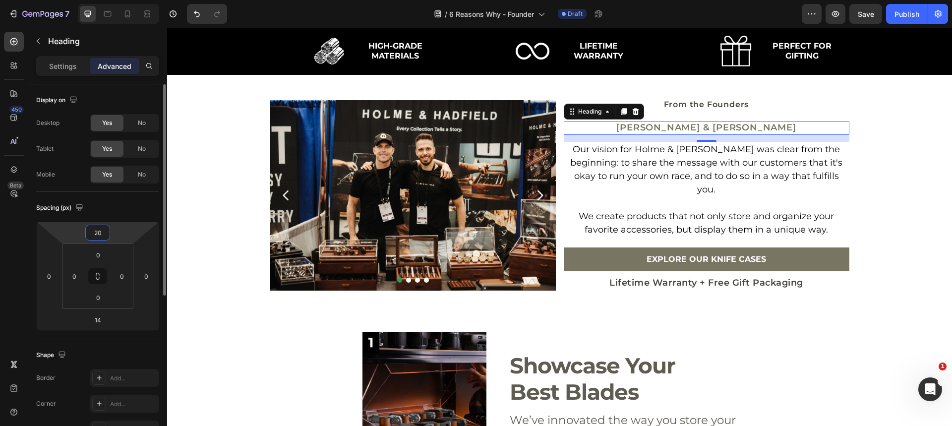
click at [95, 234] on input "20" at bounding box center [98, 232] width 20 height 15
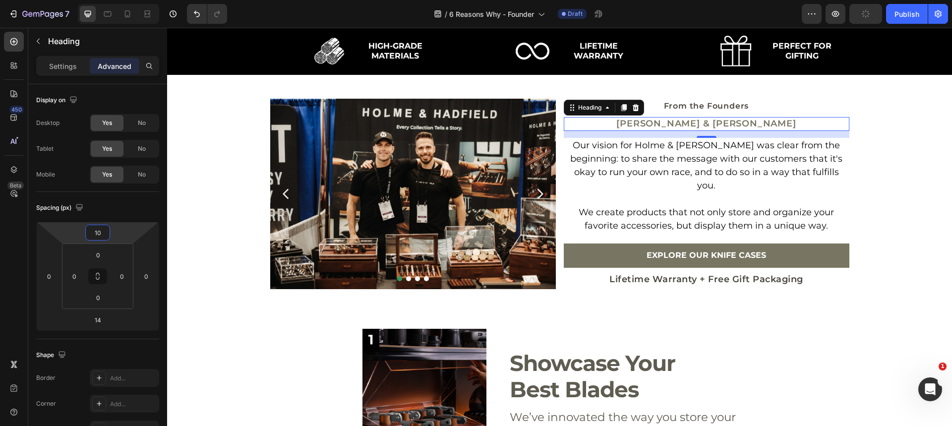
type input "10"
click at [677, 170] on p "Our vision for Holme & Hadfield was clear from the beginning: to share the mess…" at bounding box center [707, 166] width 284 height 54
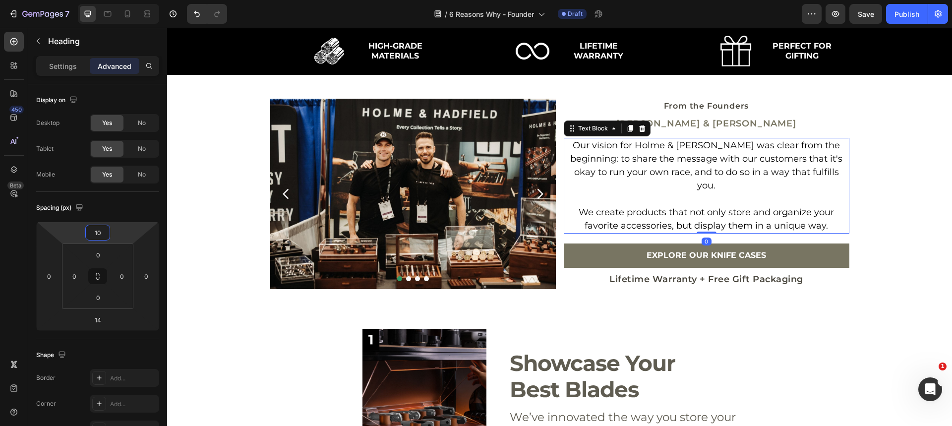
click at [677, 170] on p "Our vision for Holme & Hadfield was clear from the beginning: to share the mess…" at bounding box center [707, 166] width 284 height 54
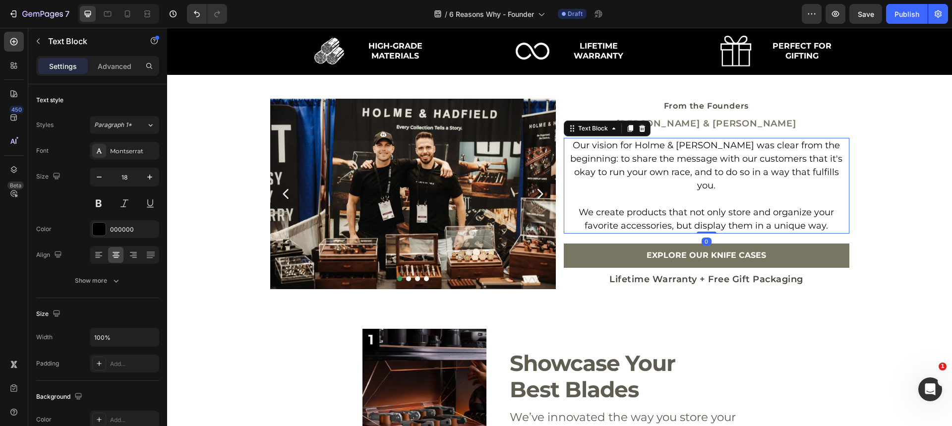
click at [676, 170] on p "Our vision for Holme & Hadfield was clear from the beginning: to share the mess…" at bounding box center [707, 166] width 284 height 54
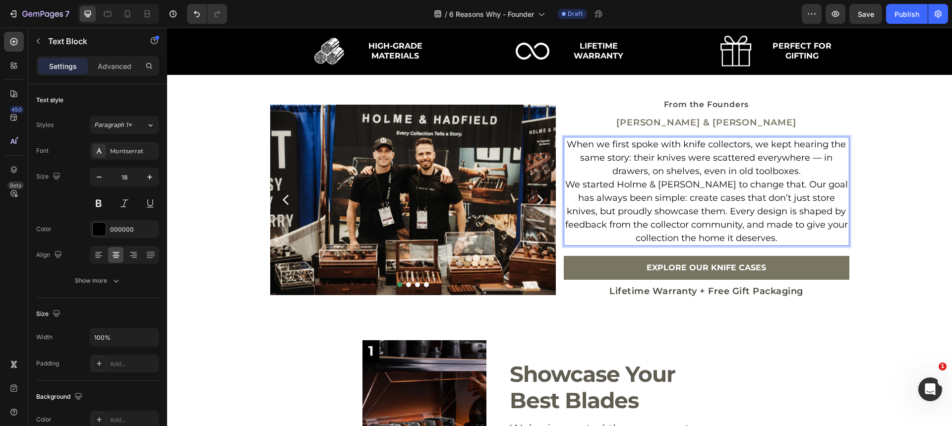
scroll to position [271, 0]
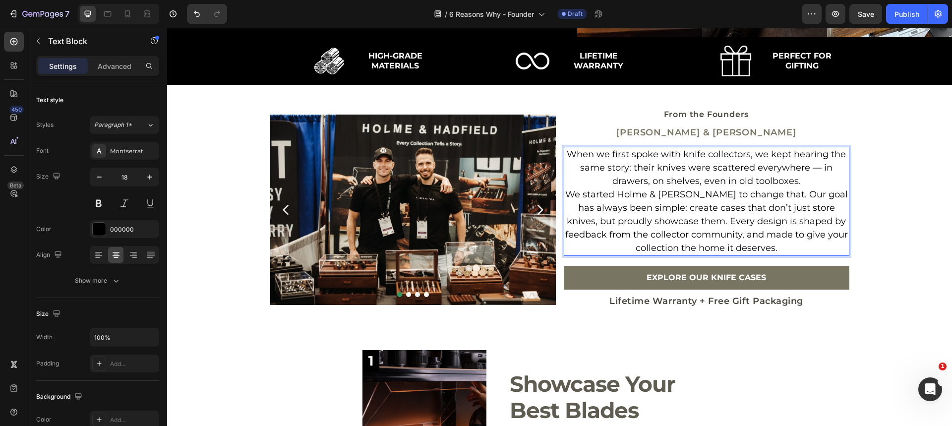
click at [810, 181] on p "When we first spoke with knife collectors, we kept hearing the same story: thei…" at bounding box center [707, 201] width 284 height 107
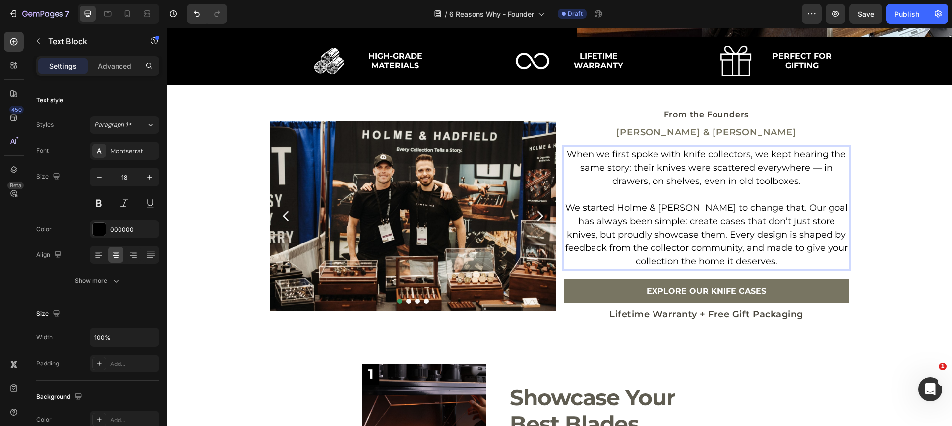
click at [710, 231] on p "⁠⁠⁠⁠⁠⁠⁠ We started Holme & Hadfield to change that. Our goal has always been si…" at bounding box center [707, 228] width 284 height 80
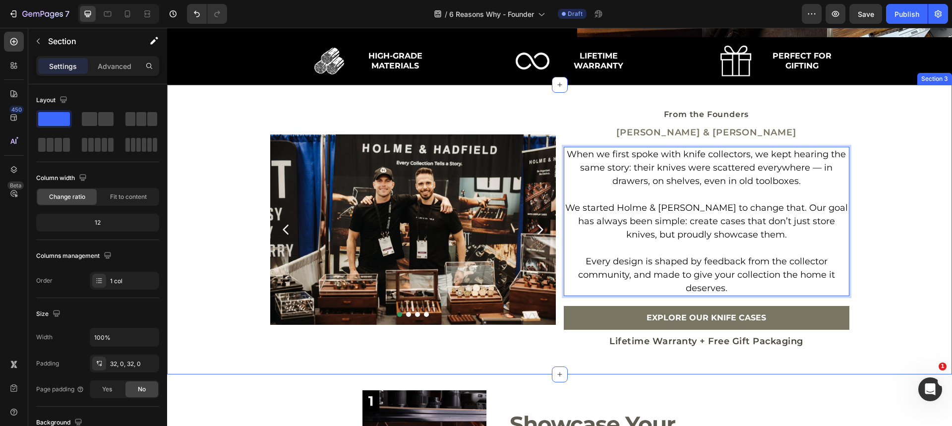
click at [910, 226] on div "Image Image Image Row Image Row Carousel From the Founders Heading IAN HOLME & …" at bounding box center [559, 229] width 785 height 257
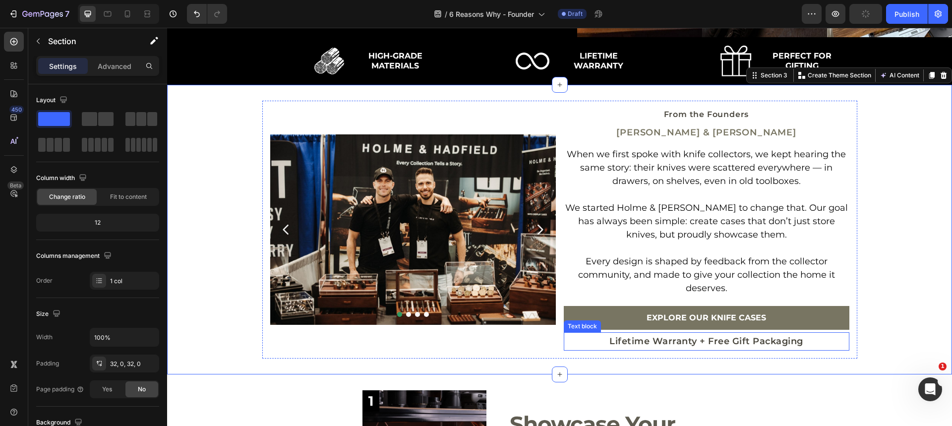
click at [582, 335] on p "Lifetime Warranty + Free Gift Packaging" at bounding box center [707, 341] width 284 height 16
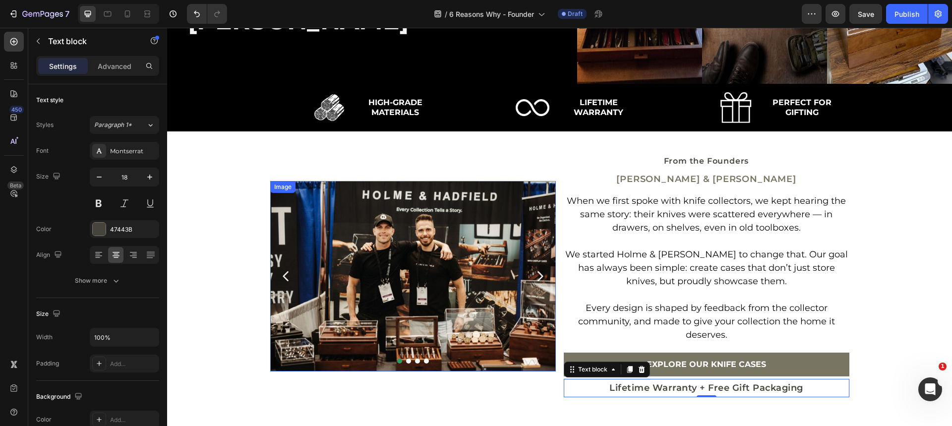
scroll to position [219, 0]
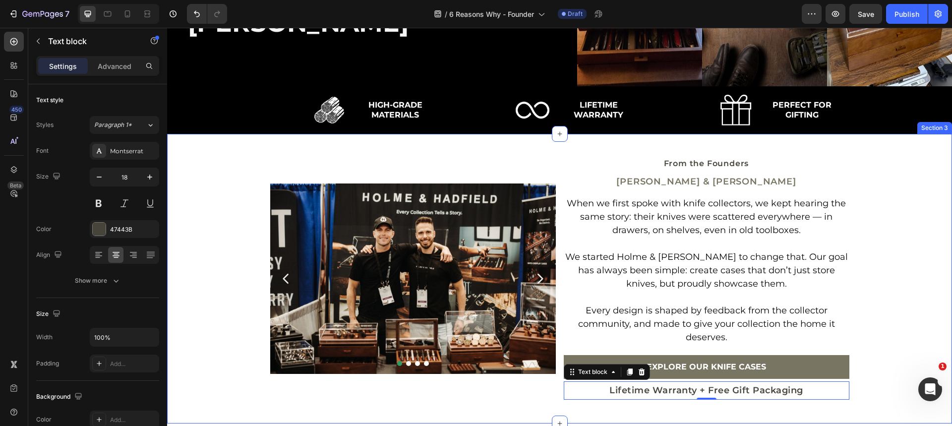
click at [206, 191] on div "Image Image Image Row Image Row Carousel From the Founders Heading IAN HOLME & …" at bounding box center [559, 278] width 785 height 257
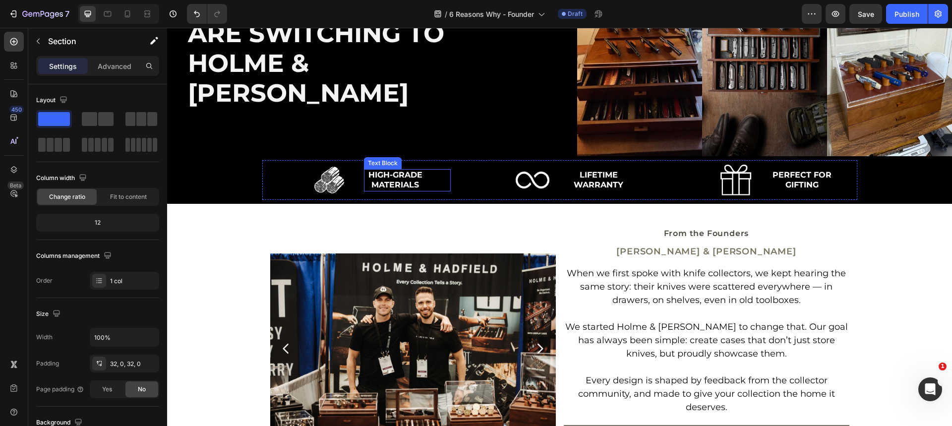
scroll to position [147, 0]
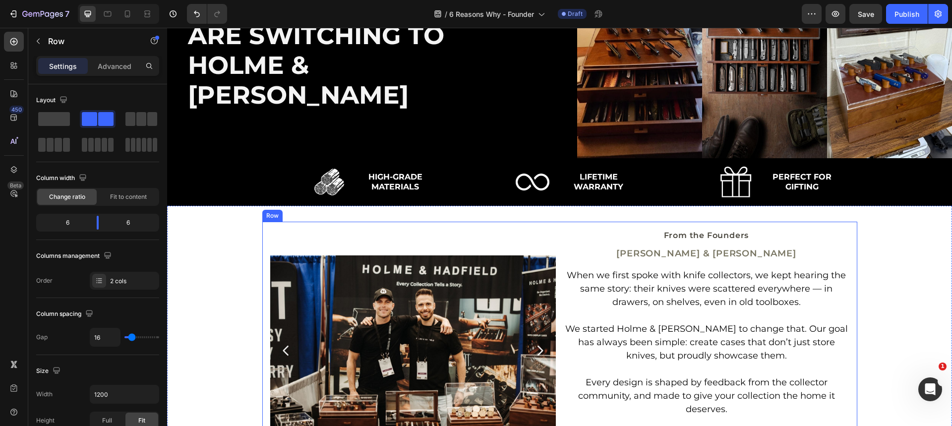
click at [319, 226] on div "Image Image Image Row Image Row Carousel From the Founders Heading IAN HOLME & …" at bounding box center [559, 350] width 595 height 257
click at [196, 224] on div "Image Image Image Row Image Row Carousel From the Founders Heading IAN HOLME & …" at bounding box center [559, 350] width 785 height 257
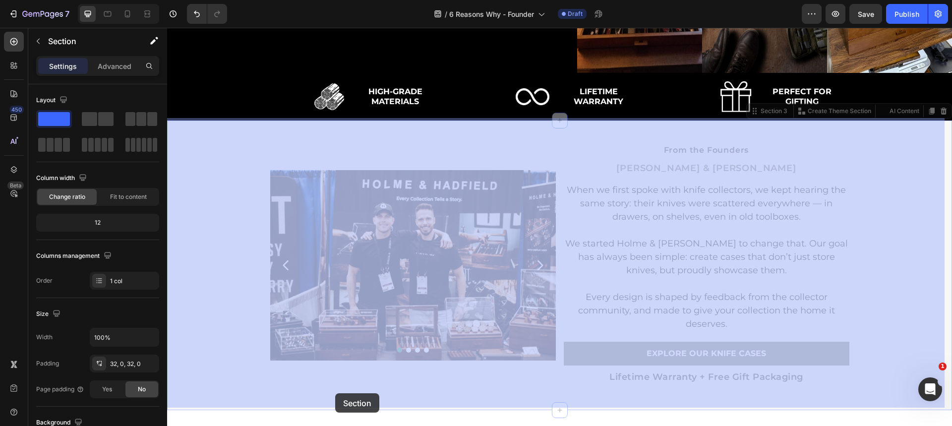
scroll to position [257, 0]
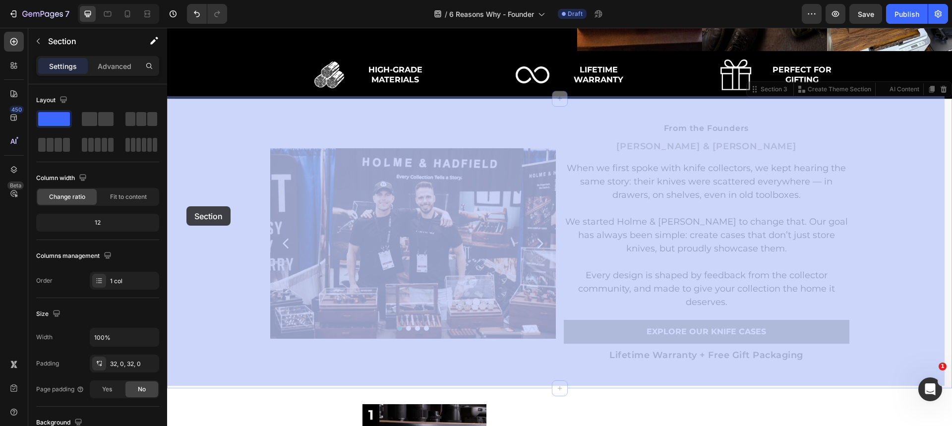
drag, startPoint x: 194, startPoint y: 219, endPoint x: 186, endPoint y: 206, distance: 15.1
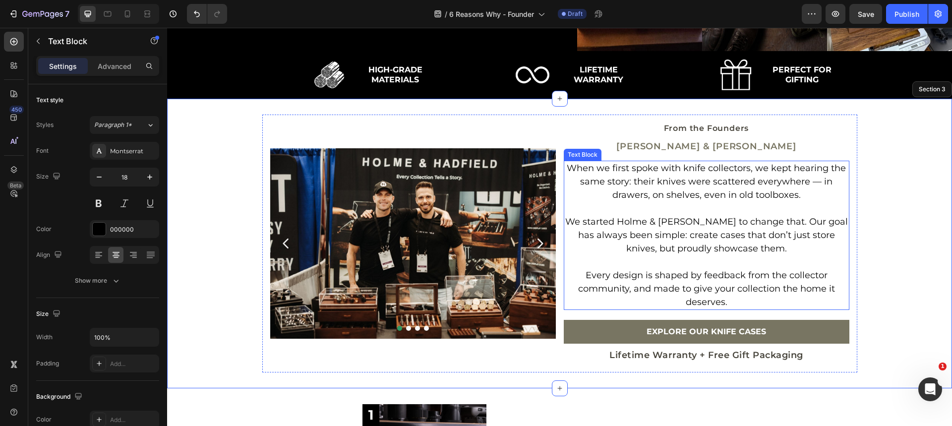
click at [640, 216] on p "We started Holme & Hadfield to change that. Our goal has always been simple: cr…" at bounding box center [707, 229] width 284 height 54
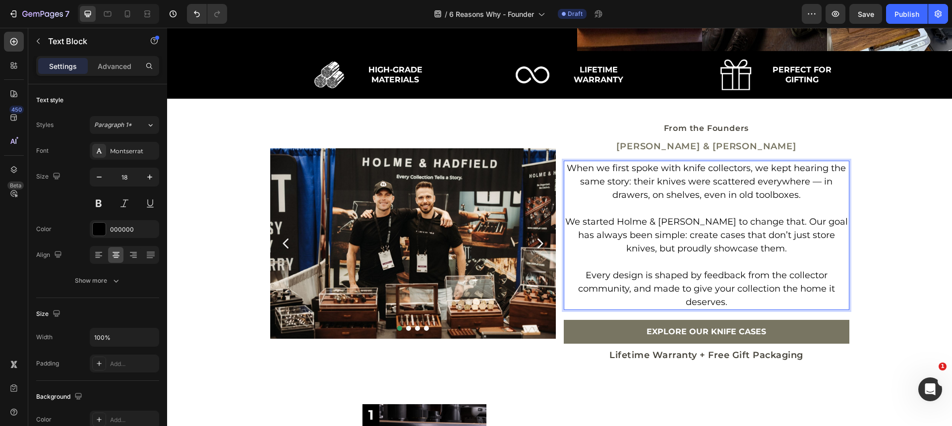
click at [640, 216] on p "We started Holme & Hadfield to change that. Our goal has always been simple: cr…" at bounding box center [707, 229] width 284 height 54
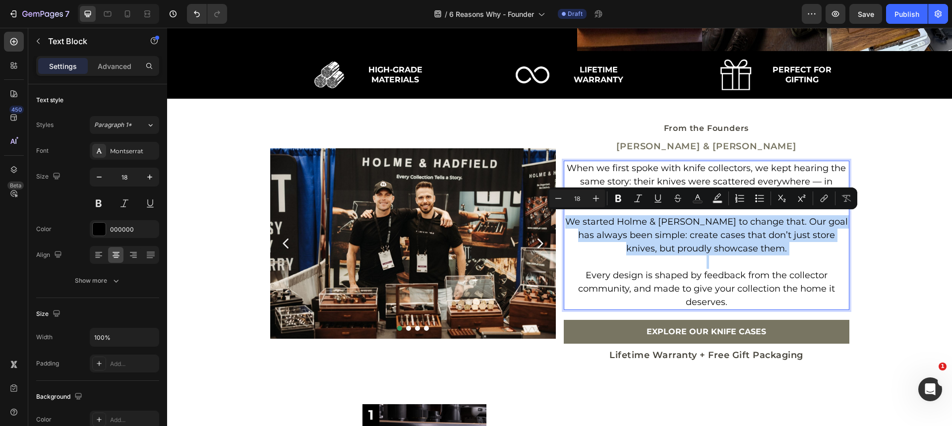
click at [686, 275] on p "Every design is shaped by feedback from the collector community, and made to gi…" at bounding box center [707, 289] width 284 height 40
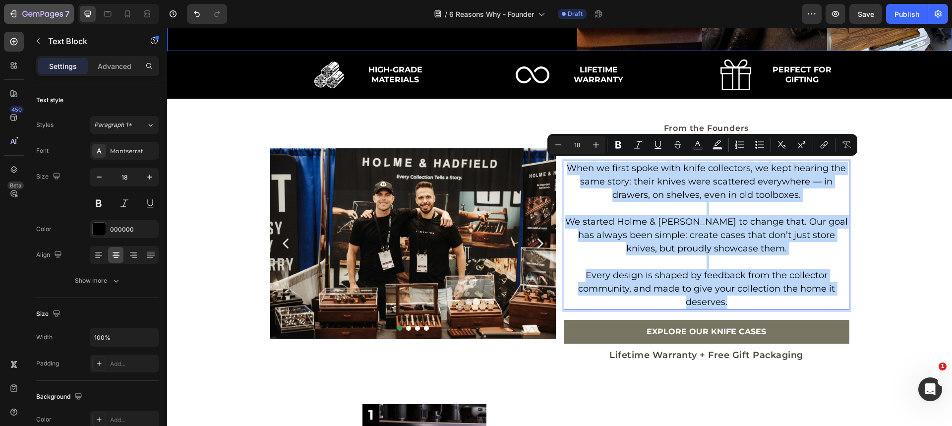
copy div "When we first spoke with knife collectors, we kept hearing the same story: thei…"
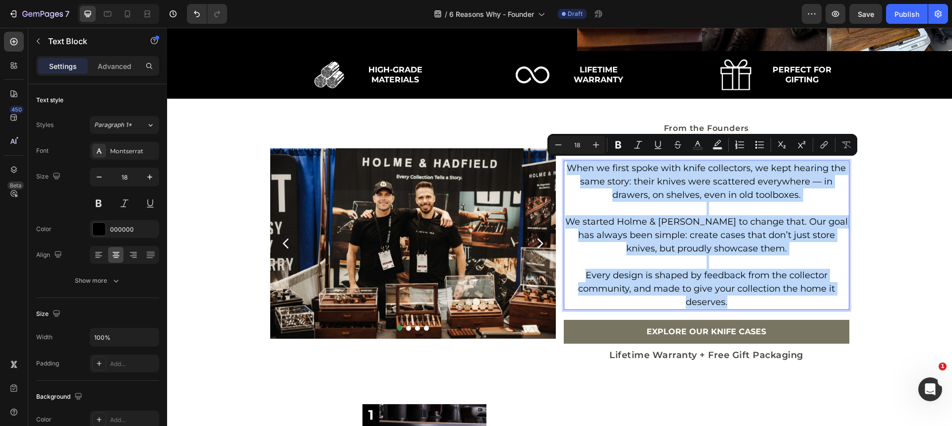
click at [689, 248] on p "We started Holme & Hadfield to change that. Our goal has always been simple: cr…" at bounding box center [707, 229] width 284 height 54
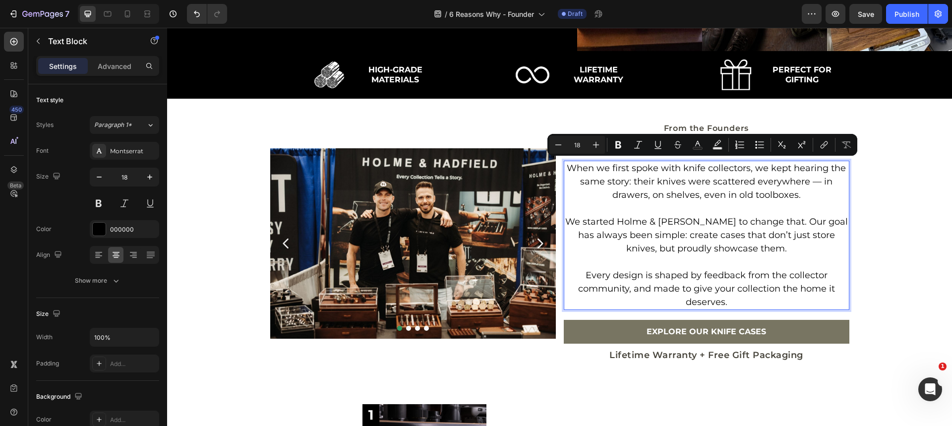
click at [689, 248] on p "We started Holme & Hadfield to change that. Our goal has always been simple: cr…" at bounding box center [707, 229] width 284 height 54
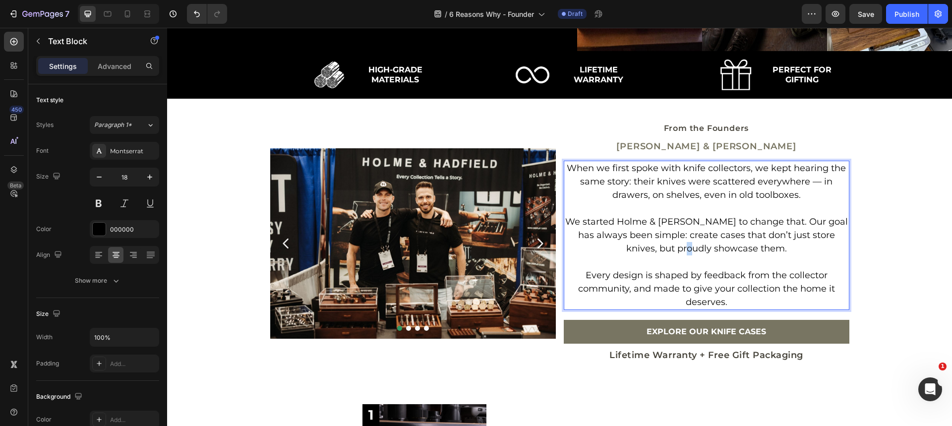
click at [688, 248] on p "We started Holme & Hadfield to change that. Our goal has always been simple: cr…" at bounding box center [707, 229] width 284 height 54
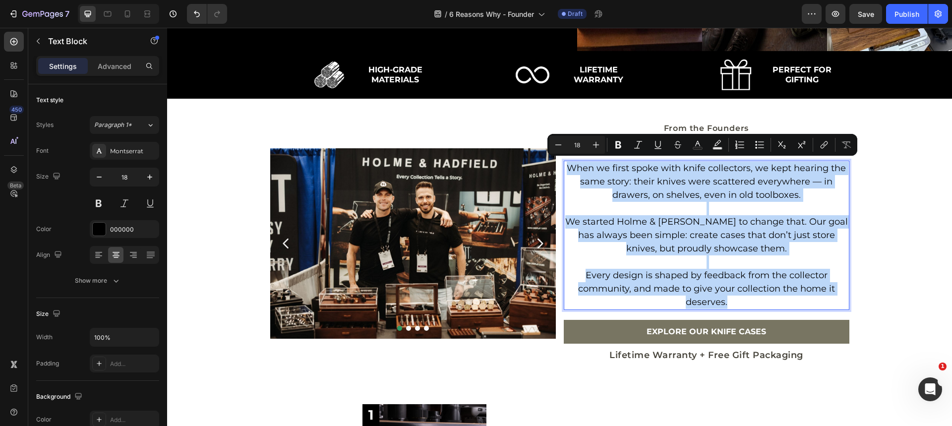
copy div "When we first spoke with knife collectors, we kept hearing the same story: thei…"
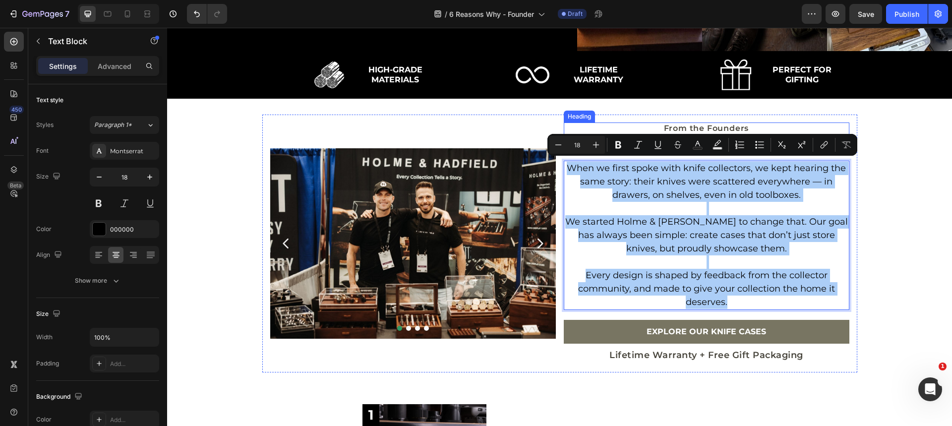
click at [686, 122] on h2 "From the Founders" at bounding box center [707, 128] width 286 height 12
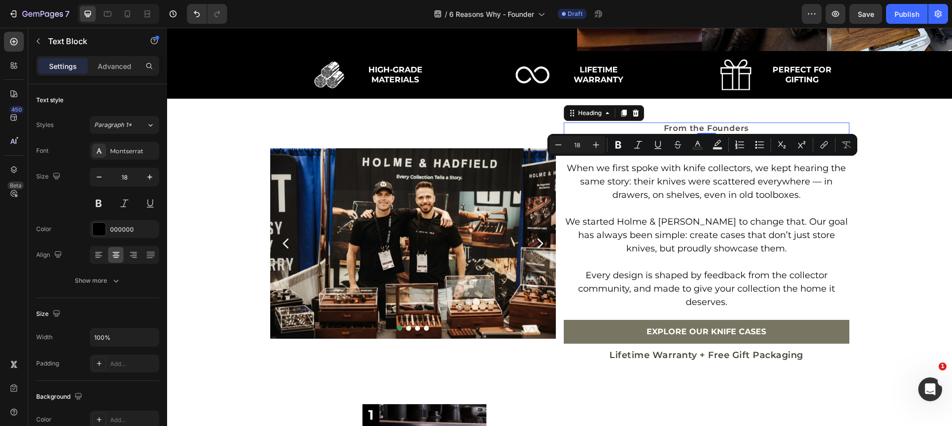
click at [686, 122] on h2 "From the Founders" at bounding box center [707, 128] width 286 height 12
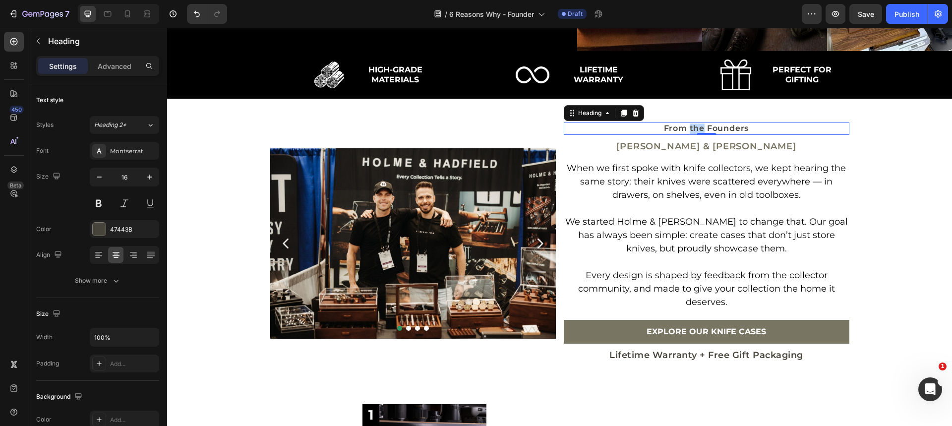
click at [686, 123] on p "From the Founders" at bounding box center [707, 128] width 284 height 10
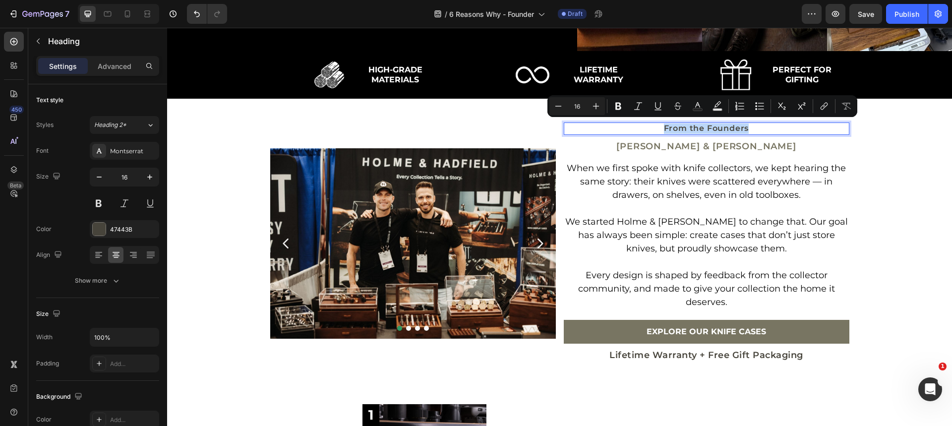
copy p "From the Founders"
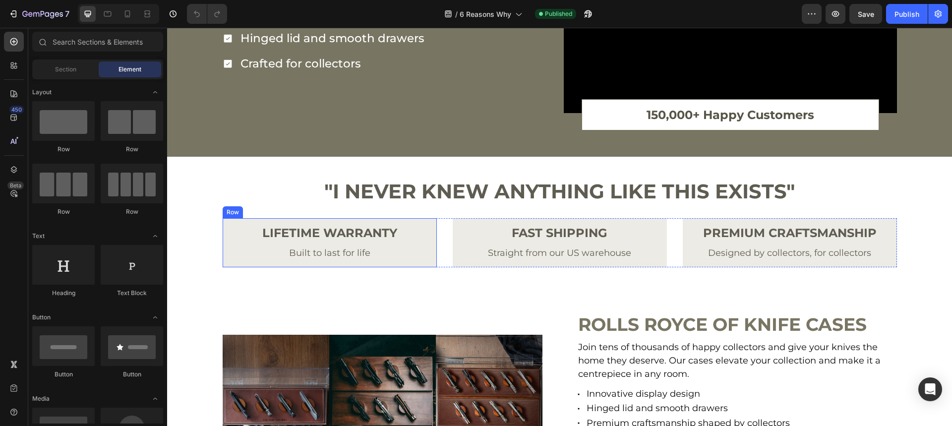
scroll to position [2137, 0]
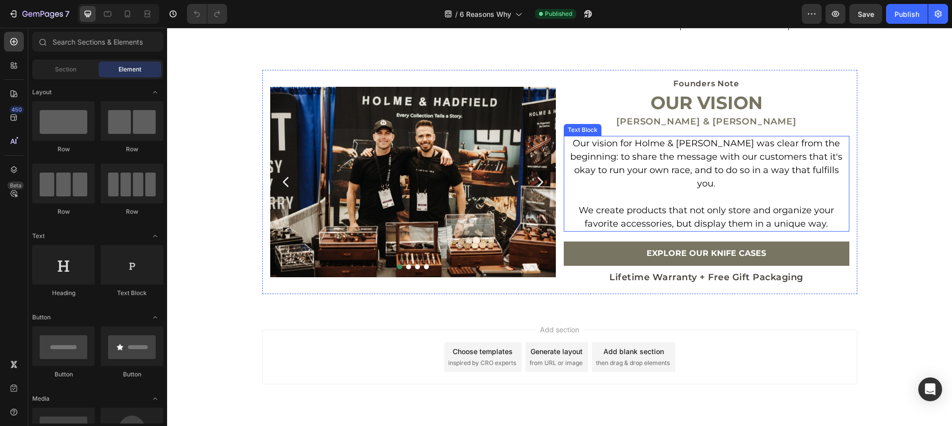
click at [630, 162] on p "Our vision for Holme & Hadfield was clear from the beginning: to share the mess…" at bounding box center [707, 164] width 284 height 54
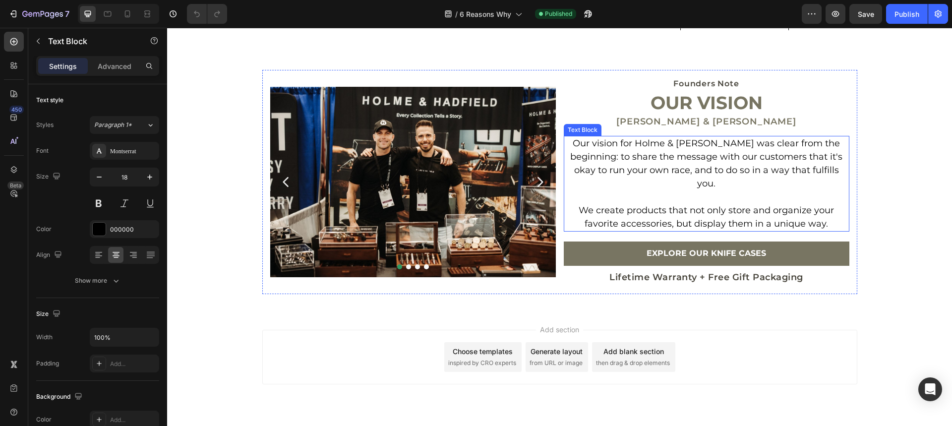
click at [630, 162] on p "Our vision for Holme & Hadfield was clear from the beginning: to share the mess…" at bounding box center [707, 164] width 284 height 54
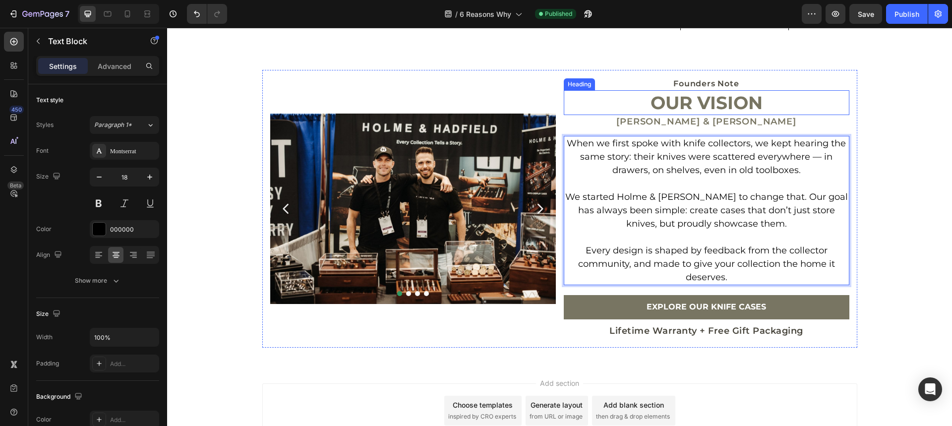
click at [704, 101] on h2 "Our Vision" at bounding box center [707, 102] width 286 height 25
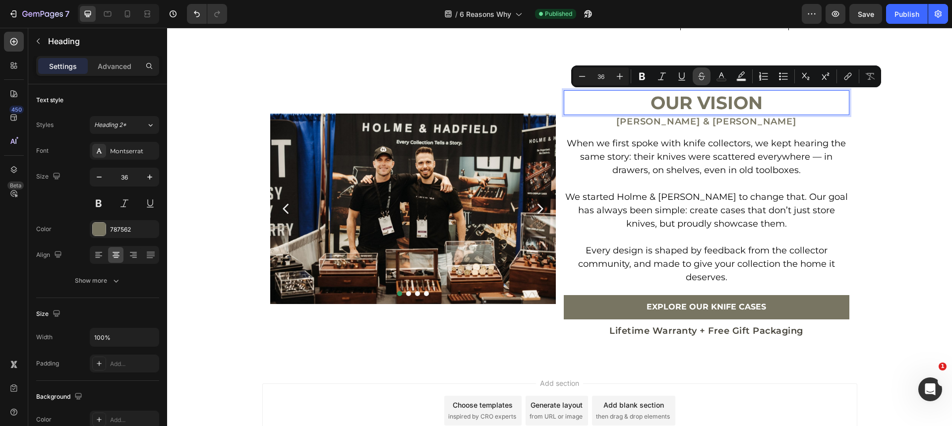
scroll to position [0, 0]
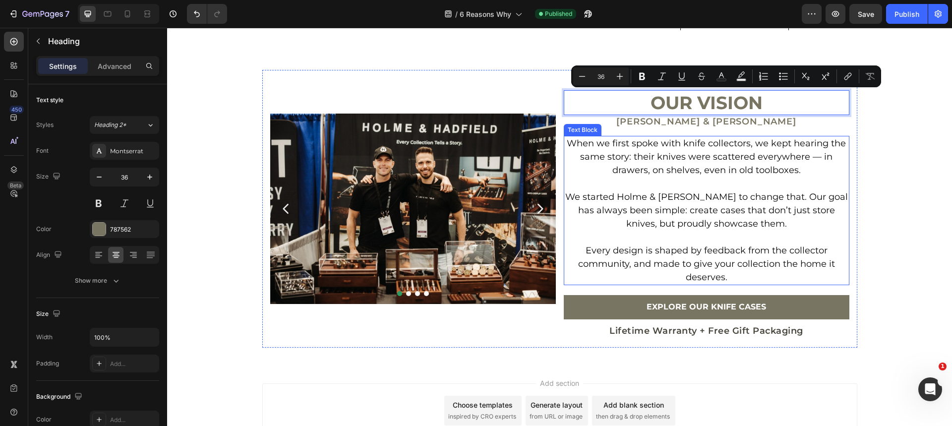
click at [666, 155] on p "When we first spoke with knife collectors, we kept hearing the same story: thei…" at bounding box center [707, 157] width 284 height 40
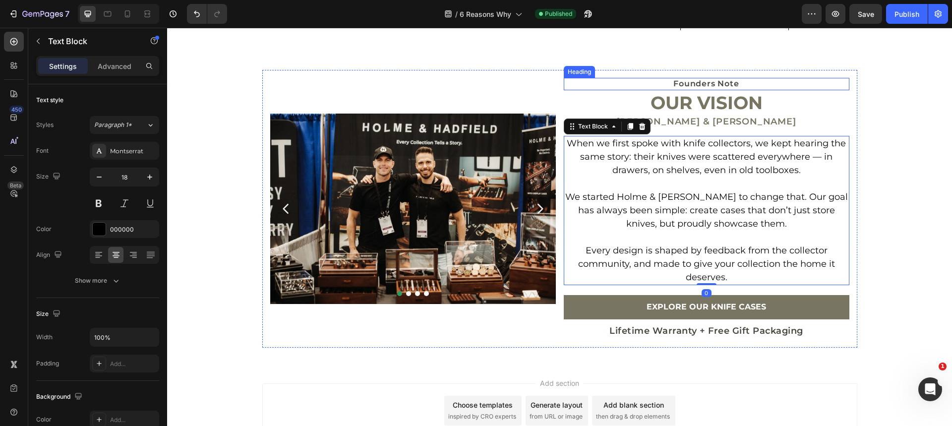
click at [715, 83] on h2 "Founders Note" at bounding box center [707, 84] width 286 height 12
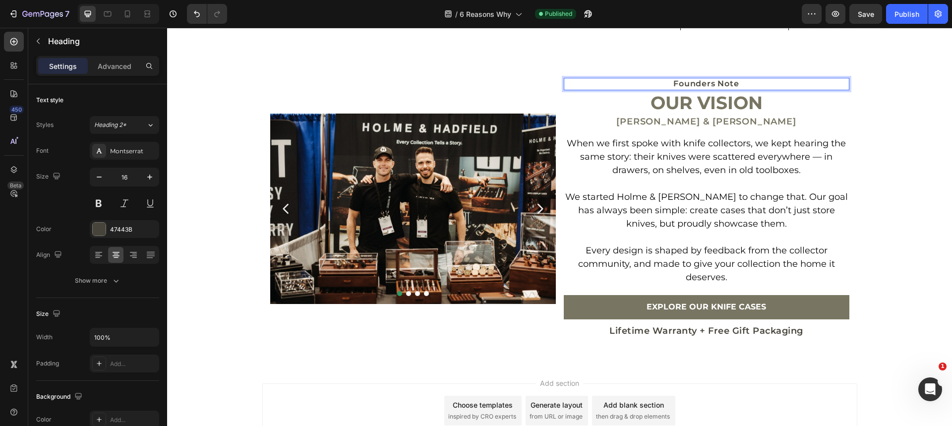
click at [715, 82] on p "Founders Note" at bounding box center [707, 84] width 284 height 10
click at [768, 103] on p "Our Vision" at bounding box center [707, 102] width 284 height 23
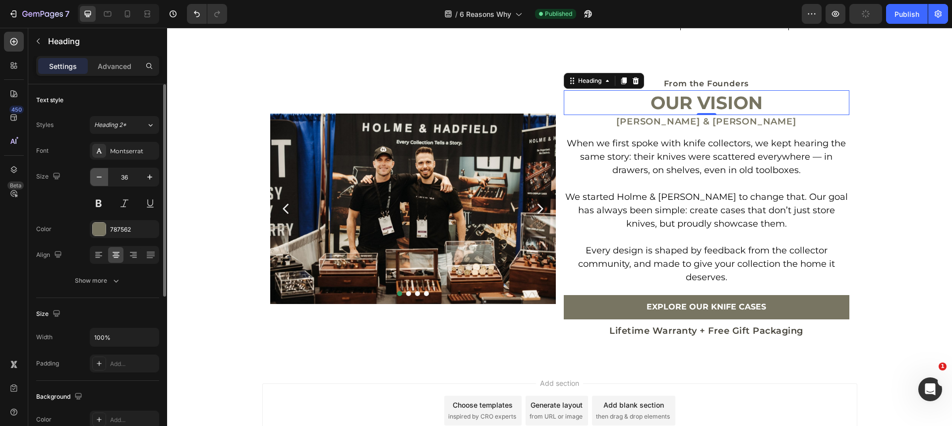
click at [107, 180] on button "button" at bounding box center [99, 177] width 18 height 18
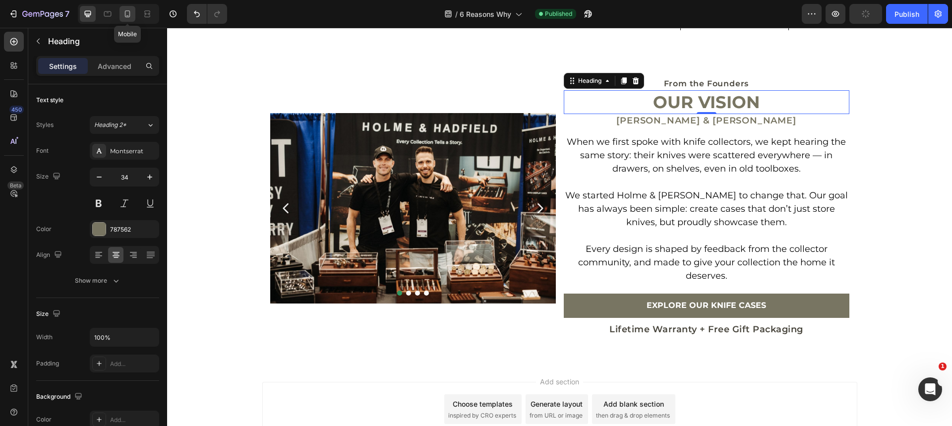
click at [124, 16] on icon at bounding box center [127, 14] width 10 height 10
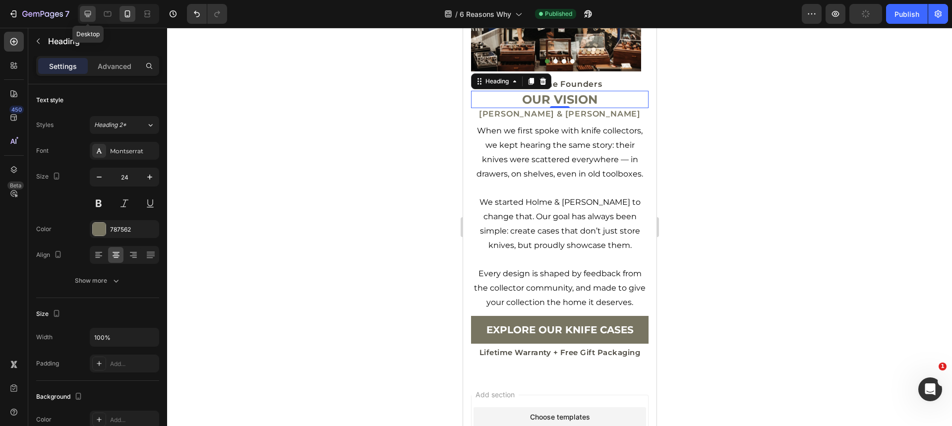
scroll to position [2404, 0]
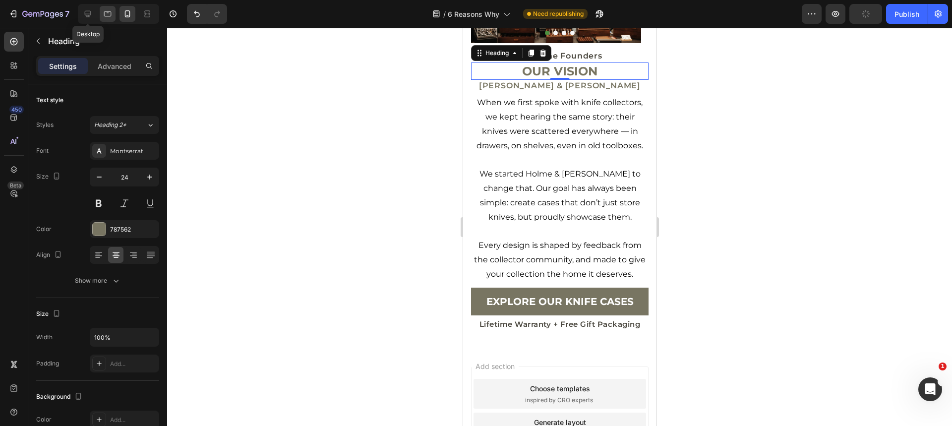
drag, startPoint x: 87, startPoint y: 15, endPoint x: 109, endPoint y: 18, distance: 22.0
click at [87, 15] on icon at bounding box center [88, 14] width 10 height 10
type input "34"
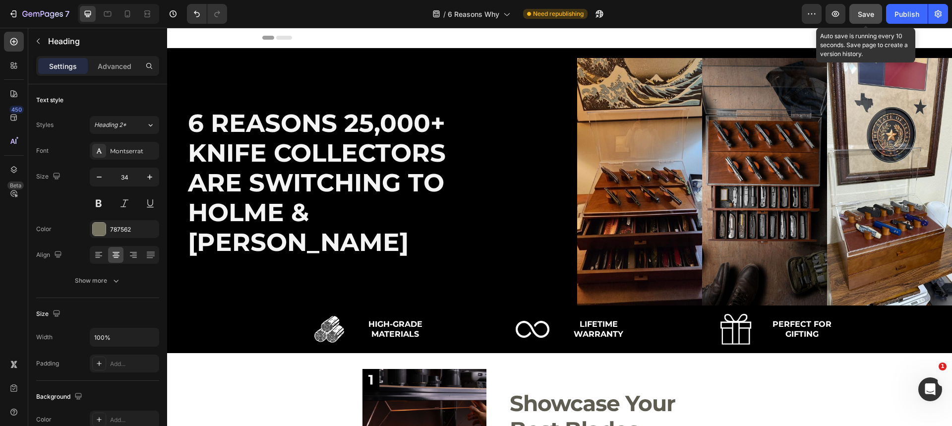
click at [866, 11] on span "Save" at bounding box center [866, 14] width 16 height 8
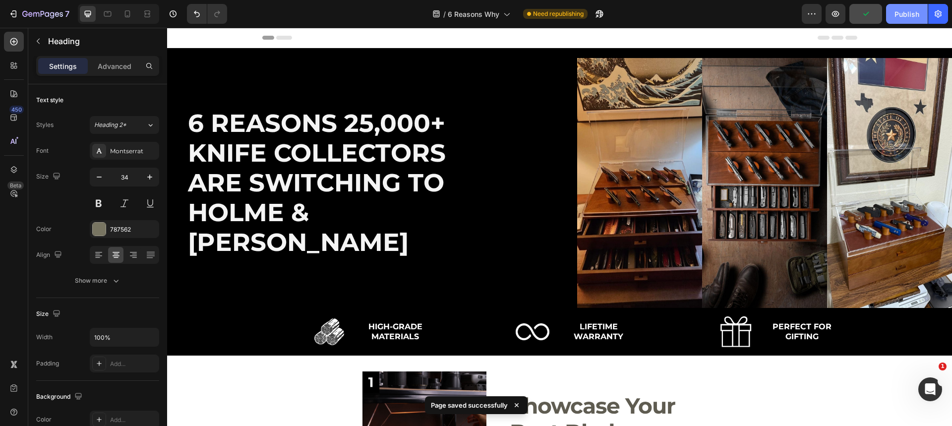
click at [906, 14] on div "Publish" at bounding box center [907, 14] width 25 height 10
